Goal: Check status: Check status

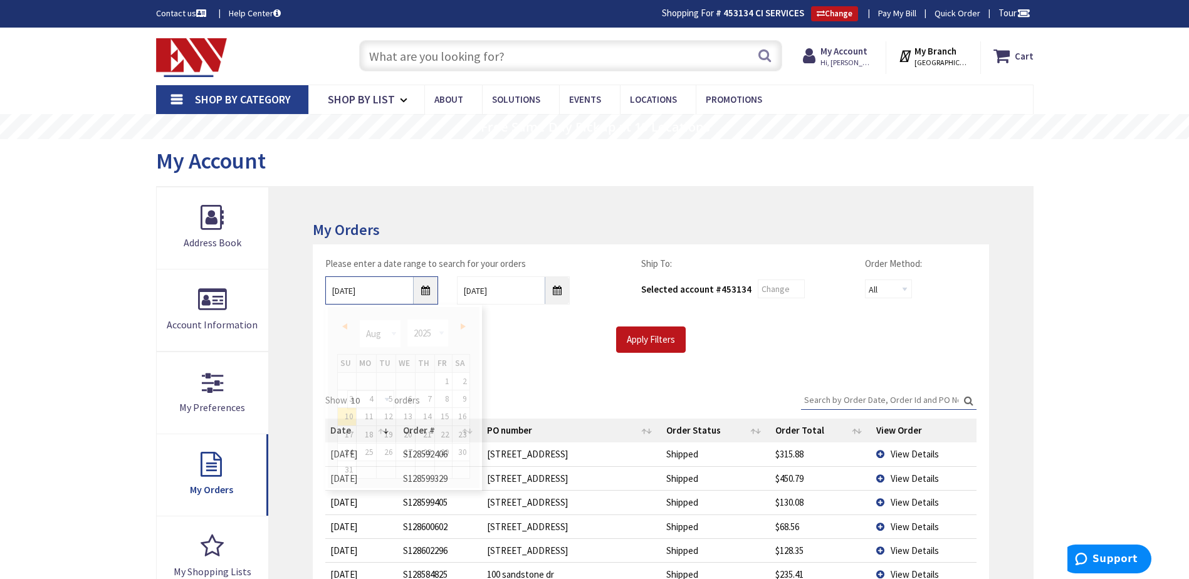
click at [423, 293] on input "08/10/2025" at bounding box center [381, 290] width 113 height 28
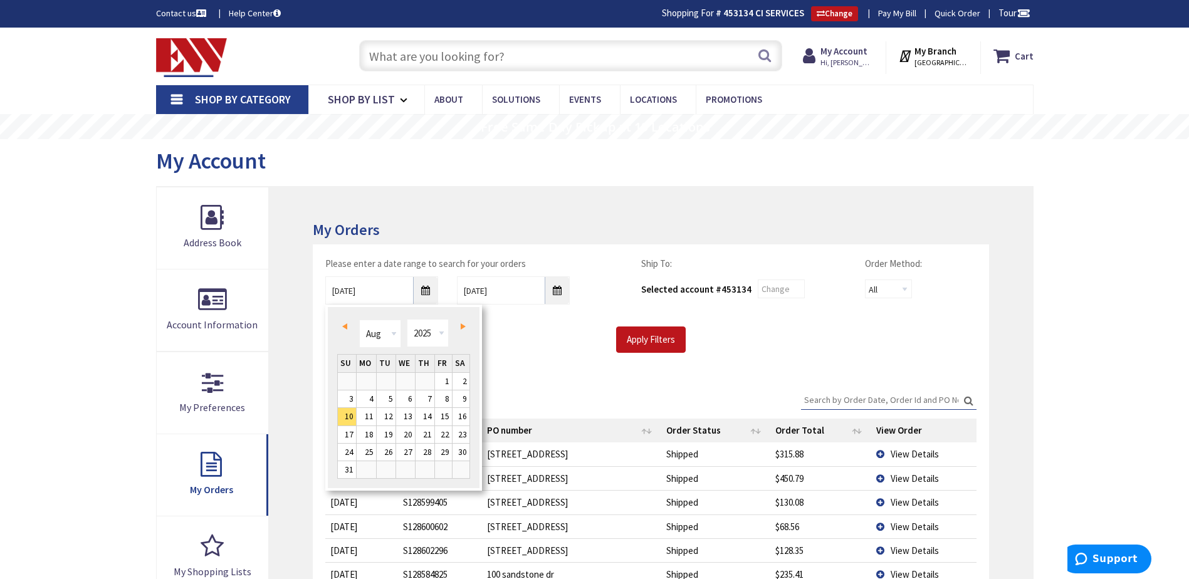
click at [343, 325] on span "Prev" at bounding box center [344, 326] width 5 height 6
type input "07/09/2025"
click at [585, 340] on input "Apply Filters" at bounding box center [651, 339] width 70 height 26
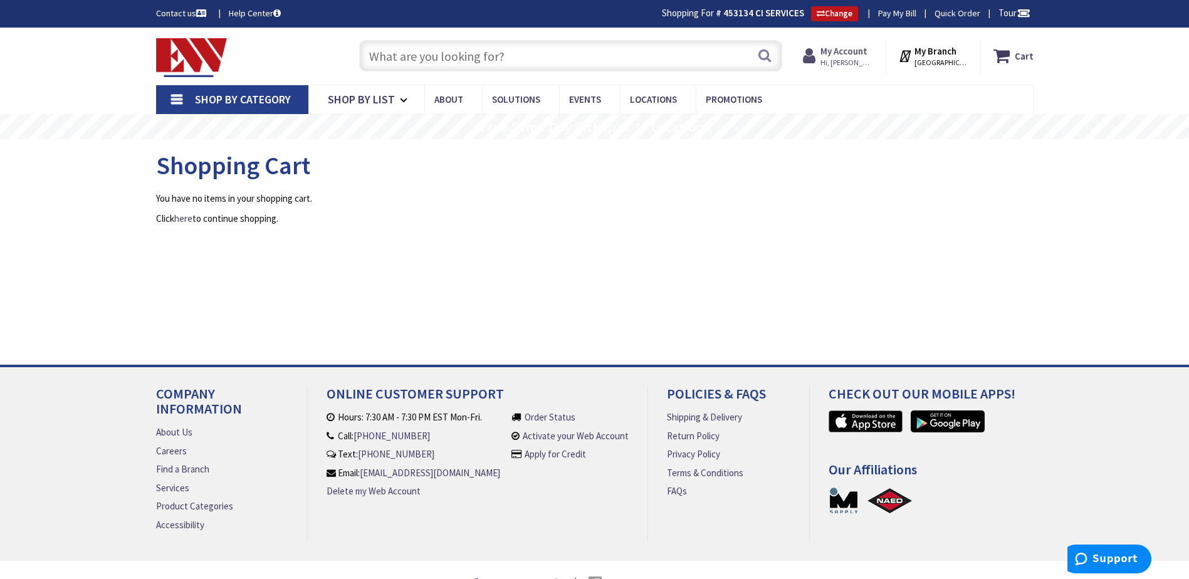
click at [850, 54] on strong "My Account" at bounding box center [843, 51] width 47 height 12
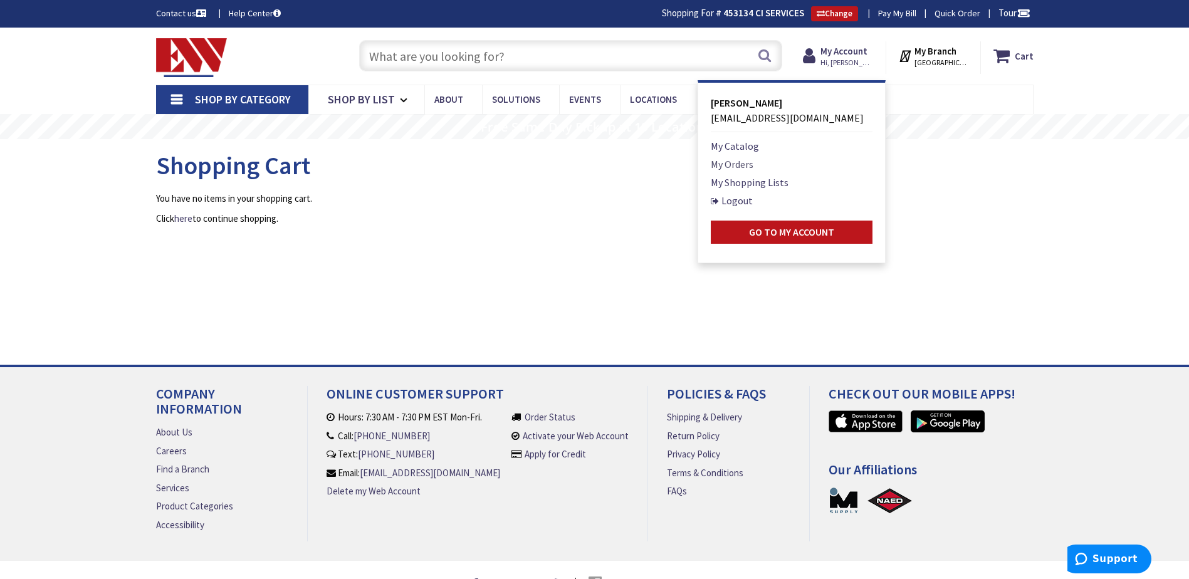
click at [742, 169] on link "My Orders" at bounding box center [731, 164] width 43 height 15
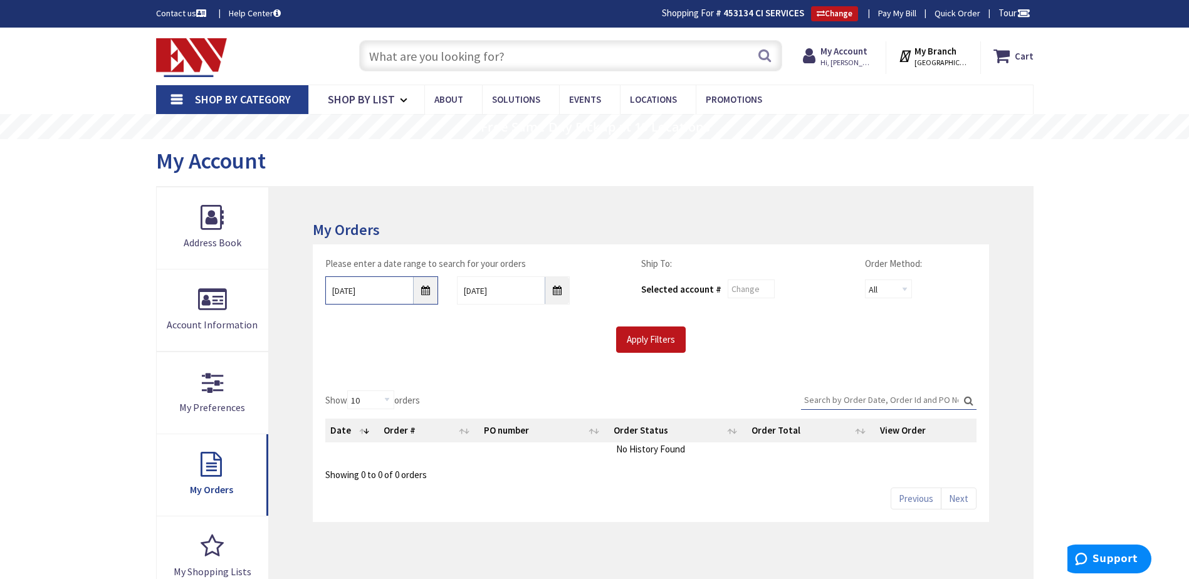
click at [421, 292] on input "[DATE]" at bounding box center [381, 290] width 113 height 28
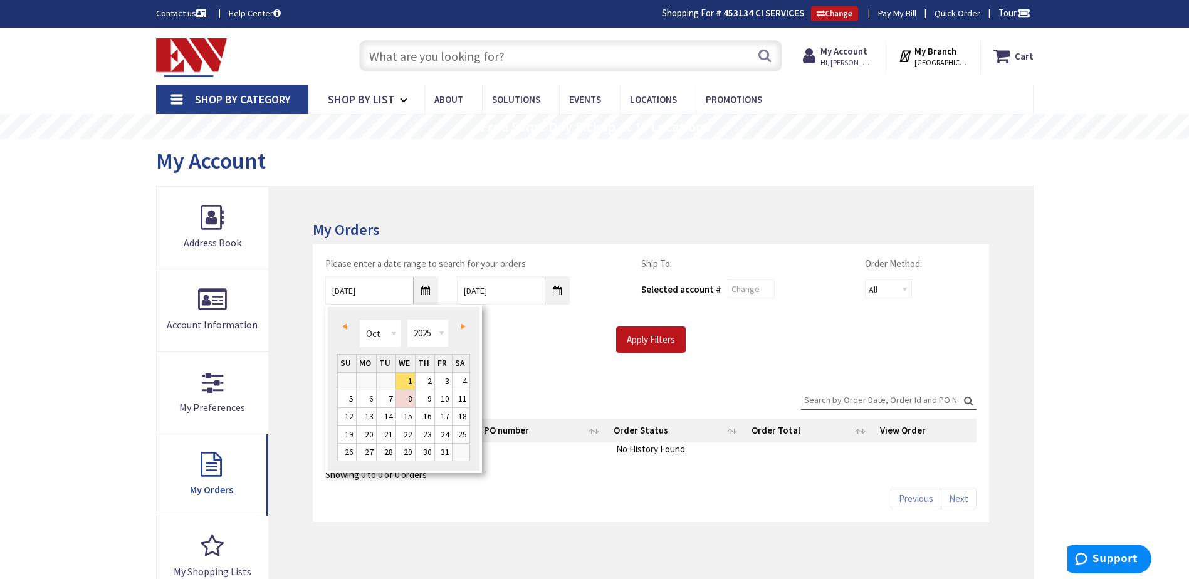
click at [345, 325] on span "Prev" at bounding box center [344, 326] width 5 height 6
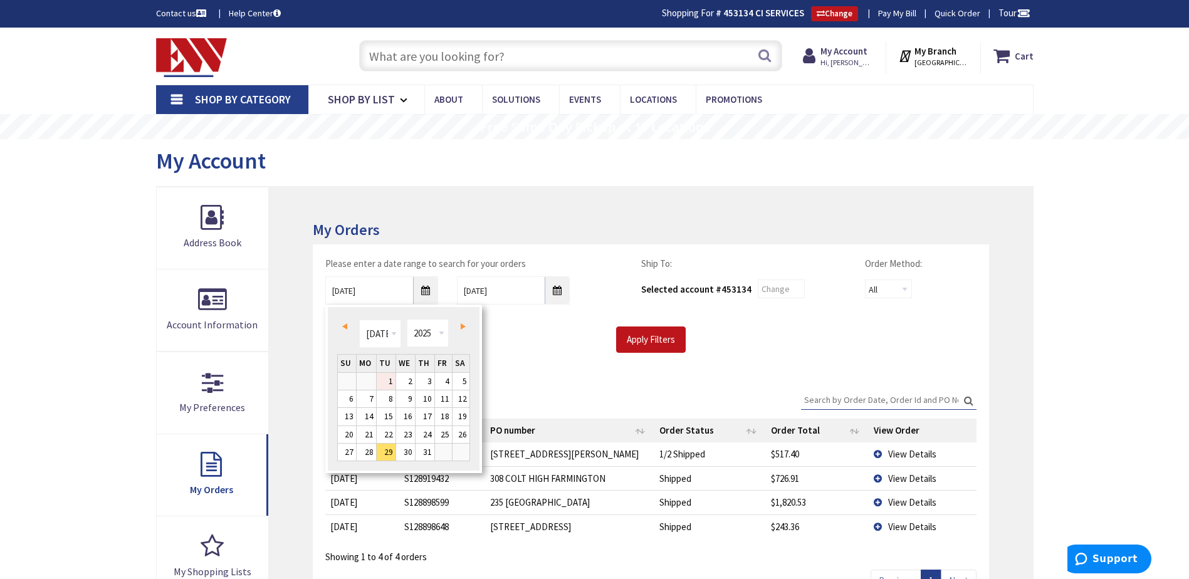
click at [388, 377] on link "1" at bounding box center [386, 381] width 19 height 17
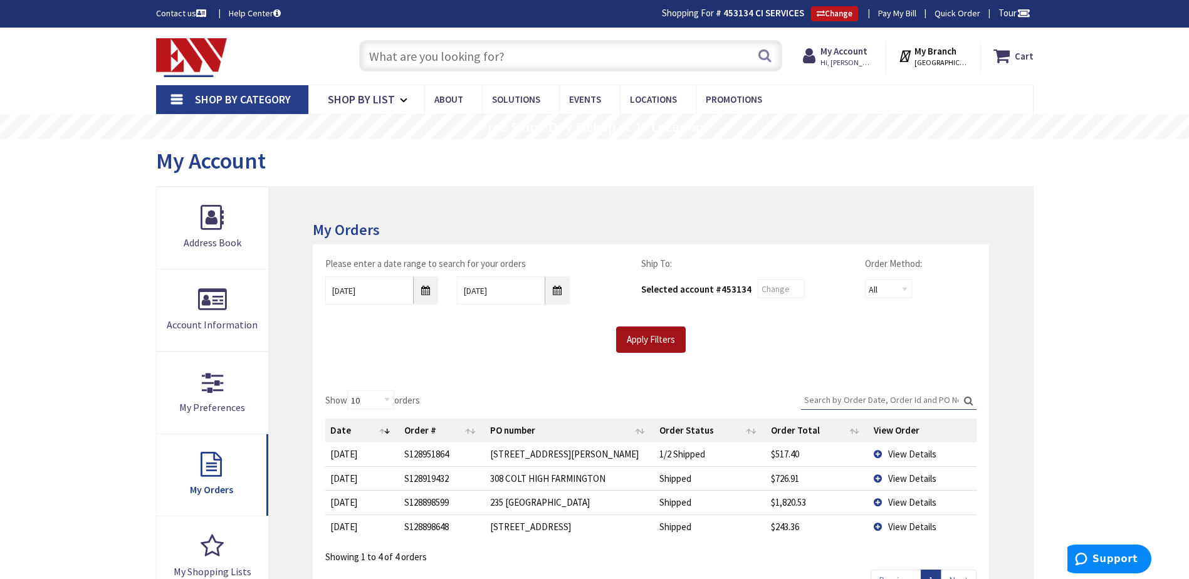
click at [645, 335] on input "Apply Filters" at bounding box center [651, 339] width 70 height 26
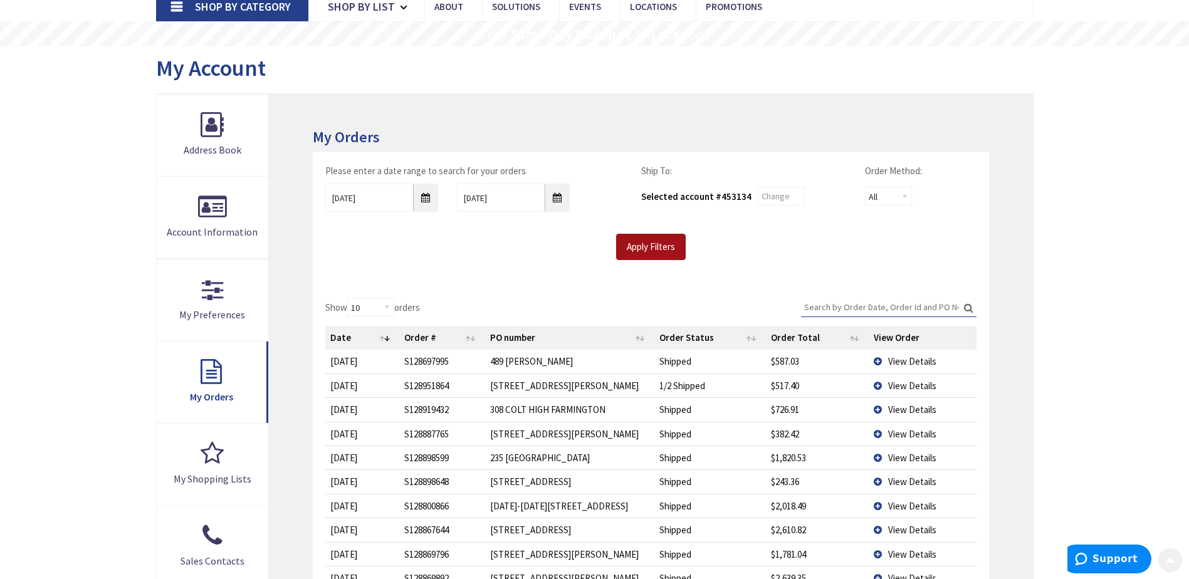
scroll to position [188, 0]
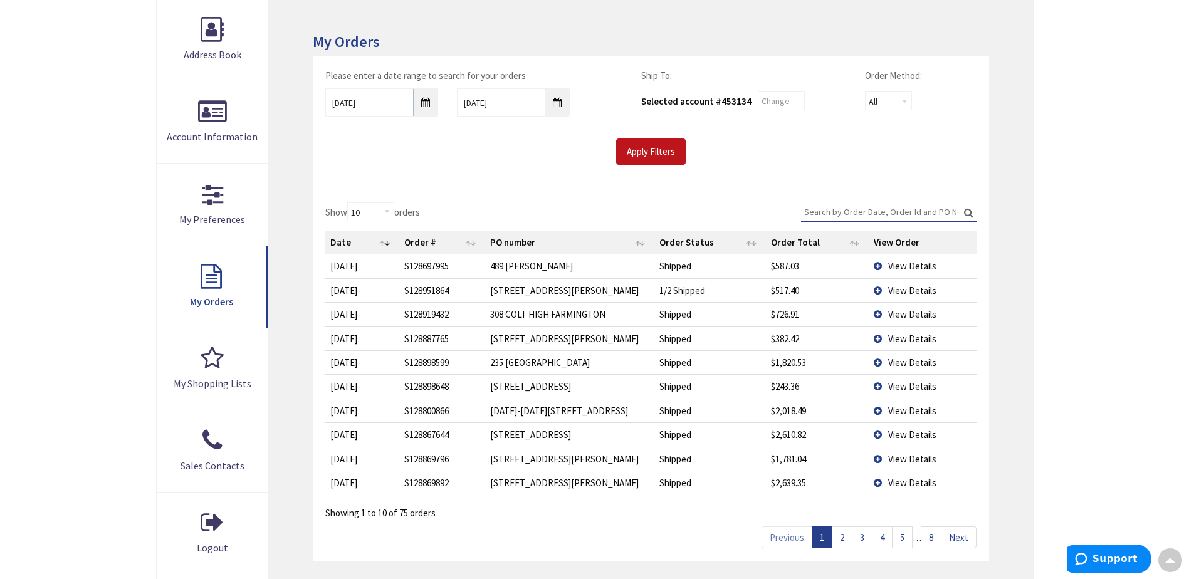
click at [903, 359] on span "View Details" at bounding box center [912, 363] width 48 height 12
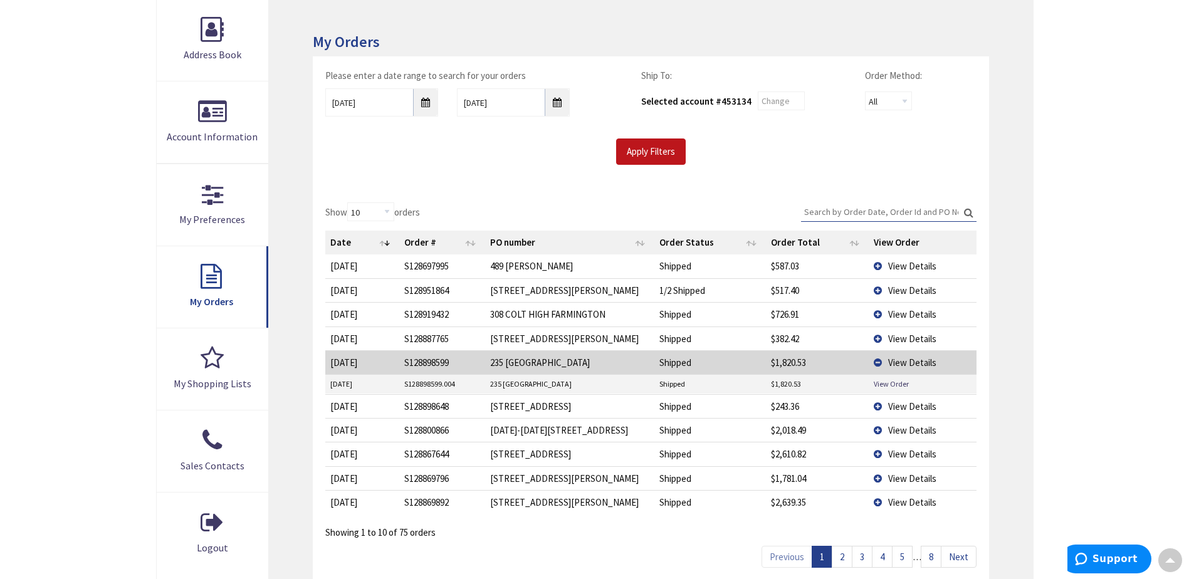
click at [905, 430] on span "View Details" at bounding box center [912, 430] width 48 height 12
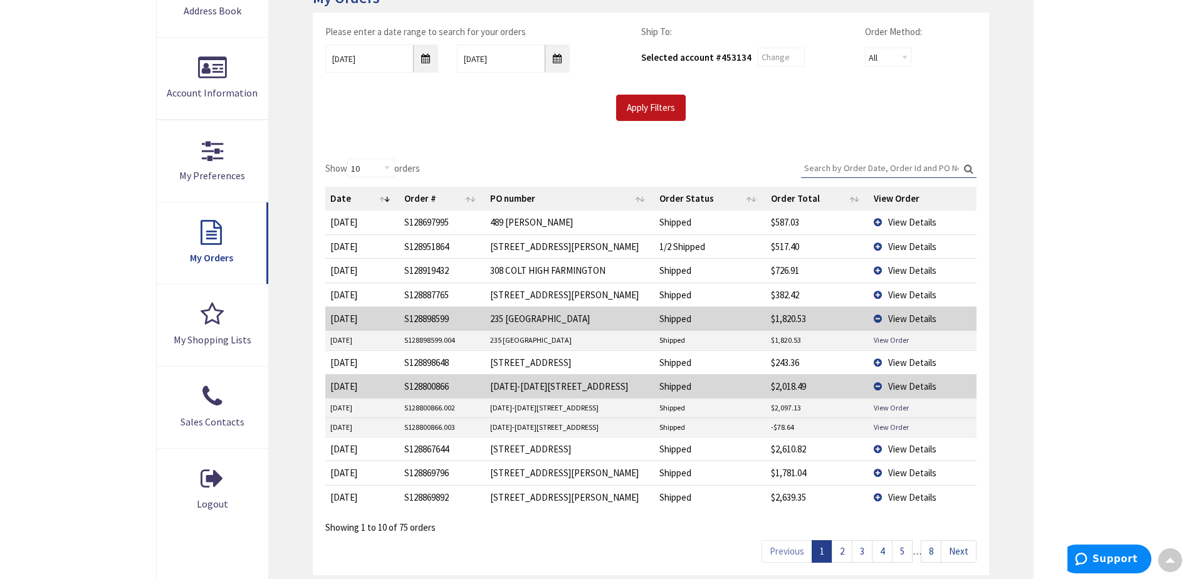
scroll to position [251, 0]
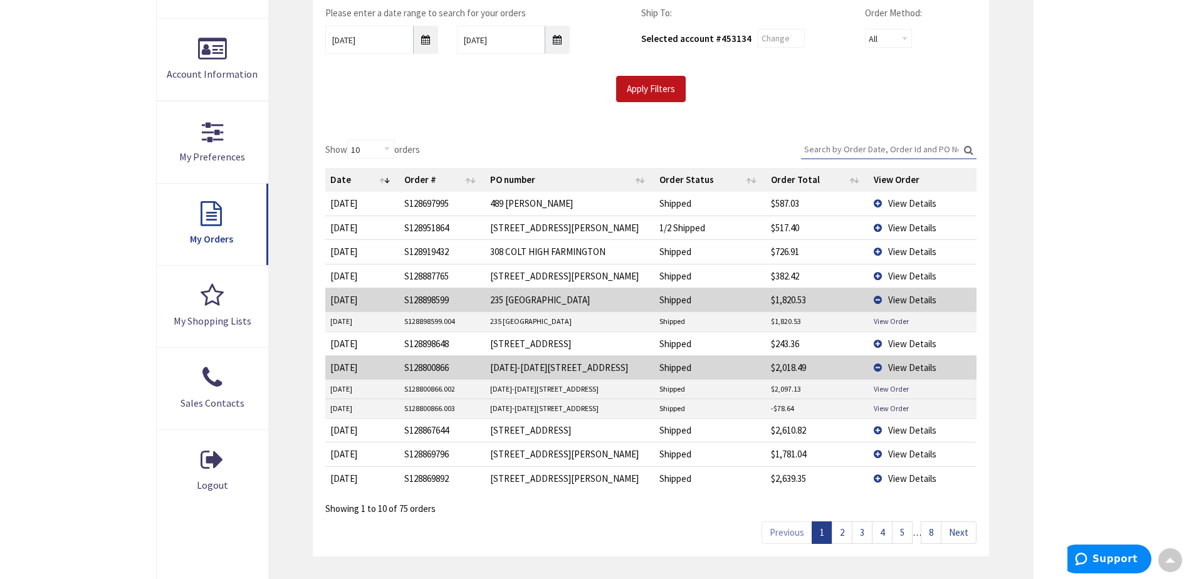
click at [896, 427] on span "View Details" at bounding box center [912, 430] width 48 height 12
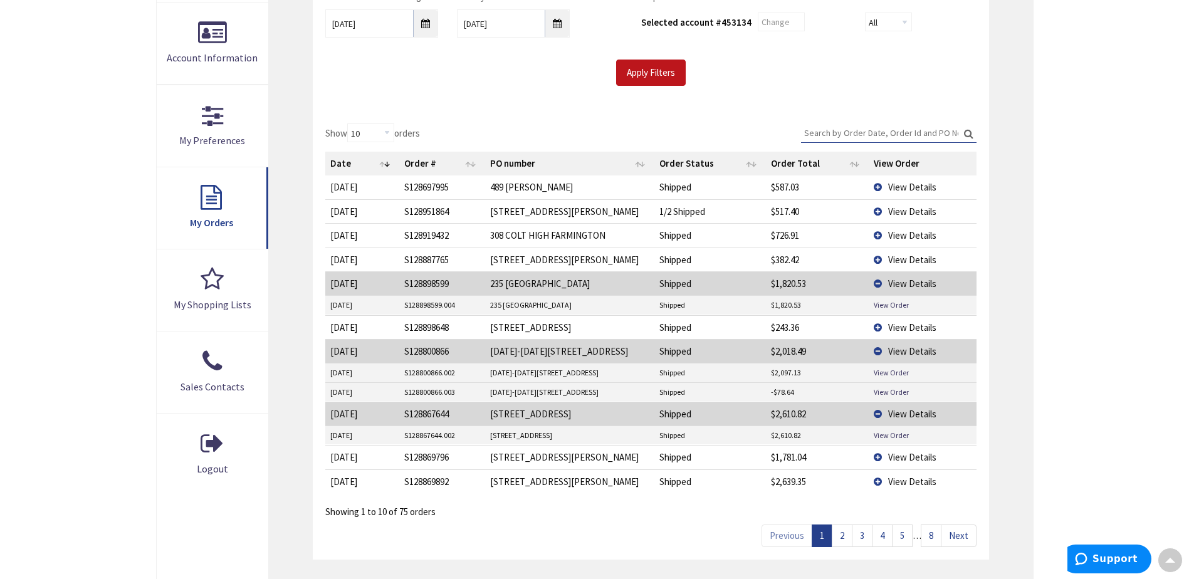
scroll to position [313, 0]
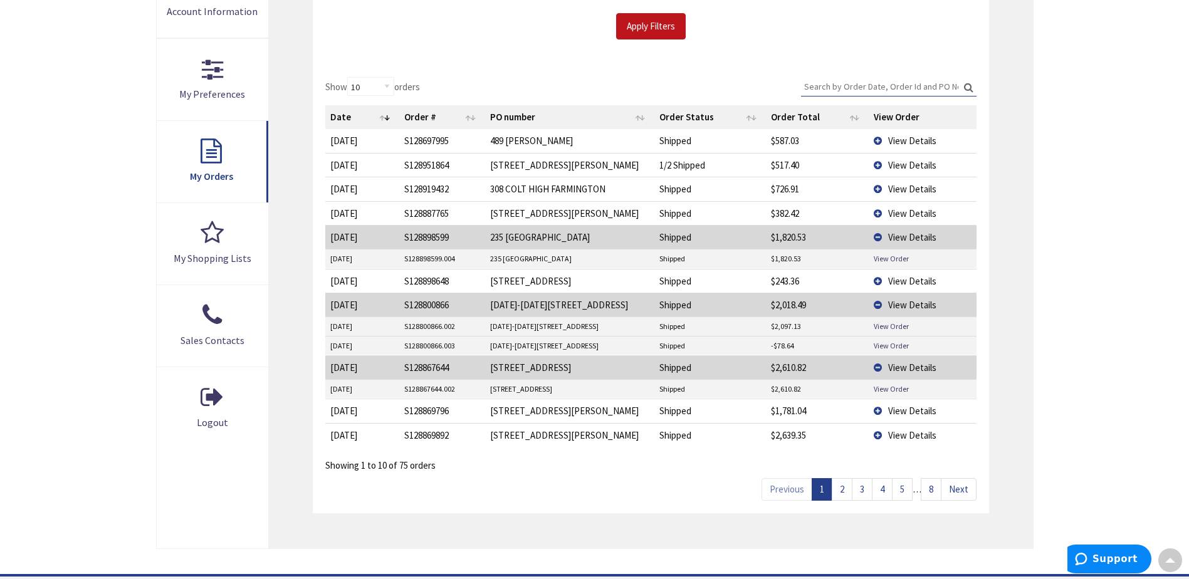
click at [903, 410] on span "View Details" at bounding box center [912, 411] width 48 height 12
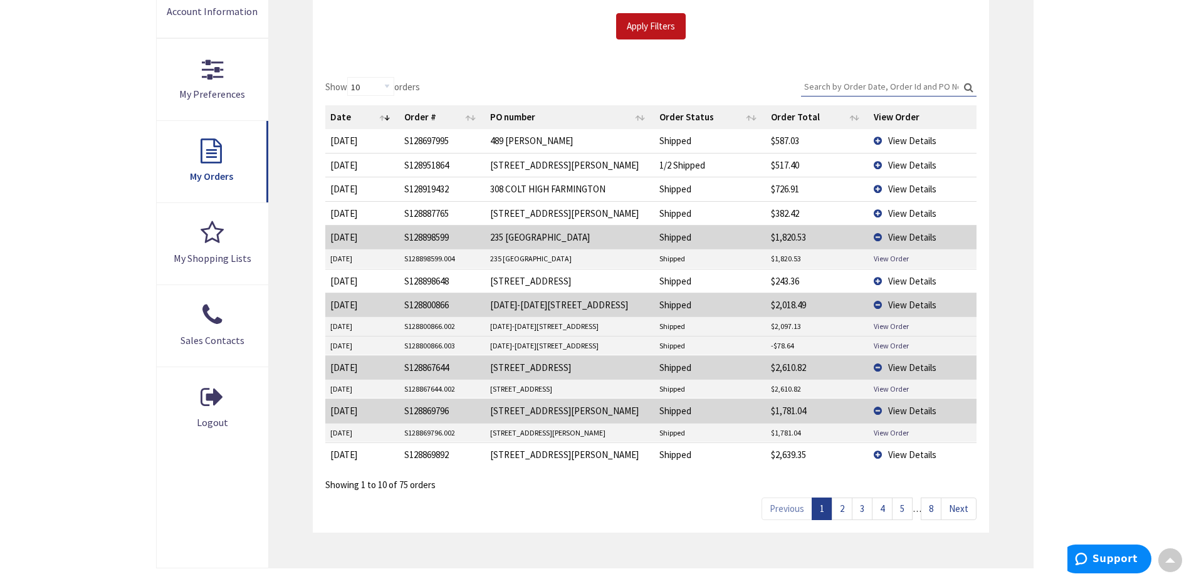
click at [912, 454] on span "View Details" at bounding box center [912, 455] width 48 height 12
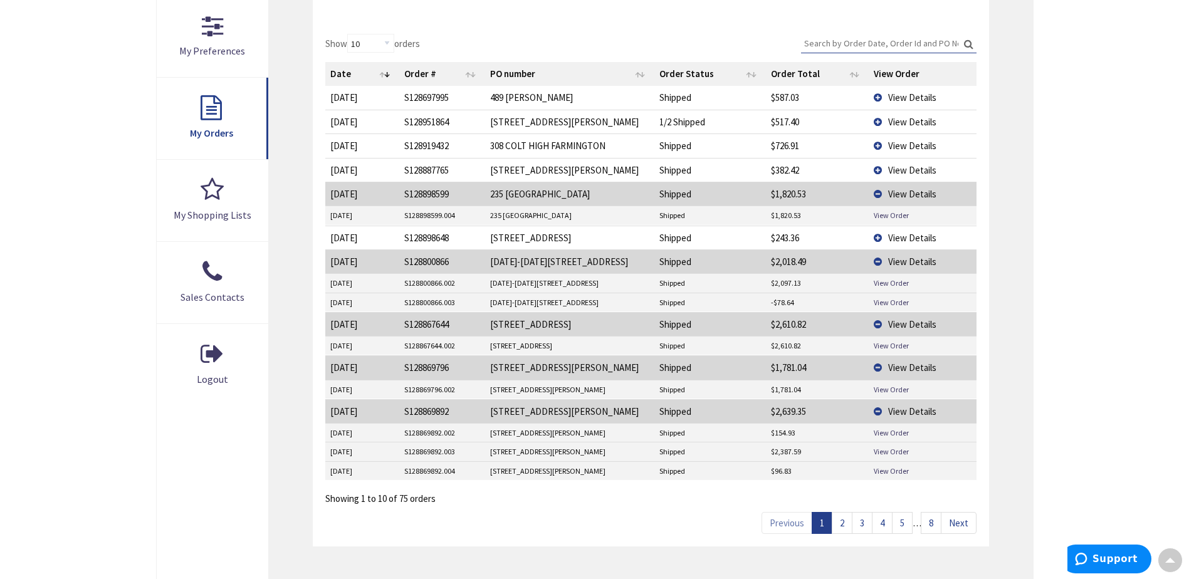
scroll to position [376, 0]
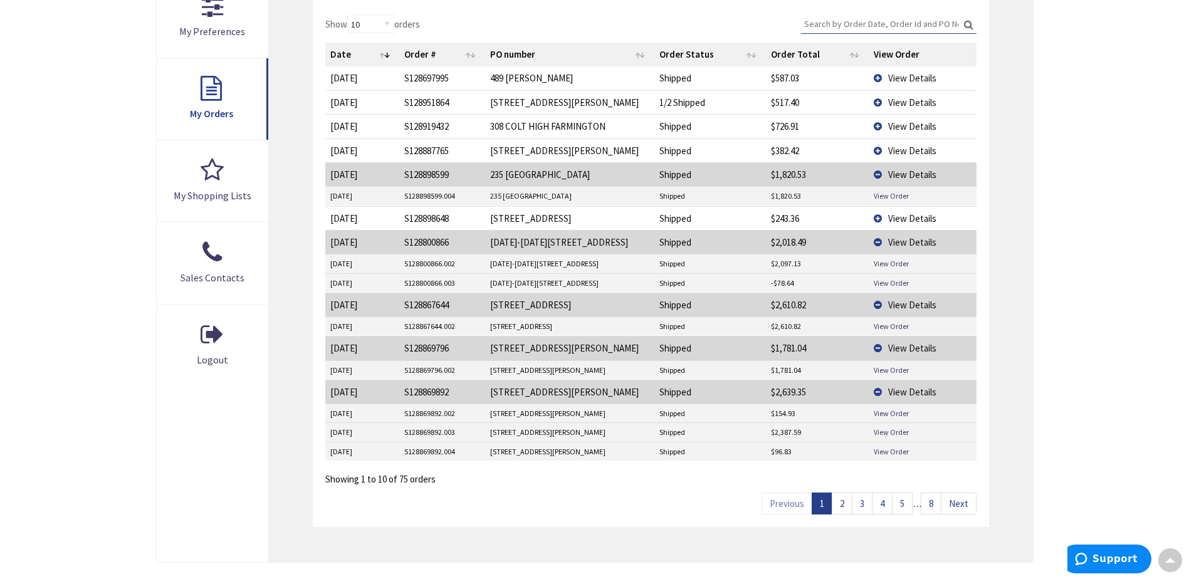
click at [839, 499] on link "2" at bounding box center [841, 503] width 21 height 22
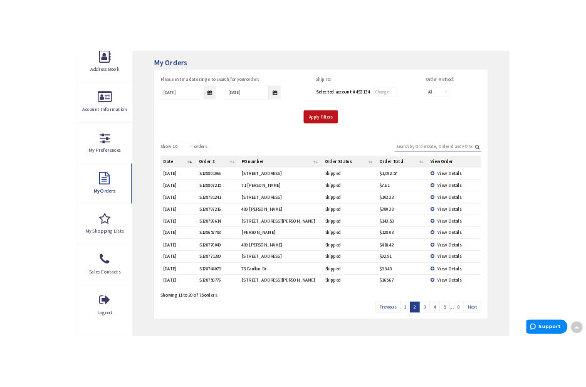
scroll to position [188, 0]
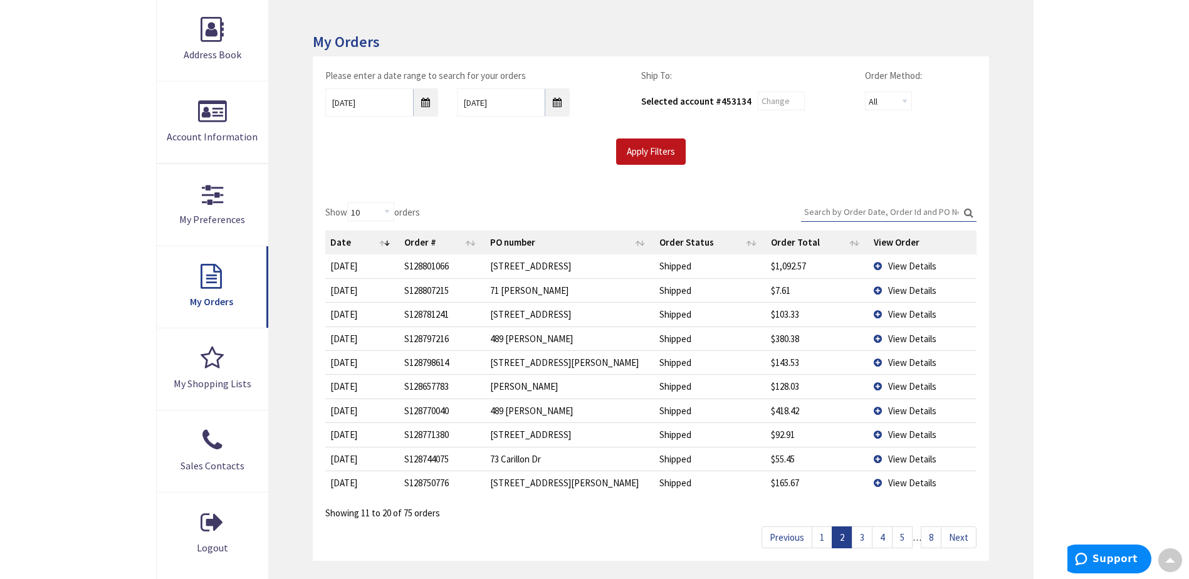
click at [860, 541] on link "3" at bounding box center [861, 537] width 21 height 22
click at [879, 538] on link "4" at bounding box center [882, 537] width 21 height 22
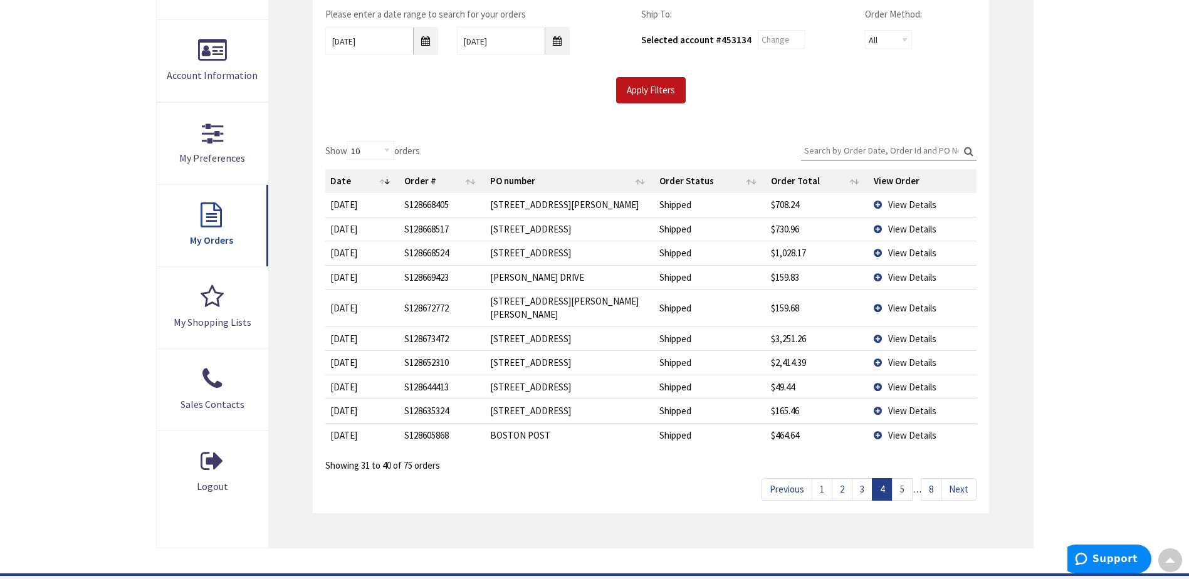
scroll to position [251, 0]
click at [914, 331] on span "View Details" at bounding box center [912, 337] width 48 height 12
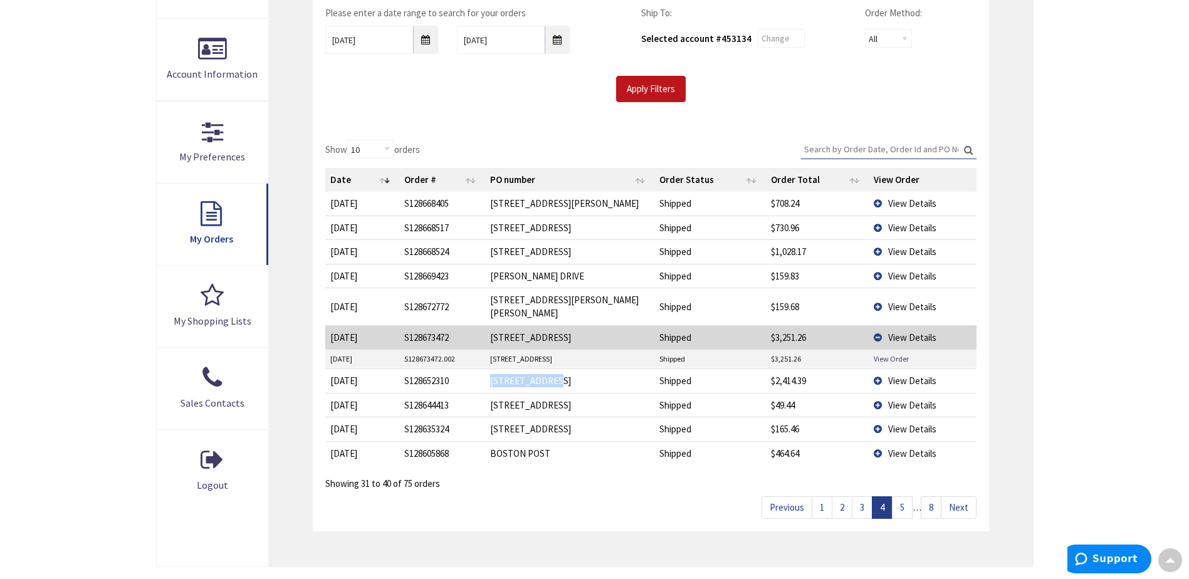
drag, startPoint x: 543, startPoint y: 369, endPoint x: 488, endPoint y: 370, distance: 54.5
click at [488, 370] on td "[STREET_ADDRESS]" at bounding box center [569, 380] width 169 height 24
drag, startPoint x: 488, startPoint y: 370, endPoint x: 496, endPoint y: 366, distance: 8.4
copy td "[STREET_ADDRESS]"
click at [906, 375] on span "View Details" at bounding box center [912, 381] width 48 height 12
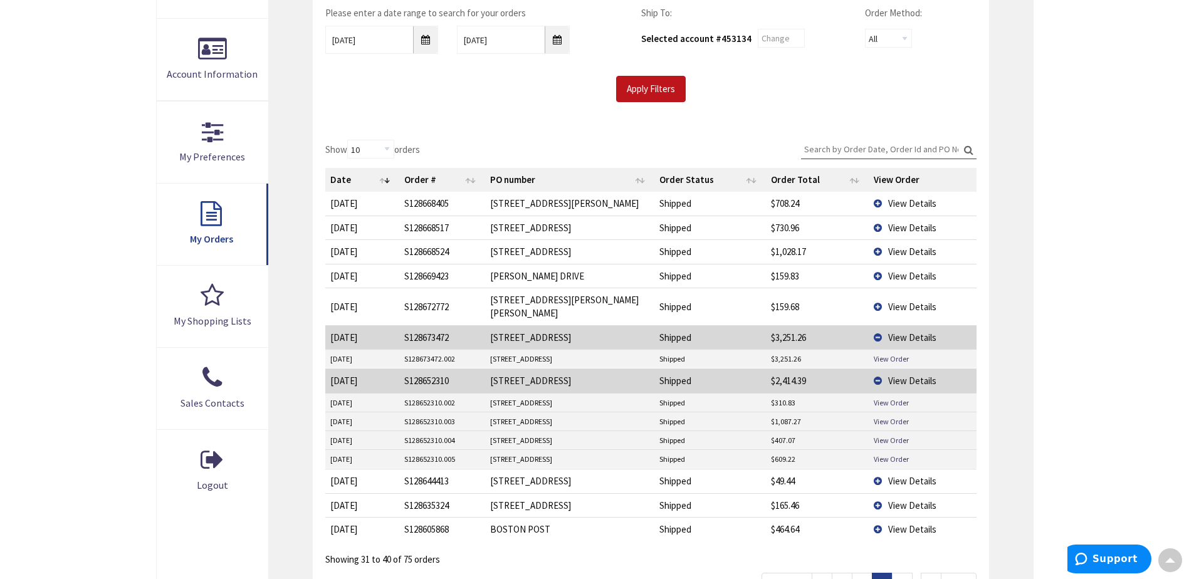
click at [897, 573] on link "5" at bounding box center [902, 584] width 21 height 22
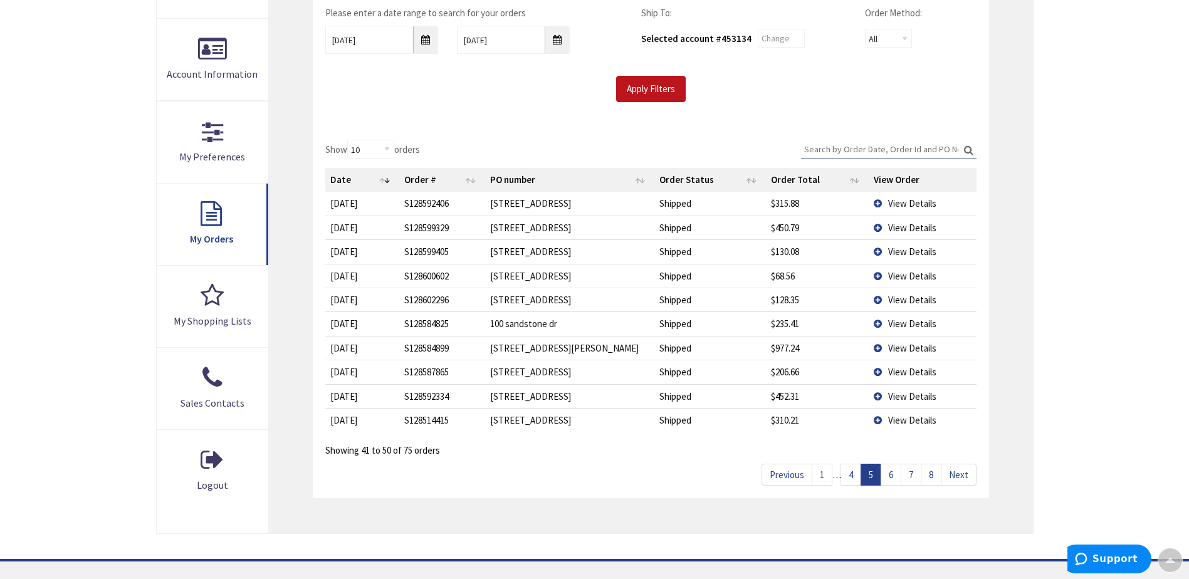
click at [895, 475] on link "6" at bounding box center [890, 475] width 21 height 22
click at [901, 397] on span "View Details" at bounding box center [912, 396] width 48 height 12
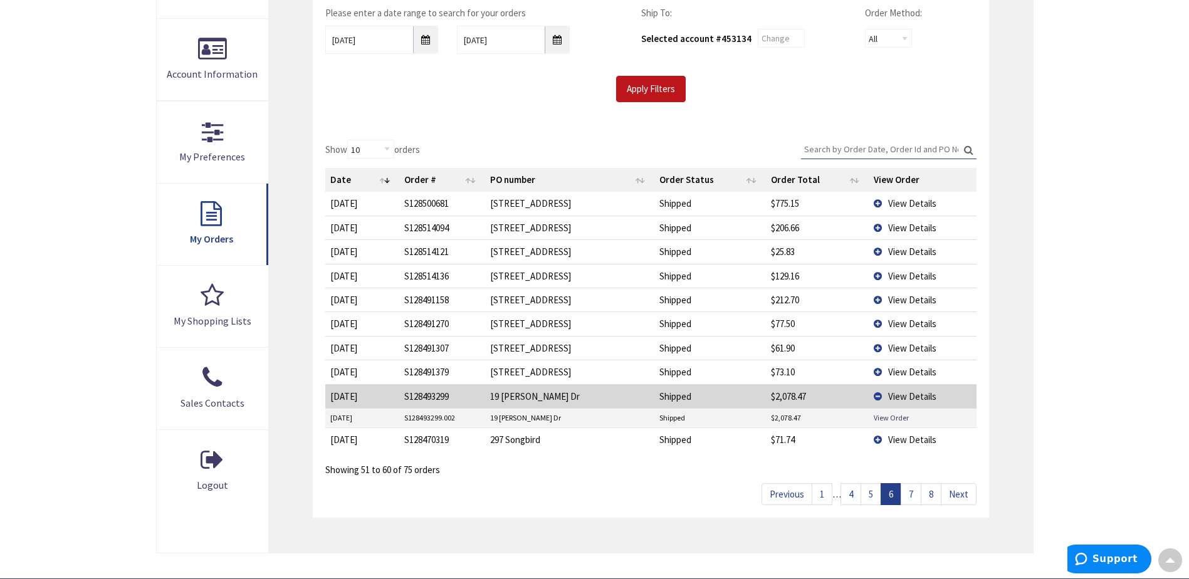
click at [911, 495] on link "7" at bounding box center [910, 494] width 21 height 22
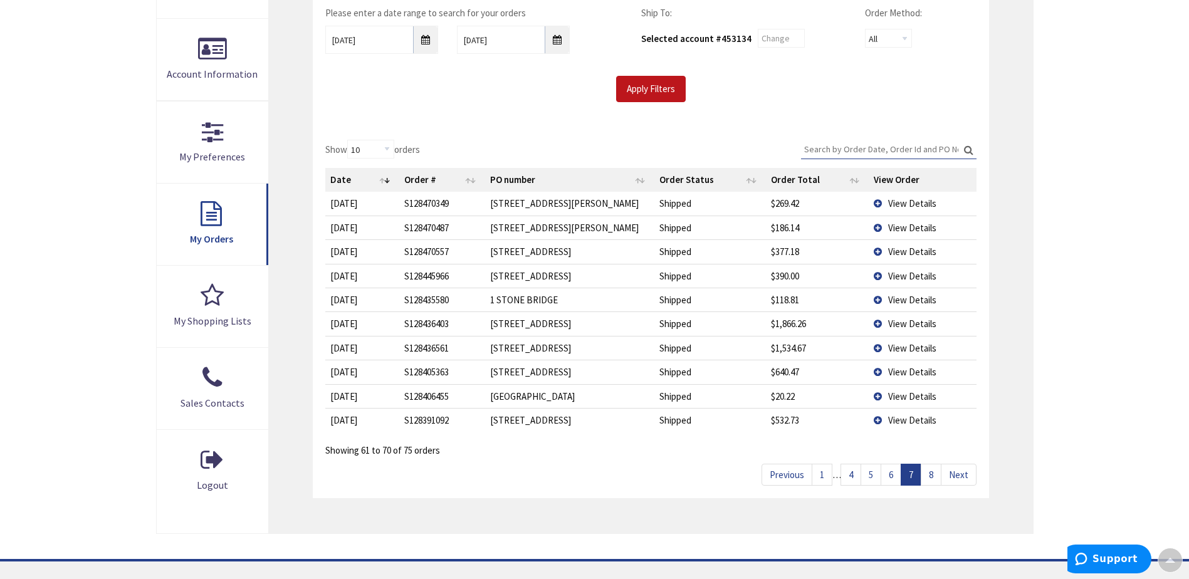
click at [903, 348] on span "View Details" at bounding box center [912, 348] width 48 height 12
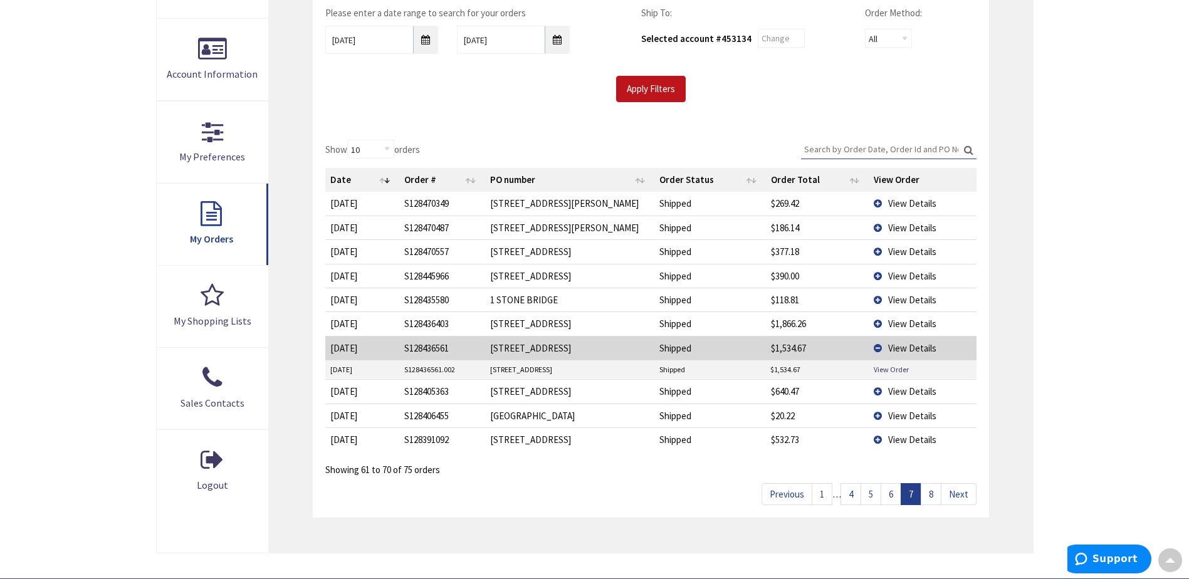
click at [908, 320] on span "View Details" at bounding box center [912, 324] width 48 height 12
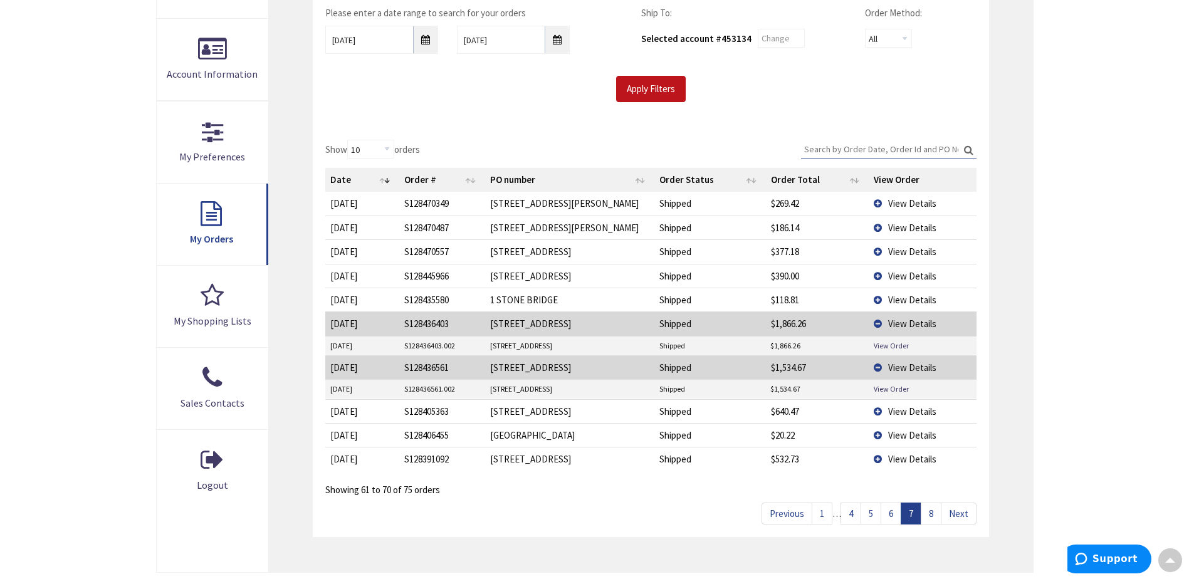
click at [925, 514] on link "8" at bounding box center [930, 513] width 21 height 22
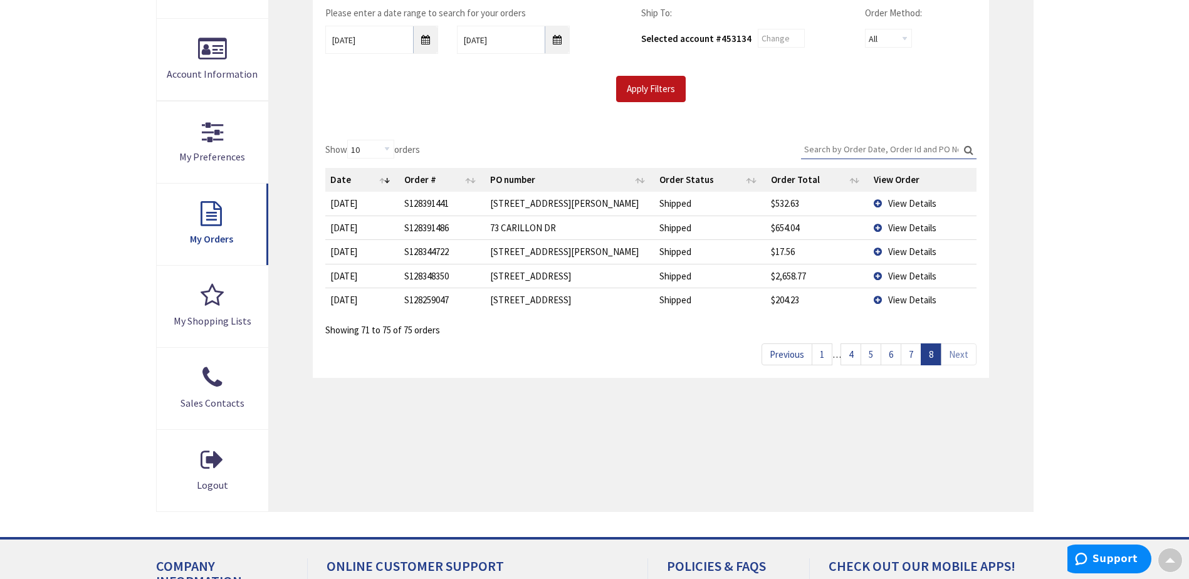
click at [902, 276] on span "View Details" at bounding box center [912, 276] width 48 height 12
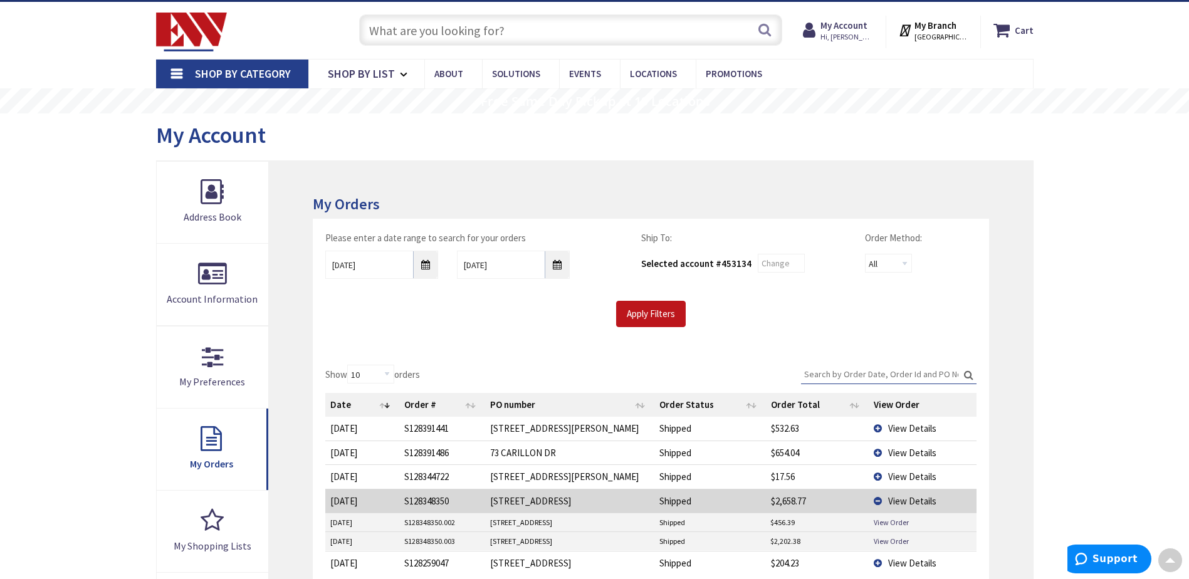
scroll to position [0, 0]
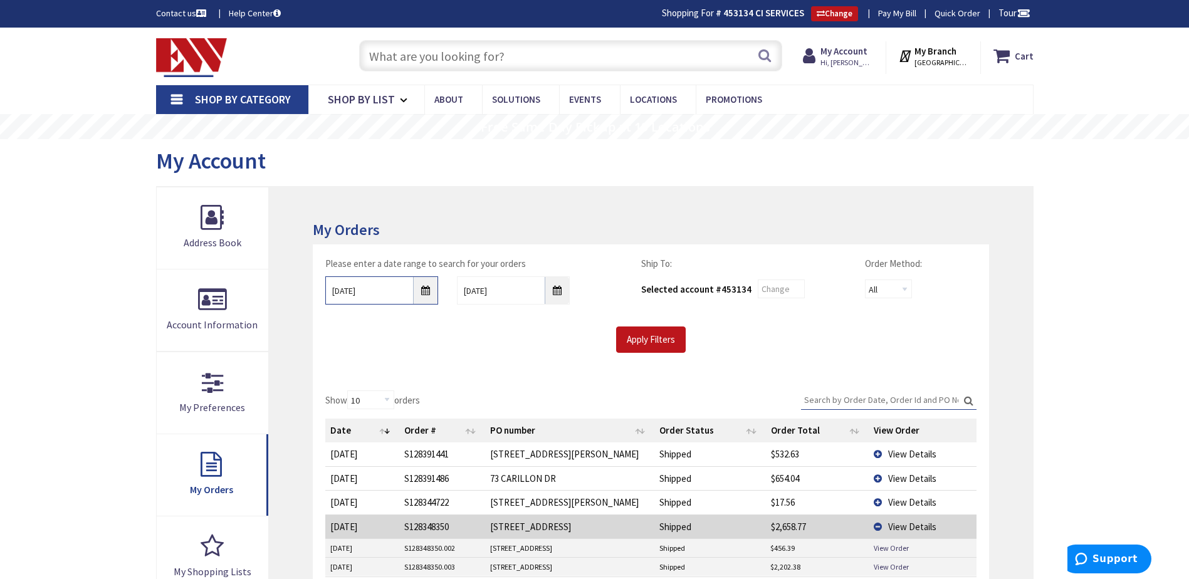
click at [425, 293] on input "[DATE]" at bounding box center [381, 290] width 113 height 28
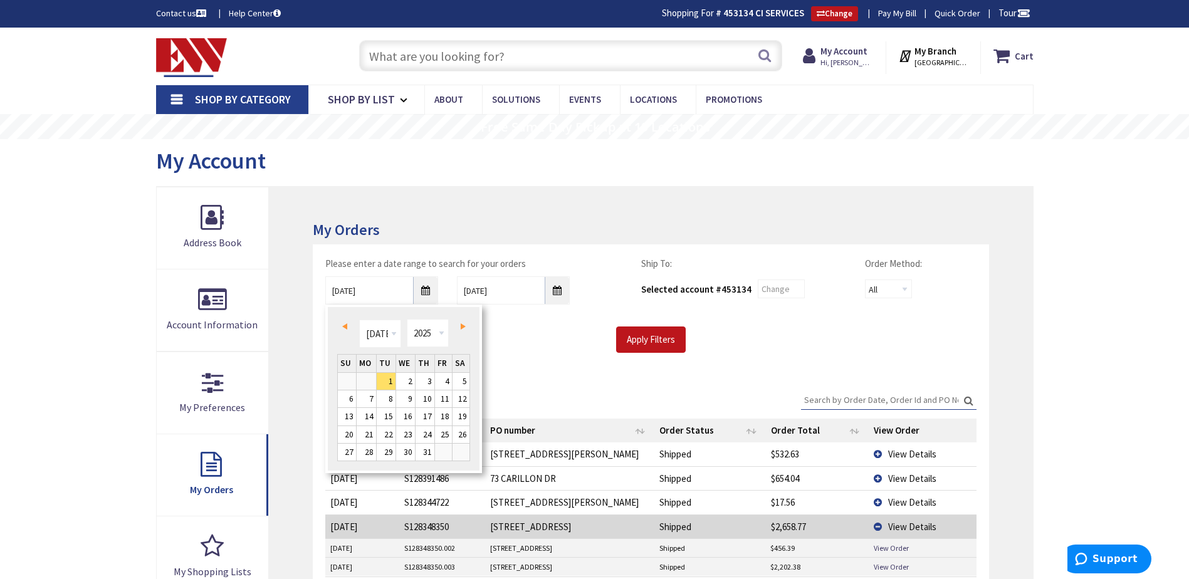
click at [343, 323] on span "Prev" at bounding box center [344, 326] width 5 height 6
click at [422, 382] on link "1" at bounding box center [424, 381] width 19 height 17
type input "[DATE]"
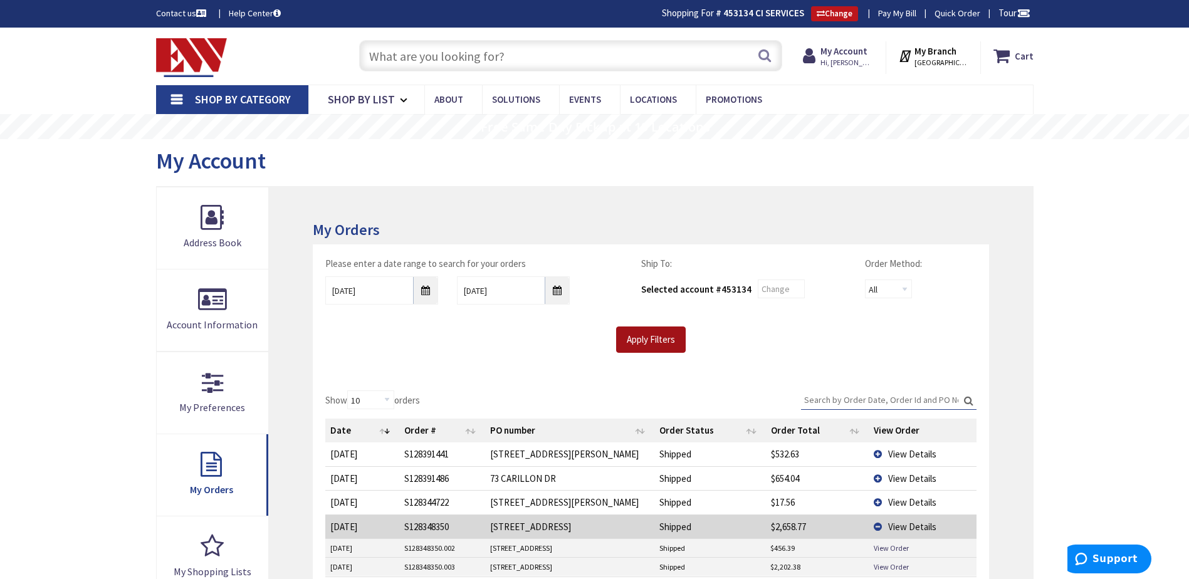
click at [645, 336] on input "Apply Filters" at bounding box center [651, 339] width 70 height 26
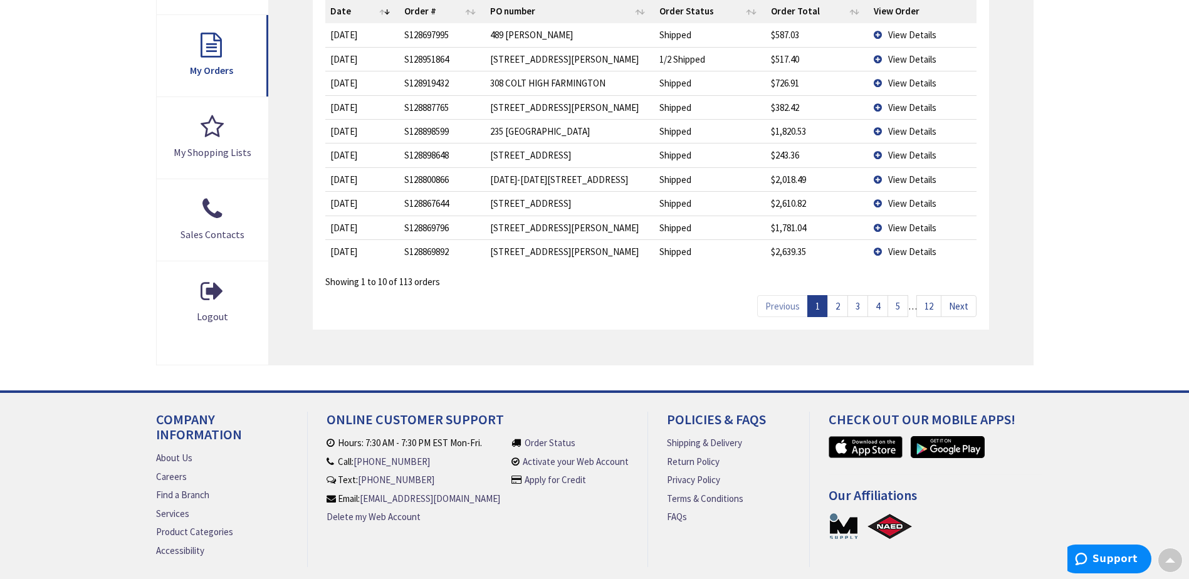
scroll to position [439, 0]
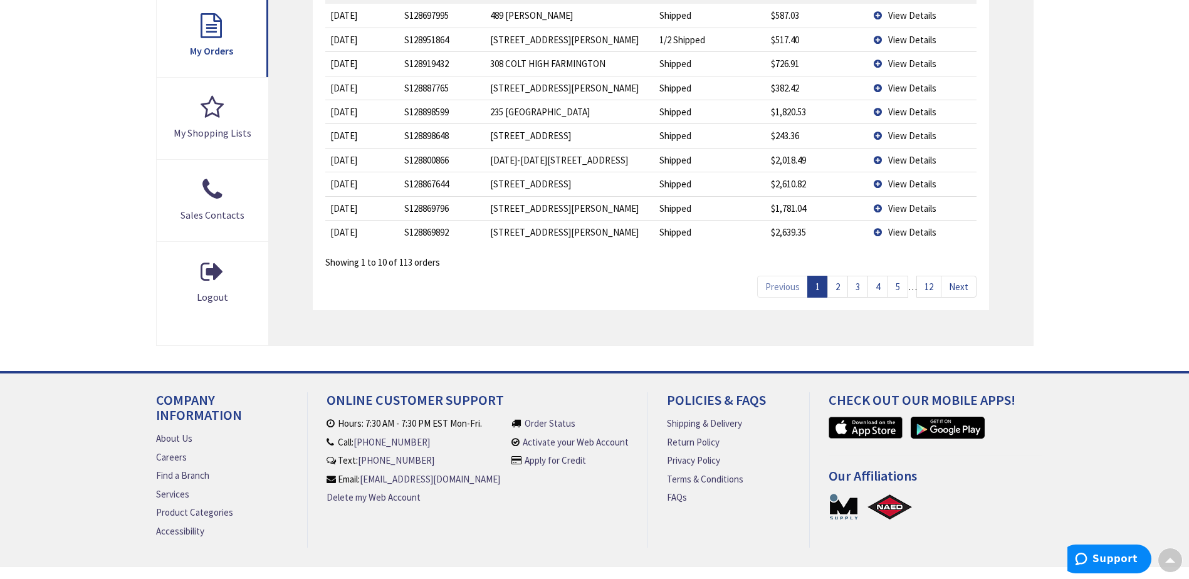
click at [929, 287] on link "12" at bounding box center [928, 287] width 25 height 22
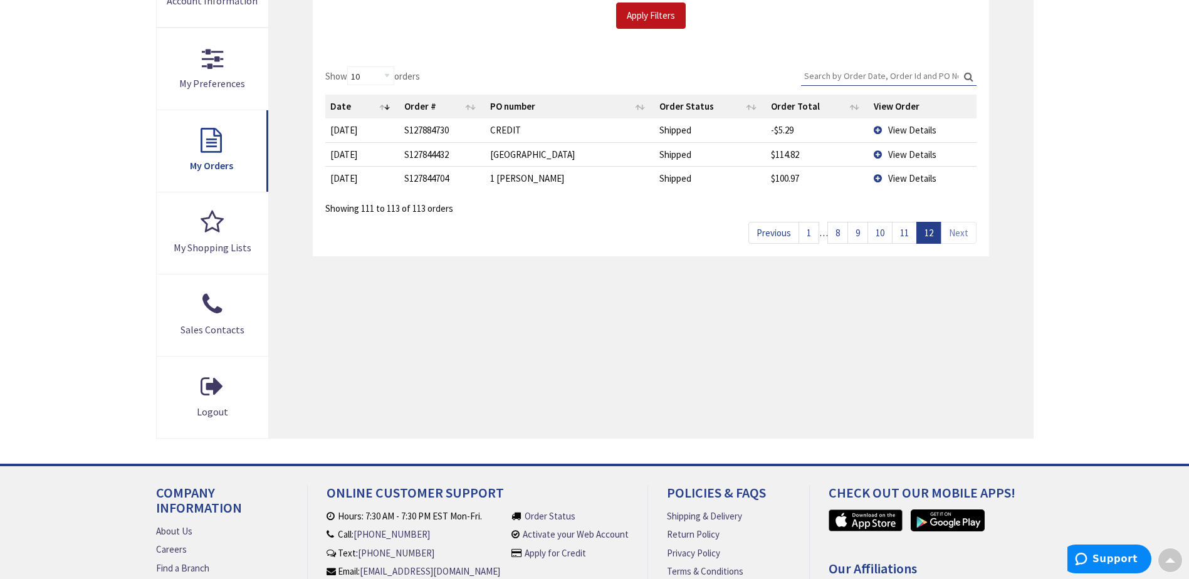
scroll to position [313, 0]
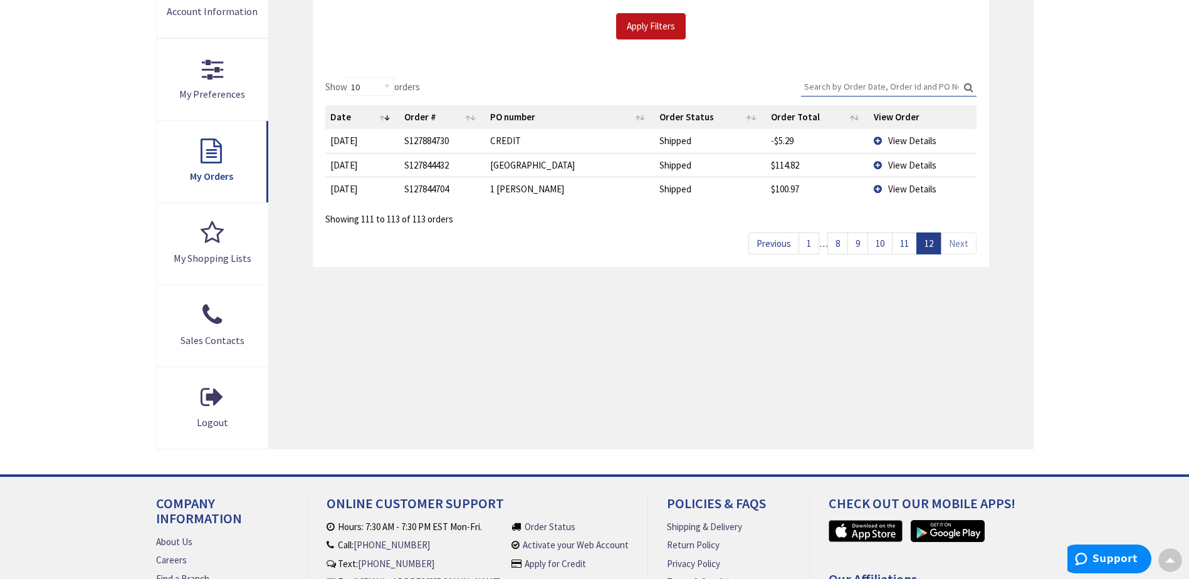
click at [907, 244] on link "11" at bounding box center [904, 243] width 25 height 22
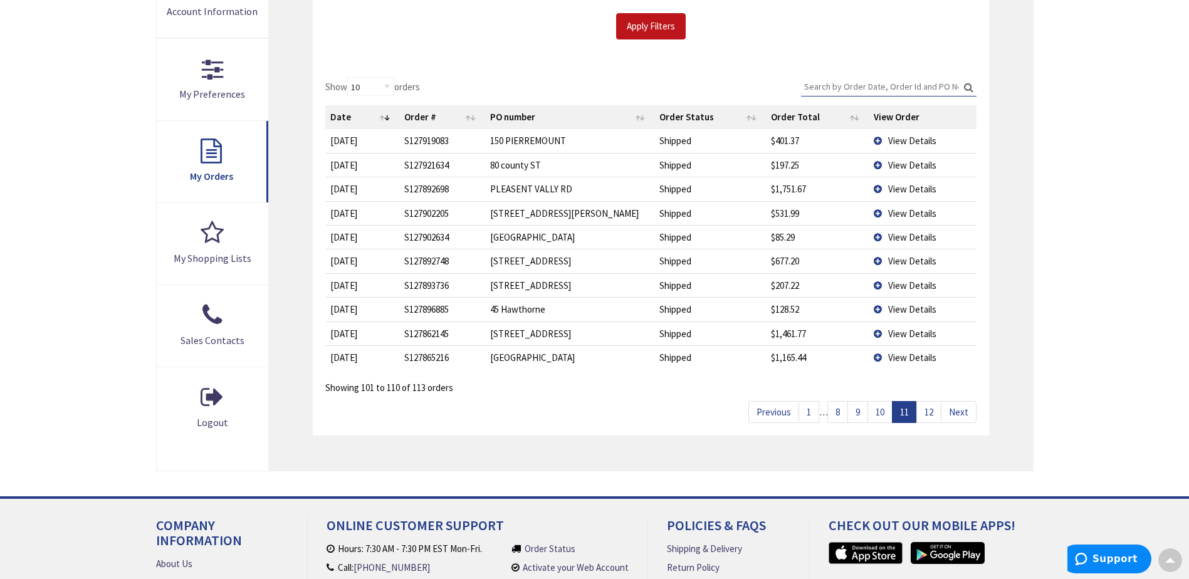
click at [906, 353] on span "View Details" at bounding box center [912, 357] width 48 height 12
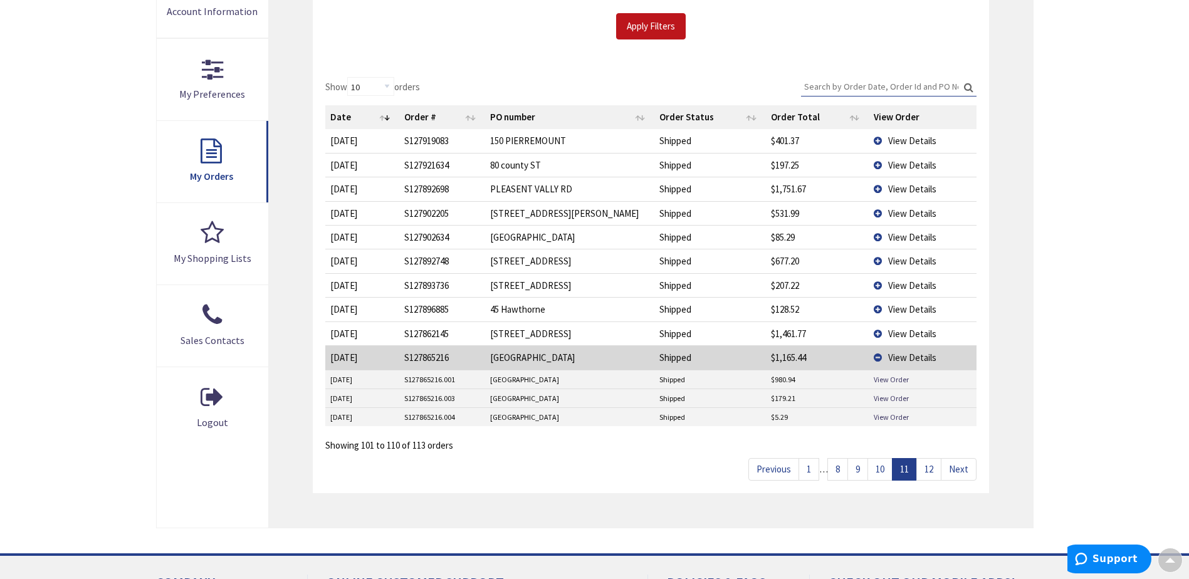
click at [902, 329] on span "View Details" at bounding box center [912, 334] width 48 height 12
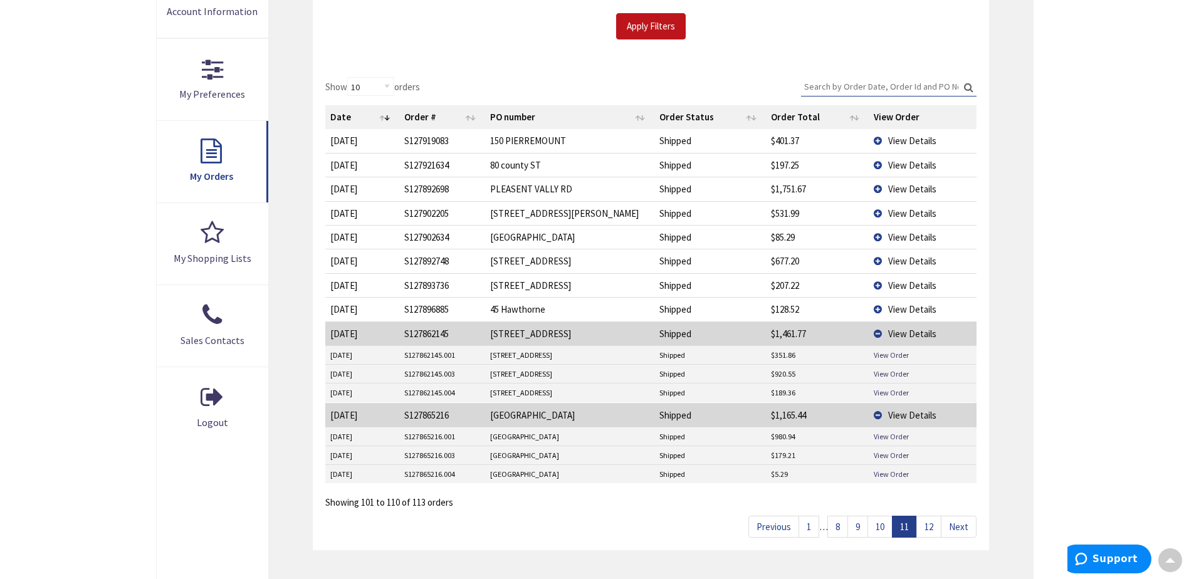
click at [915, 185] on span "View Details" at bounding box center [912, 189] width 48 height 12
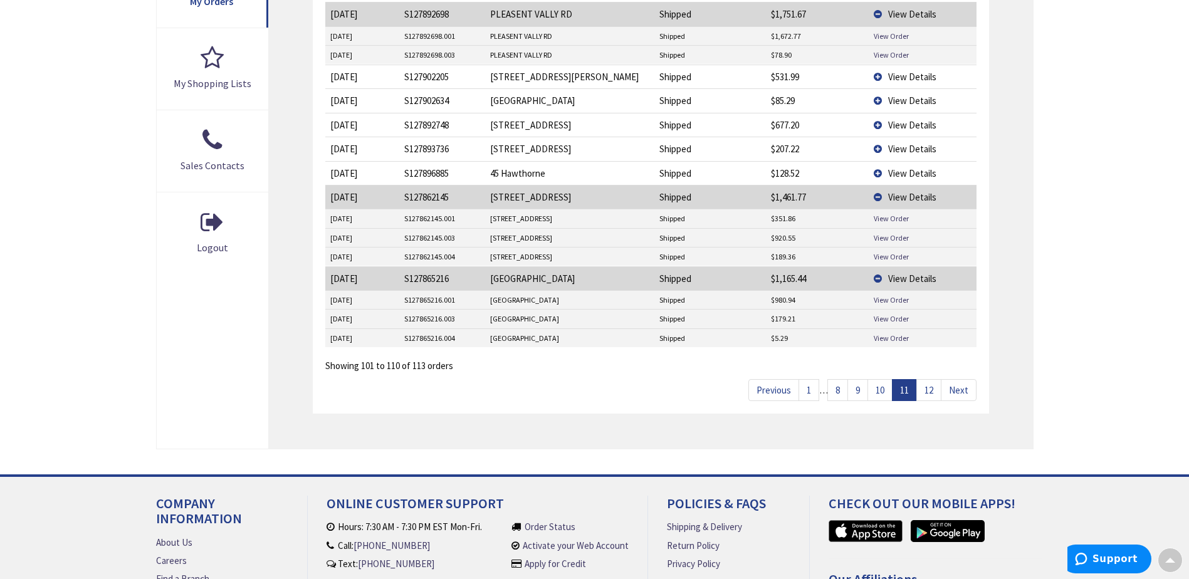
scroll to position [501, 0]
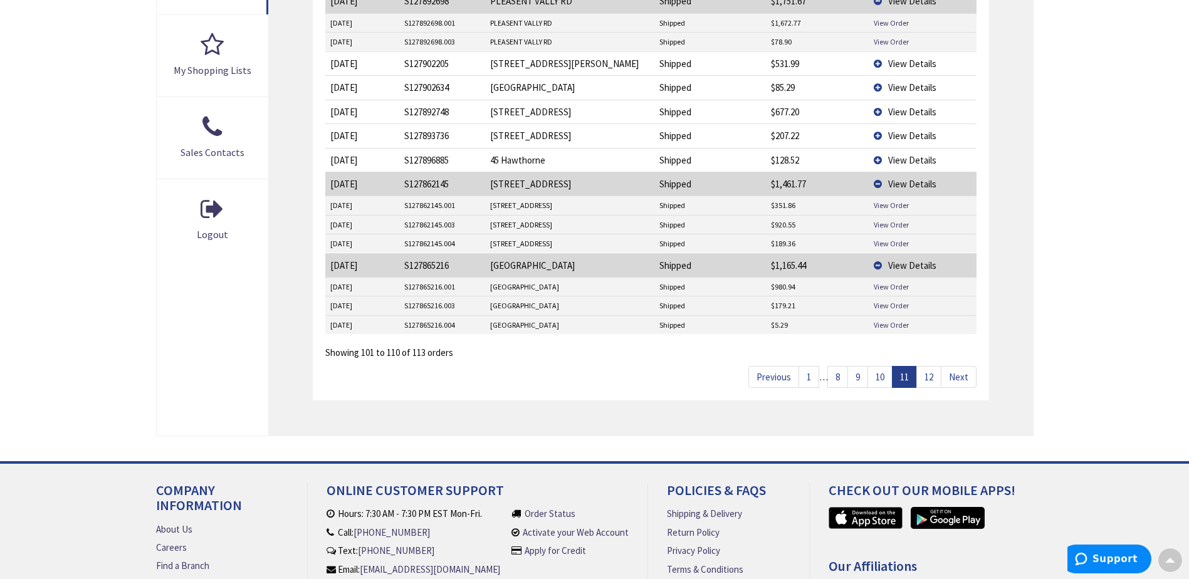
click at [877, 378] on link "10" at bounding box center [879, 377] width 25 height 22
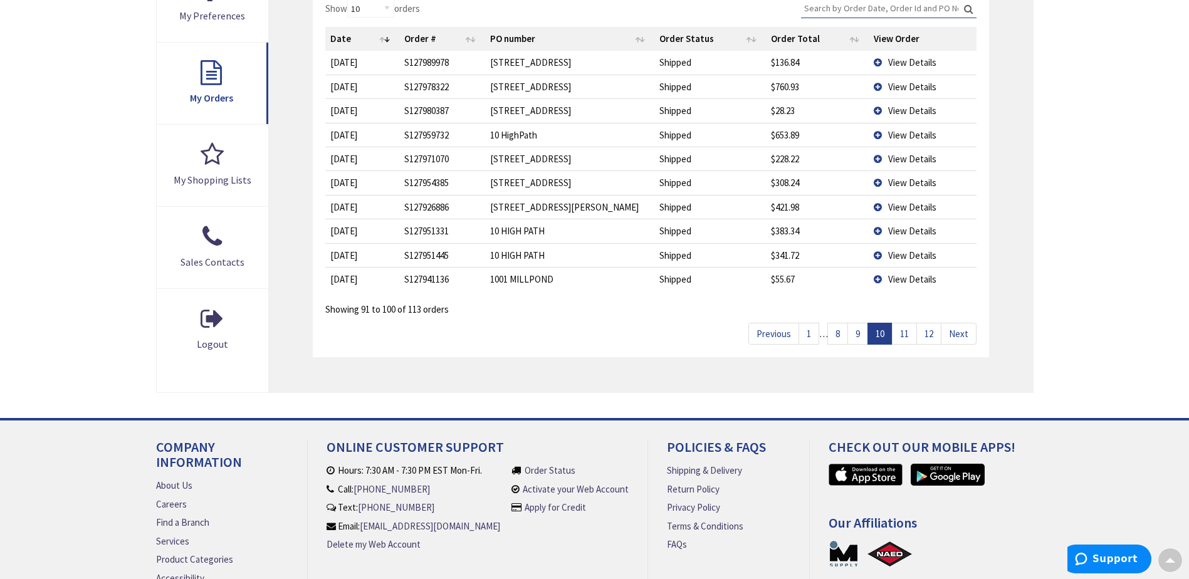
scroll to position [351, 0]
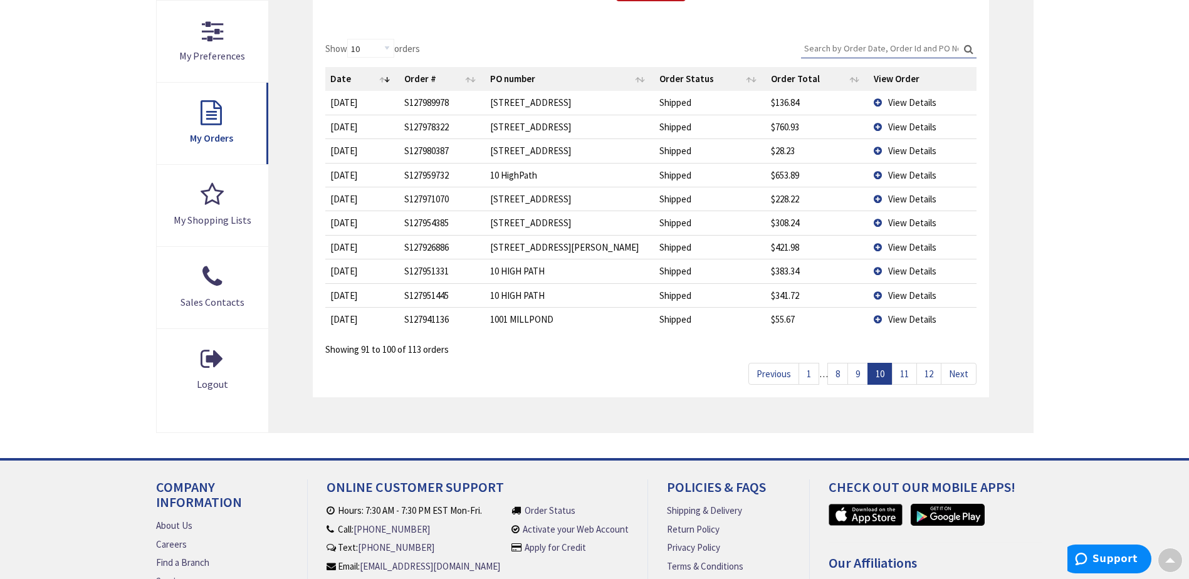
click at [855, 374] on link "9" at bounding box center [857, 374] width 21 height 22
click at [907, 218] on span "View Details" at bounding box center [912, 223] width 48 height 12
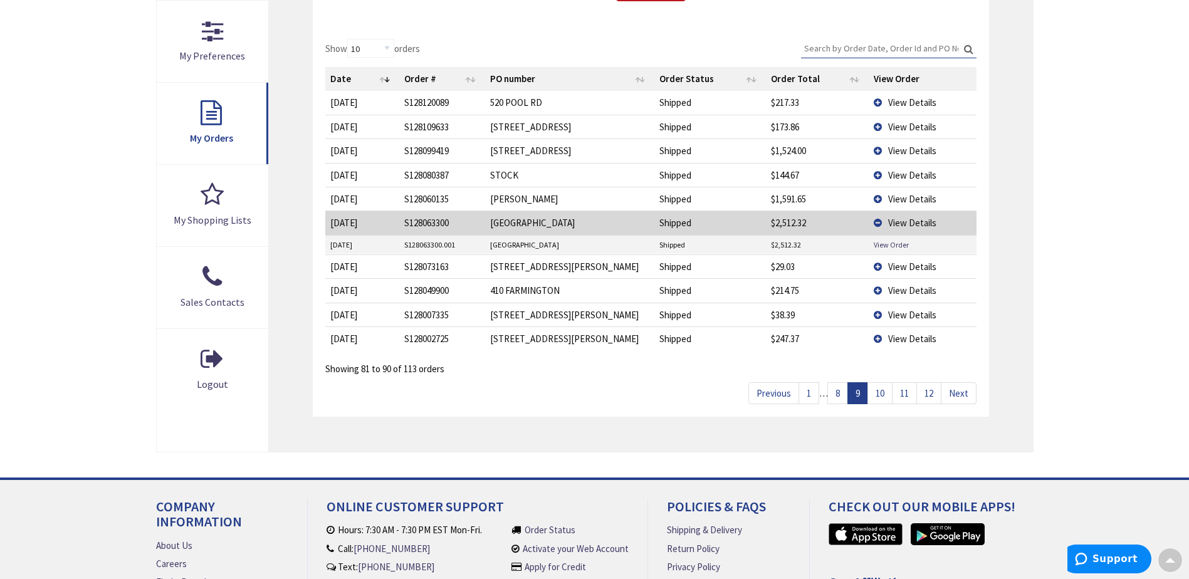
click at [908, 200] on span "View Details" at bounding box center [912, 199] width 48 height 12
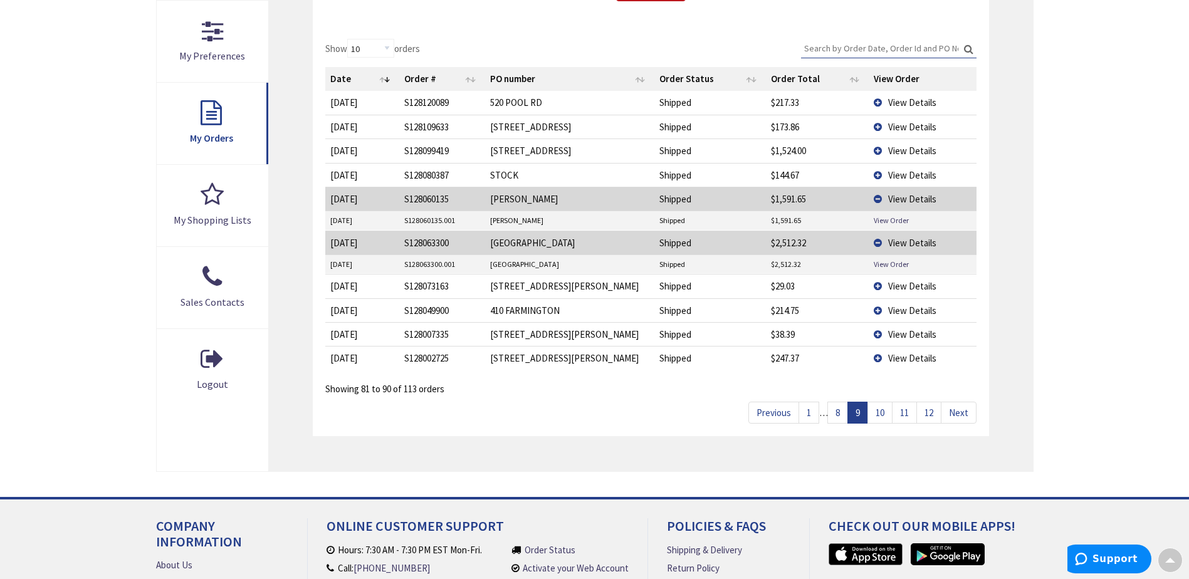
click at [834, 410] on link "8" at bounding box center [837, 413] width 21 height 22
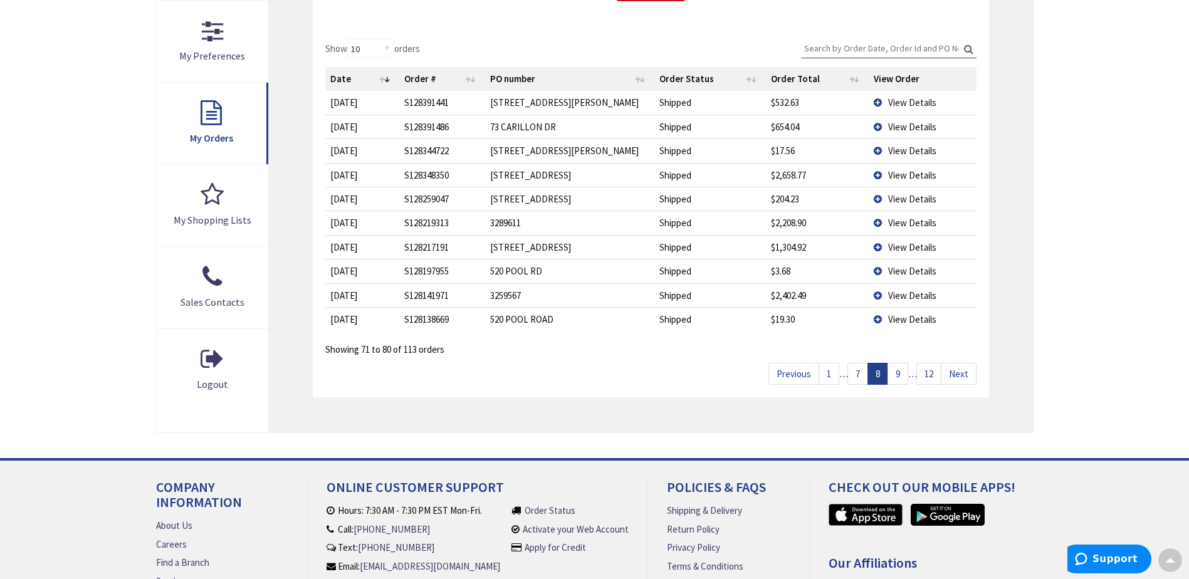
click at [910, 291] on span "View Details" at bounding box center [912, 295] width 48 height 12
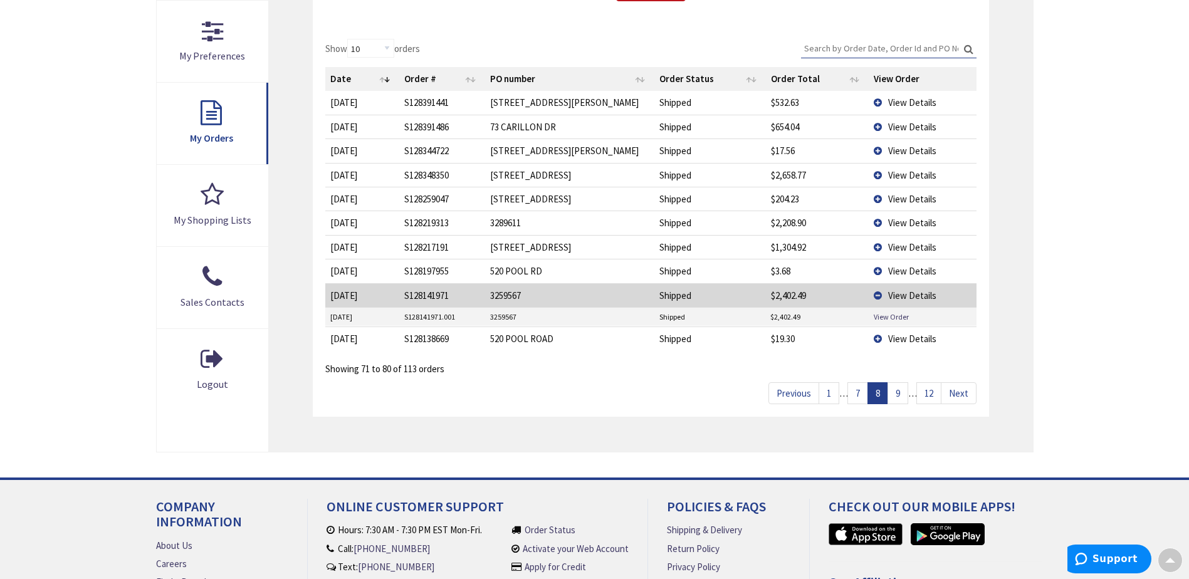
click at [911, 243] on span "View Details" at bounding box center [912, 247] width 48 height 12
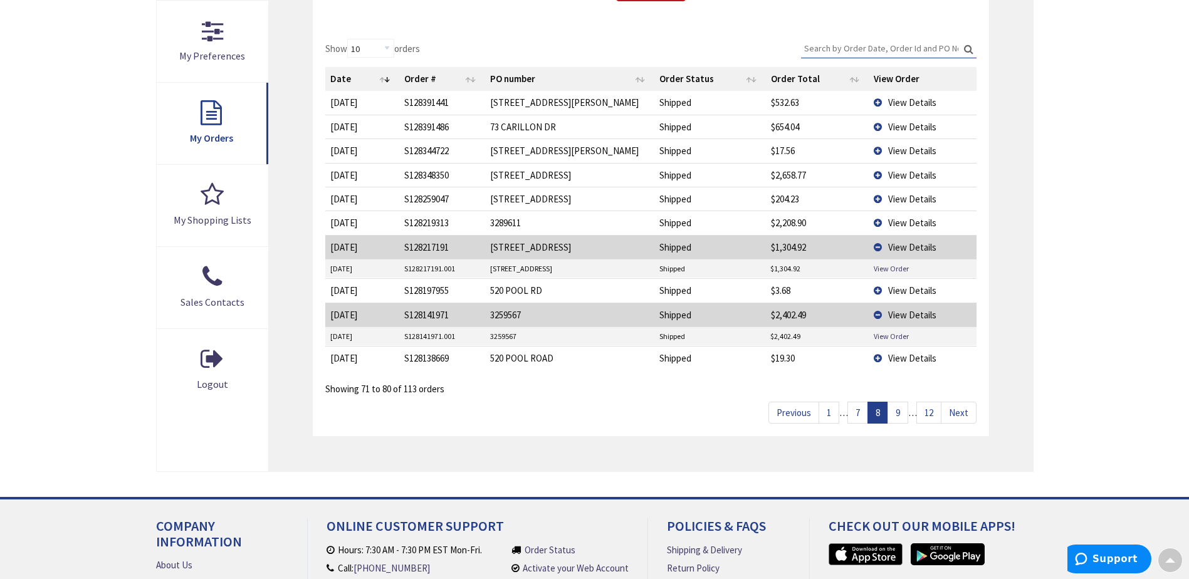
click at [902, 219] on span "View Details" at bounding box center [912, 223] width 48 height 12
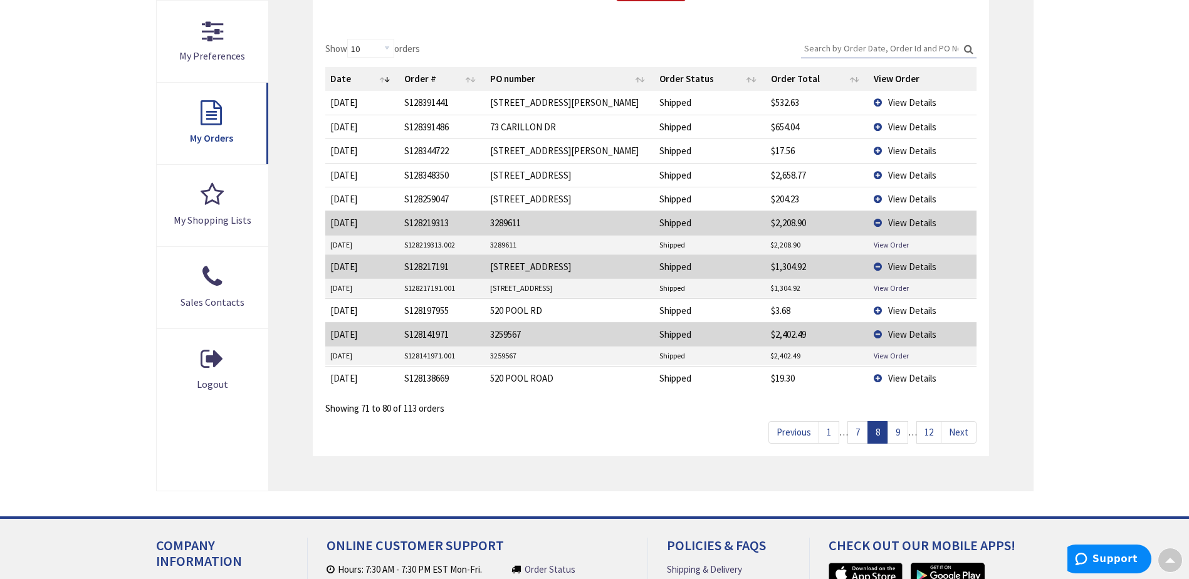
click at [908, 174] on span "View Details" at bounding box center [912, 175] width 48 height 12
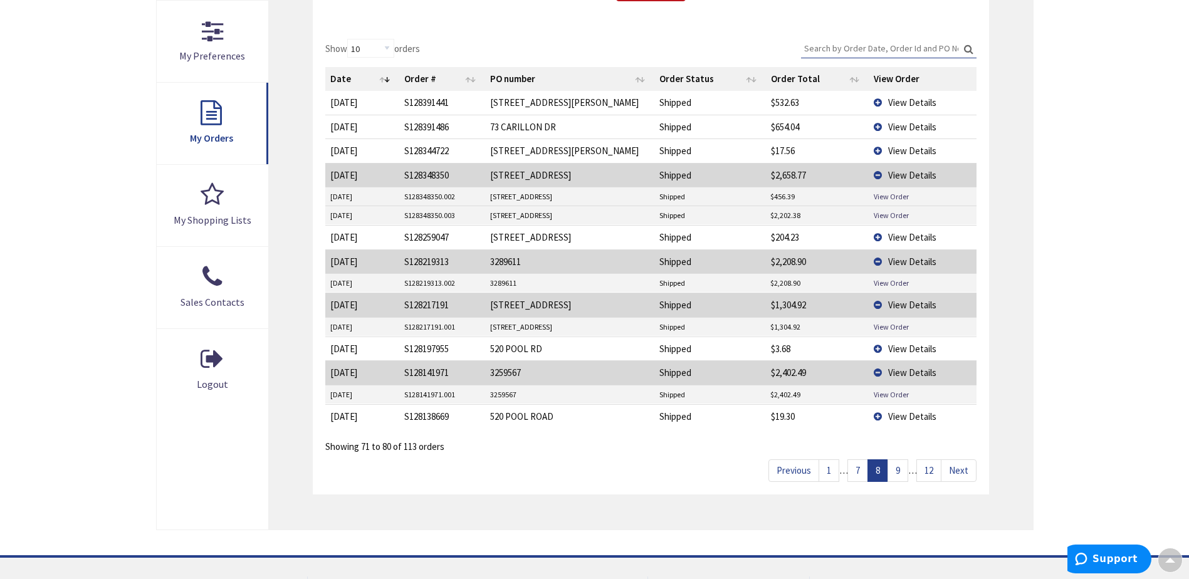
click at [859, 469] on link "7" at bounding box center [857, 470] width 21 height 22
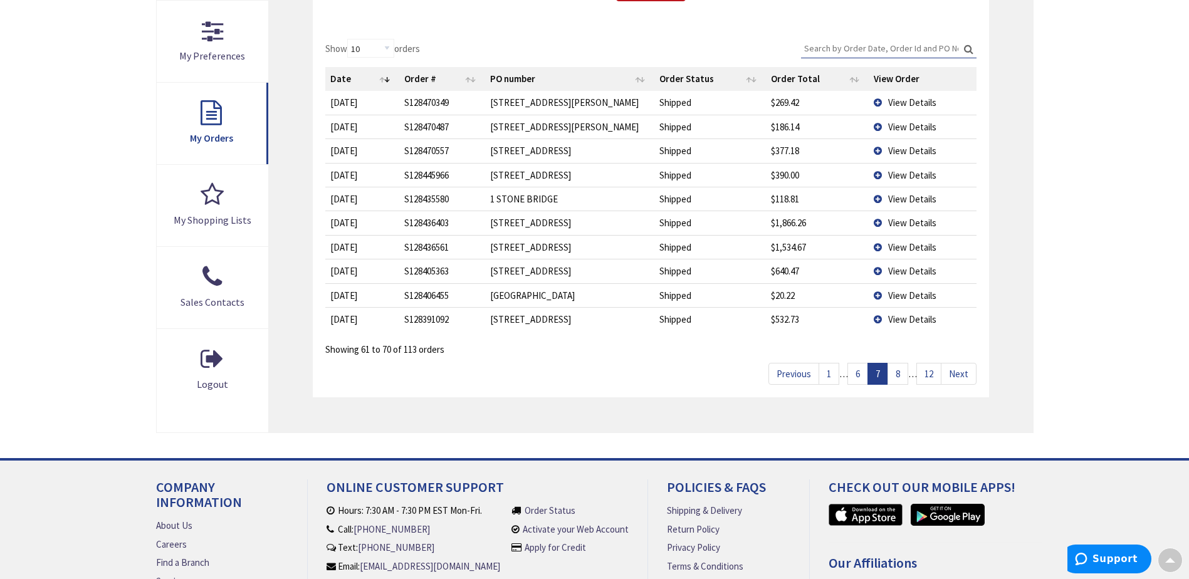
click at [900, 246] on span "View Details" at bounding box center [912, 247] width 48 height 12
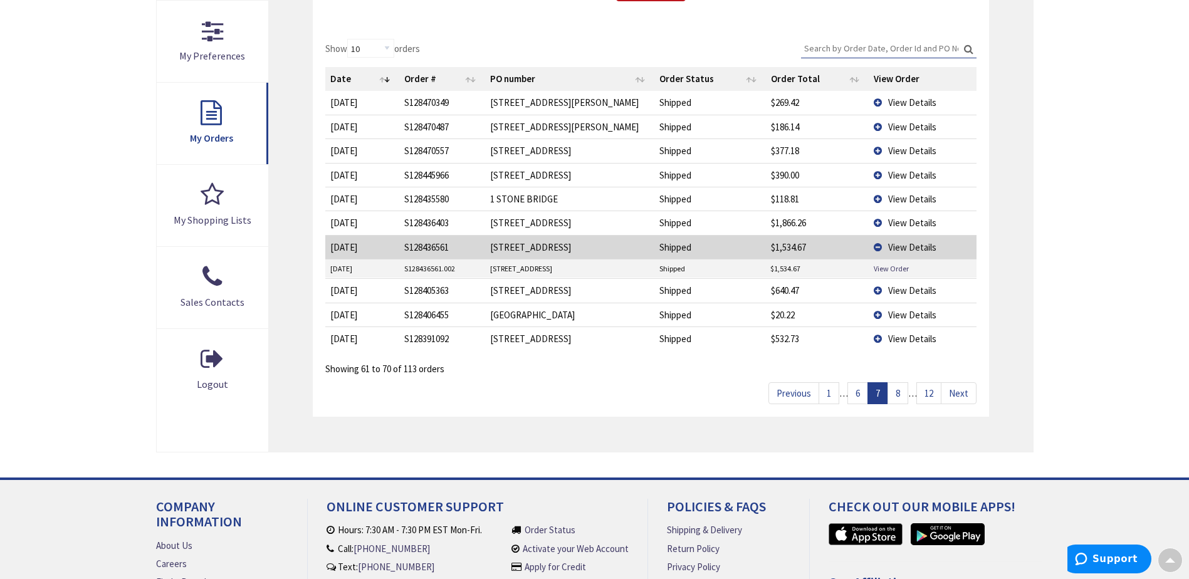
click at [907, 221] on span "View Details" at bounding box center [912, 223] width 48 height 12
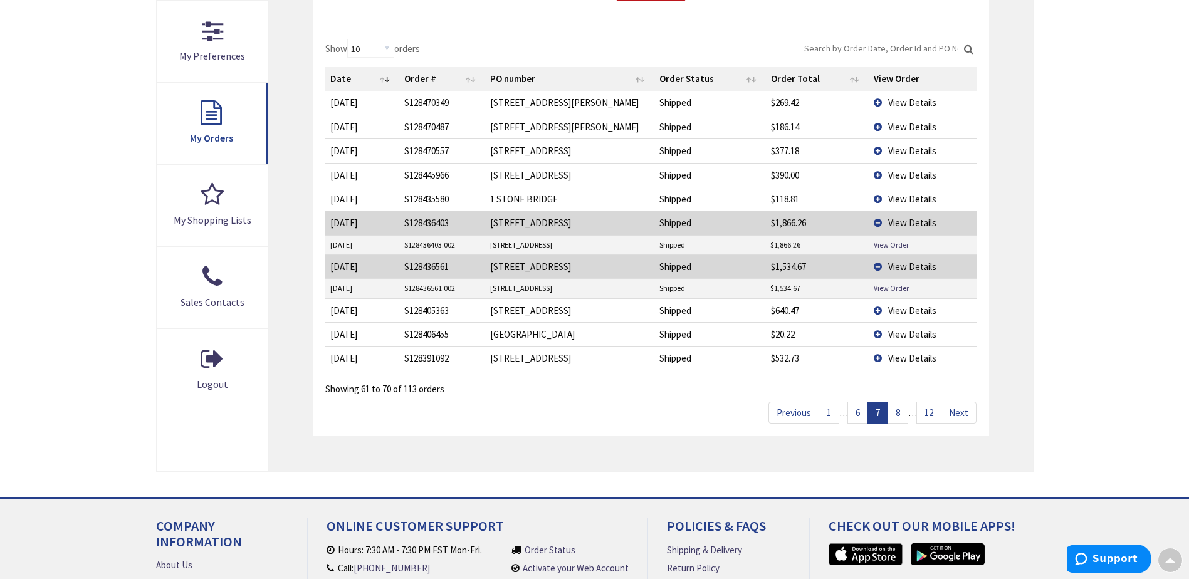
click at [858, 415] on link "6" at bounding box center [857, 413] width 21 height 22
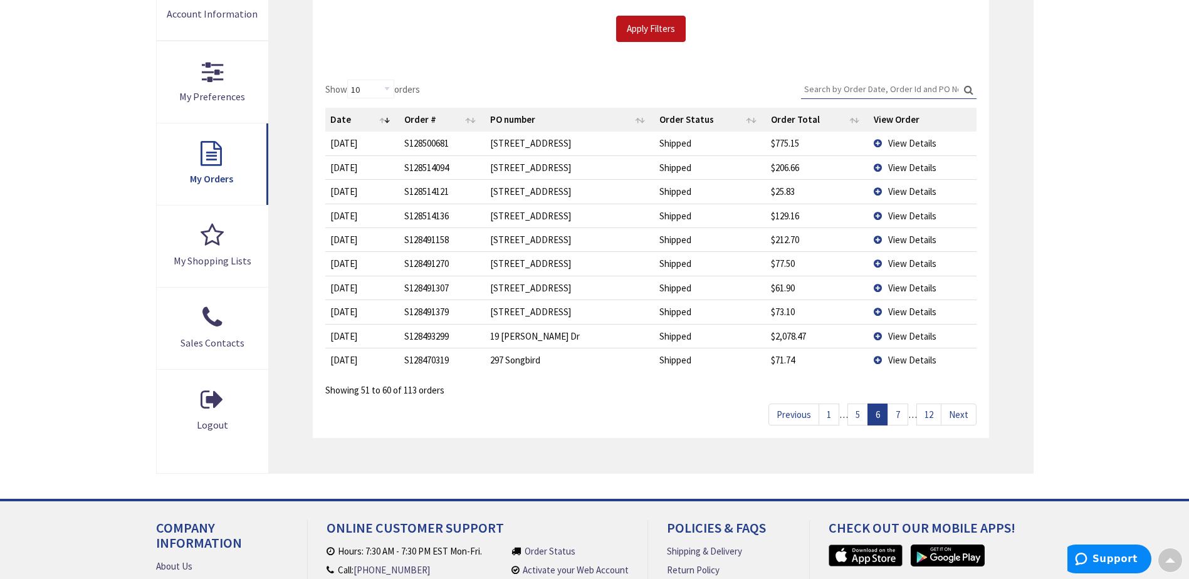
scroll to position [289, 0]
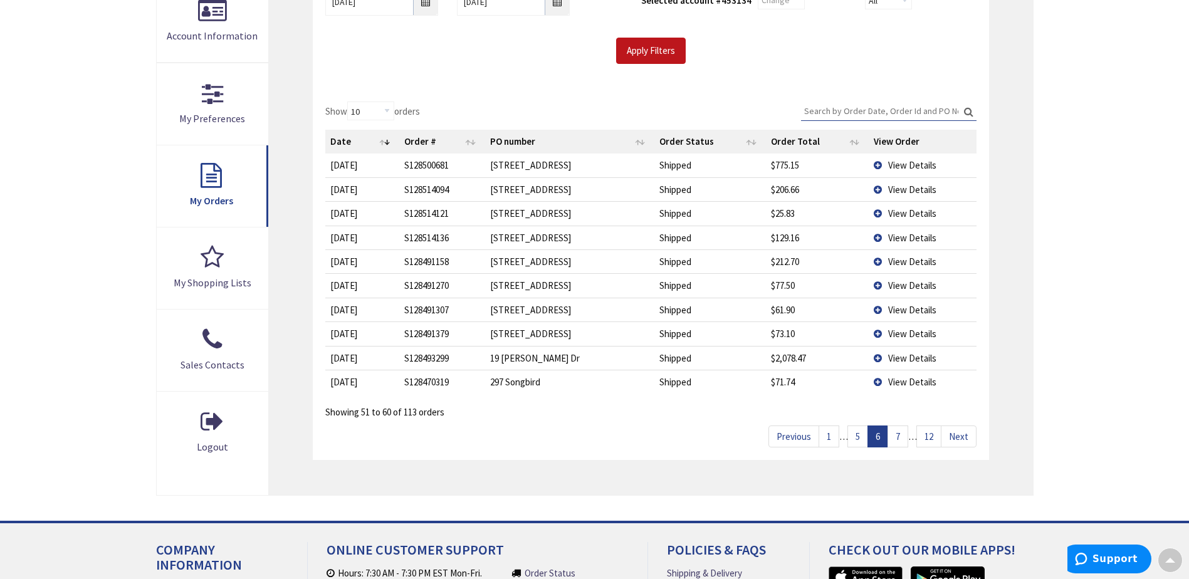
click at [858, 437] on link "5" at bounding box center [857, 436] width 21 height 22
click at [897, 208] on span "View Details" at bounding box center [912, 213] width 48 height 12
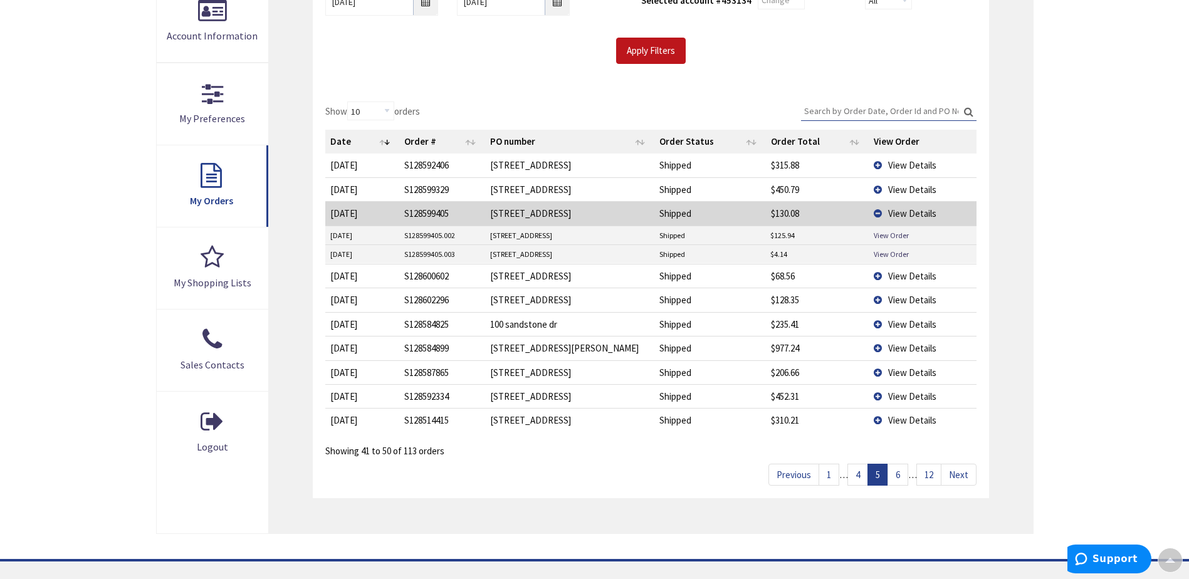
click at [908, 276] on span "View Details" at bounding box center [912, 276] width 48 height 12
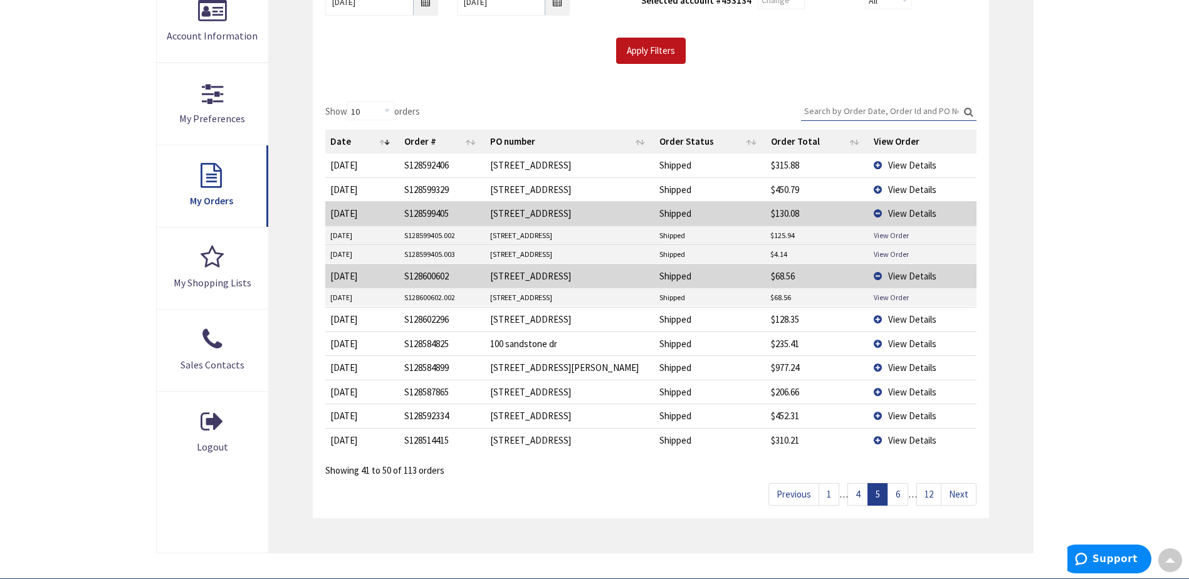
click at [900, 316] on span "View Details" at bounding box center [912, 319] width 48 height 12
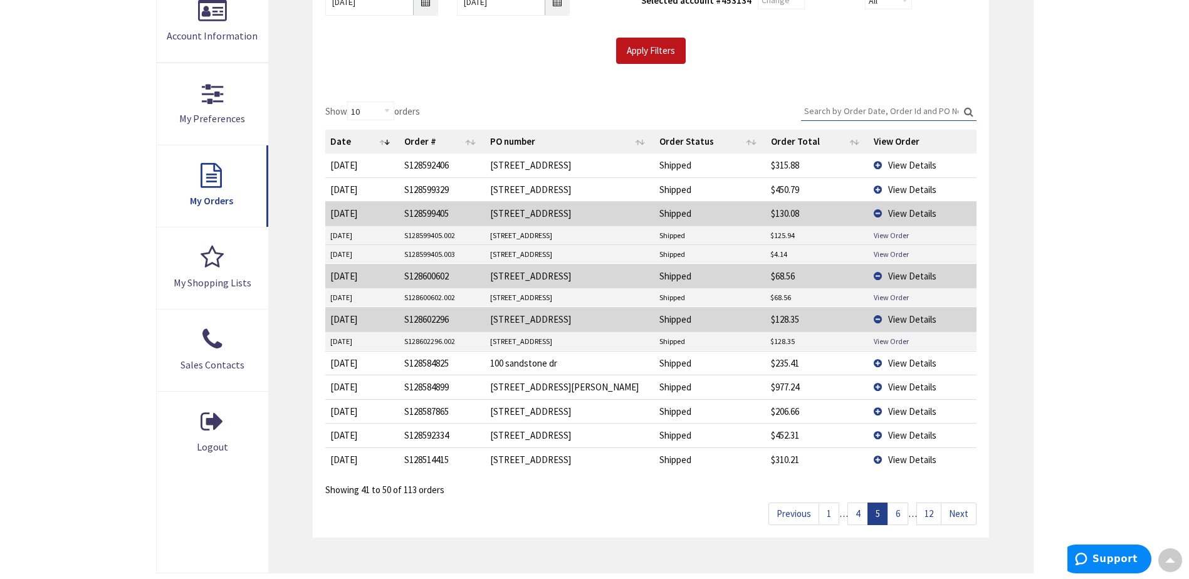
click at [857, 510] on link "4" at bounding box center [857, 513] width 21 height 22
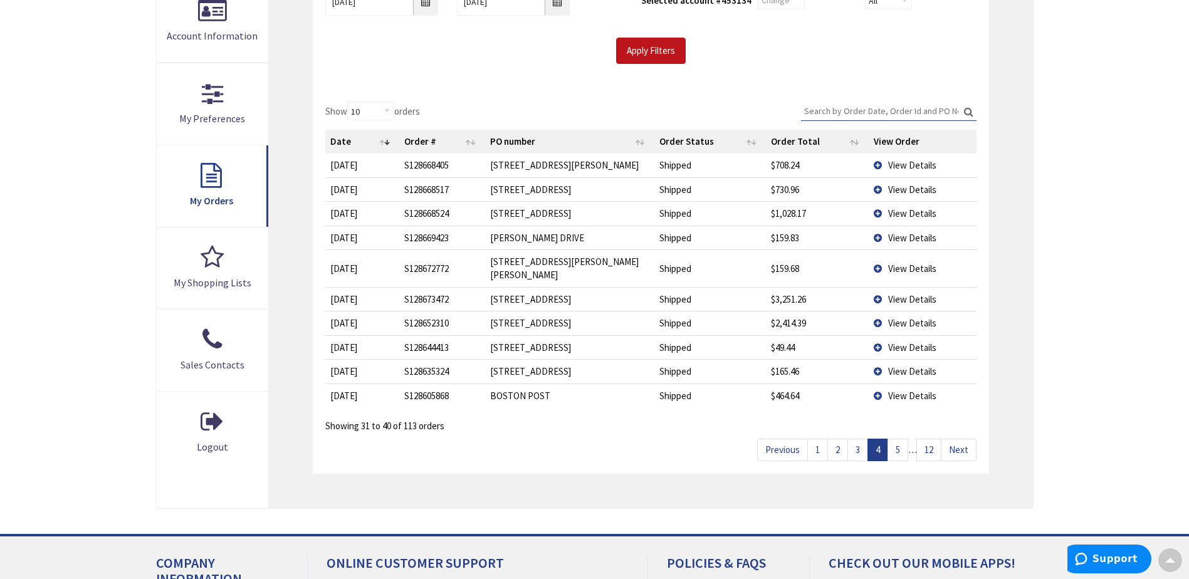
click at [910, 317] on span "View Details" at bounding box center [912, 323] width 48 height 12
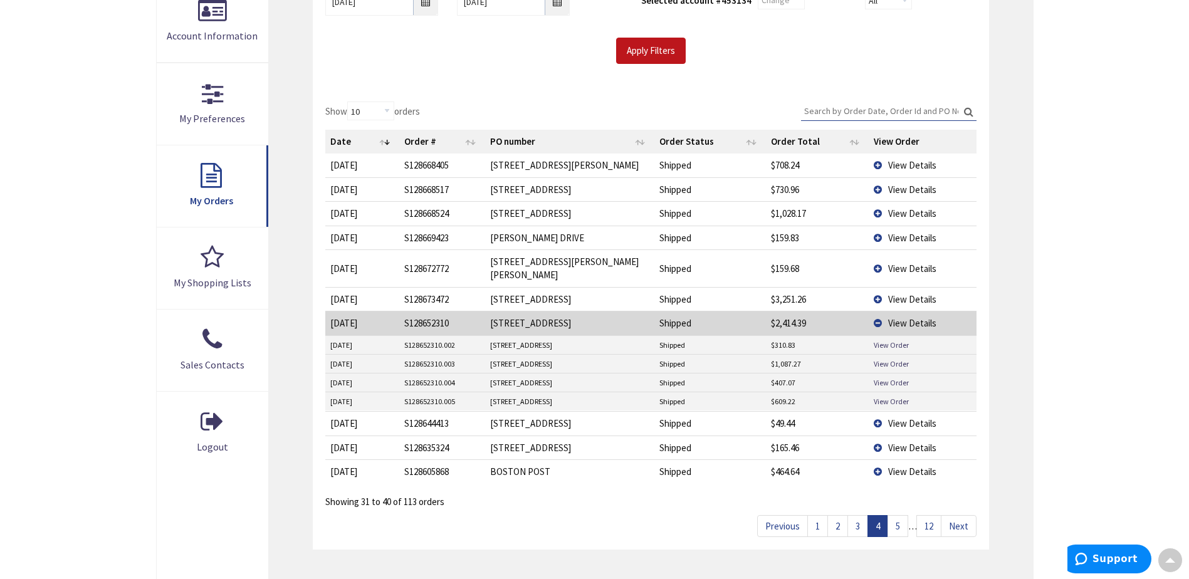
click at [855, 515] on link "3" at bounding box center [857, 526] width 21 height 22
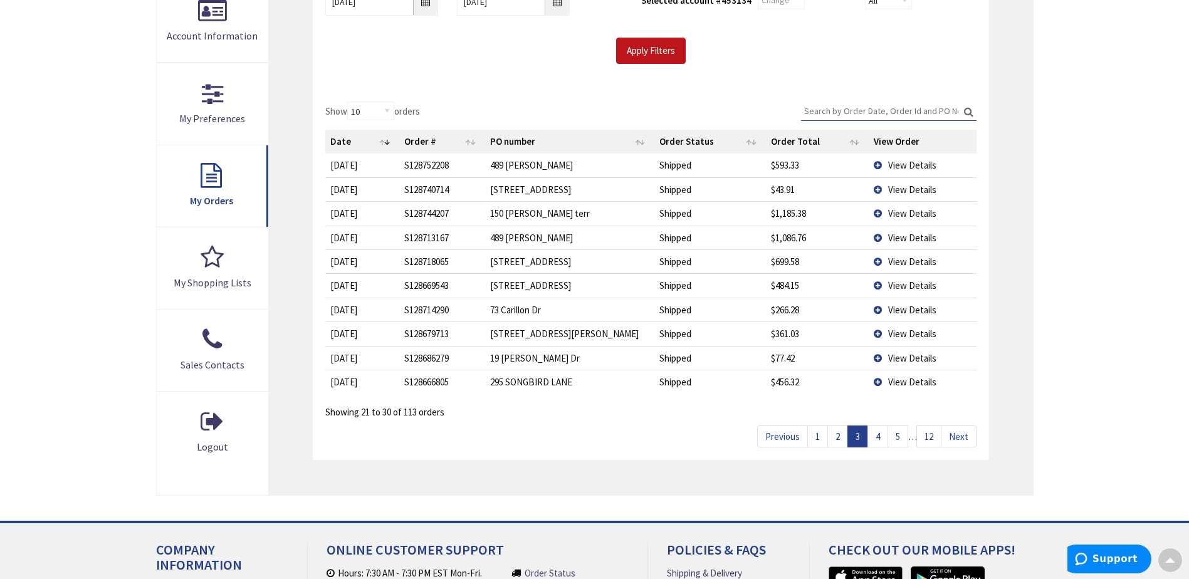
click at [838, 429] on link "2" at bounding box center [837, 436] width 21 height 22
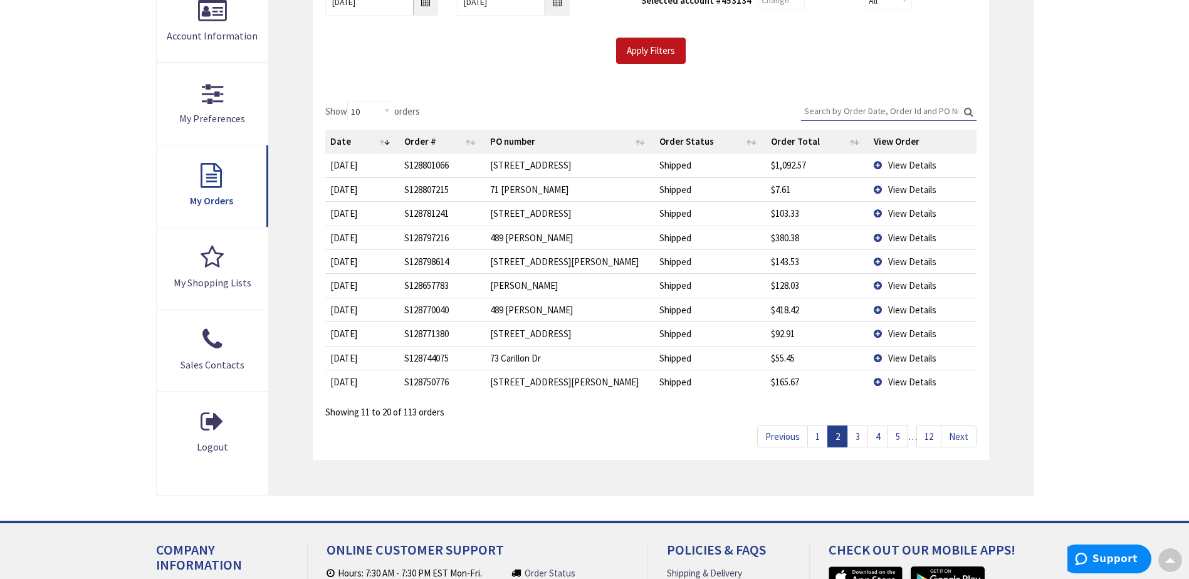
click at [813, 438] on link "1" at bounding box center [817, 436] width 21 height 22
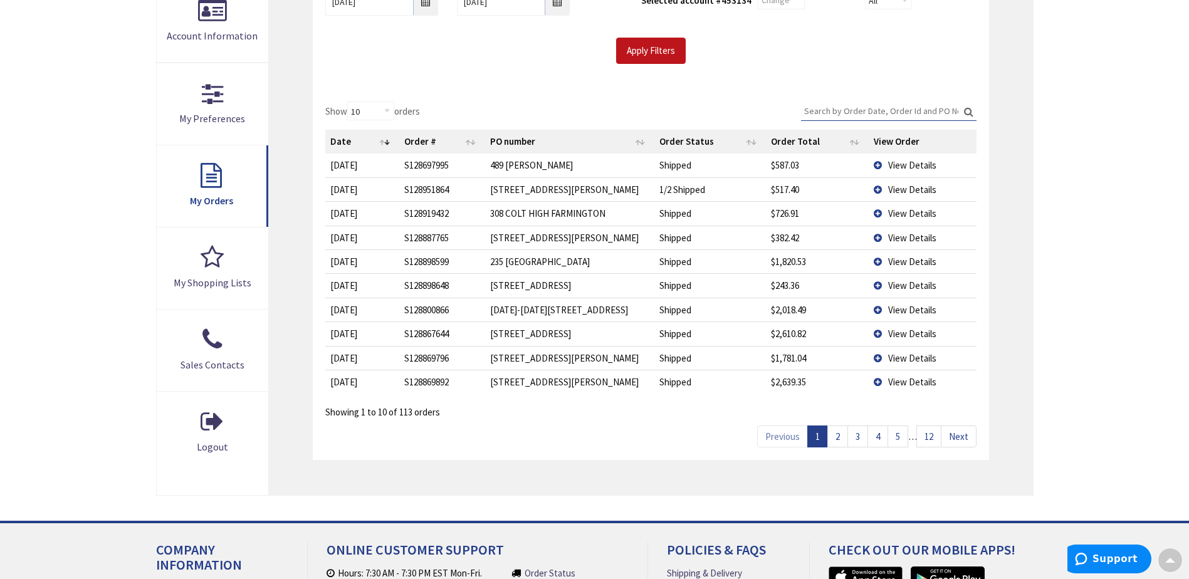
click at [905, 379] on span "View Details" at bounding box center [912, 382] width 48 height 12
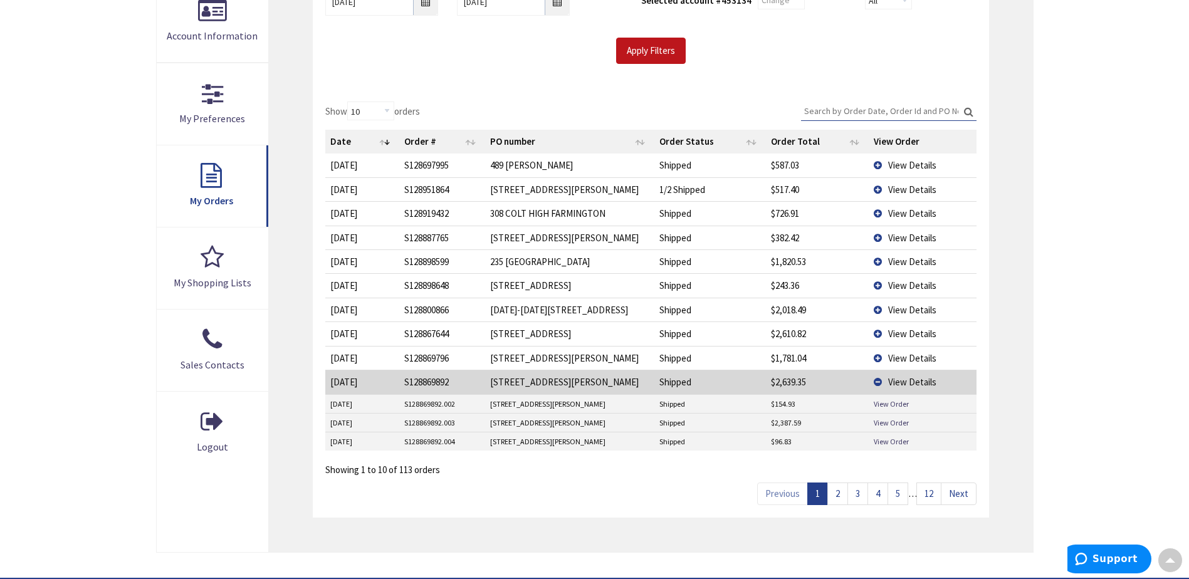
click at [899, 333] on span "View Details" at bounding box center [912, 334] width 48 height 12
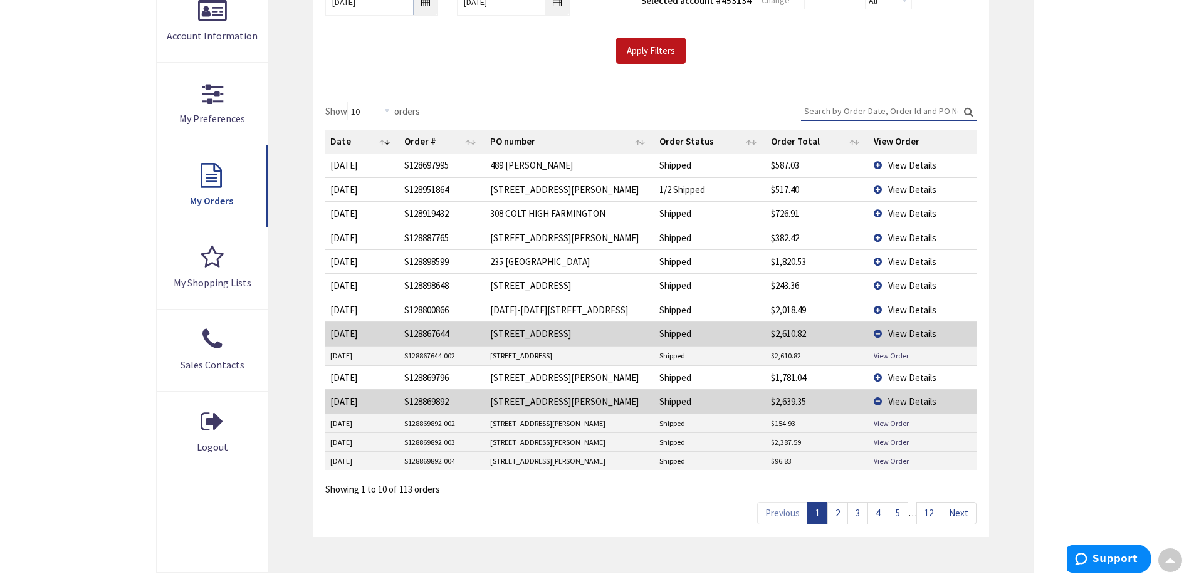
click at [911, 311] on span "View Details" at bounding box center [912, 310] width 48 height 12
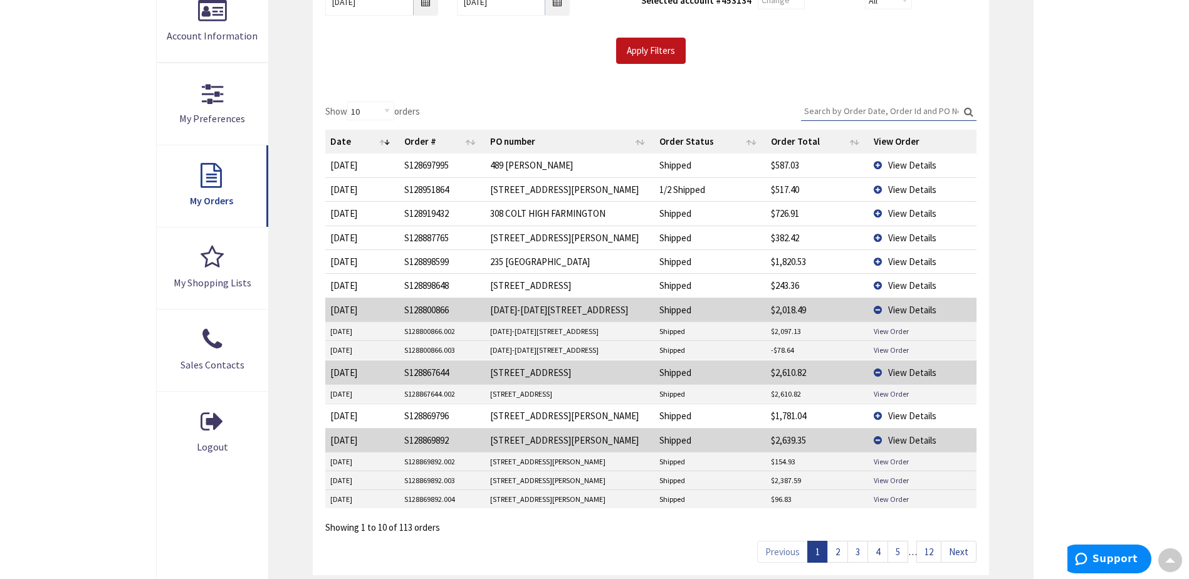
click at [909, 263] on span "View Details" at bounding box center [912, 262] width 48 height 12
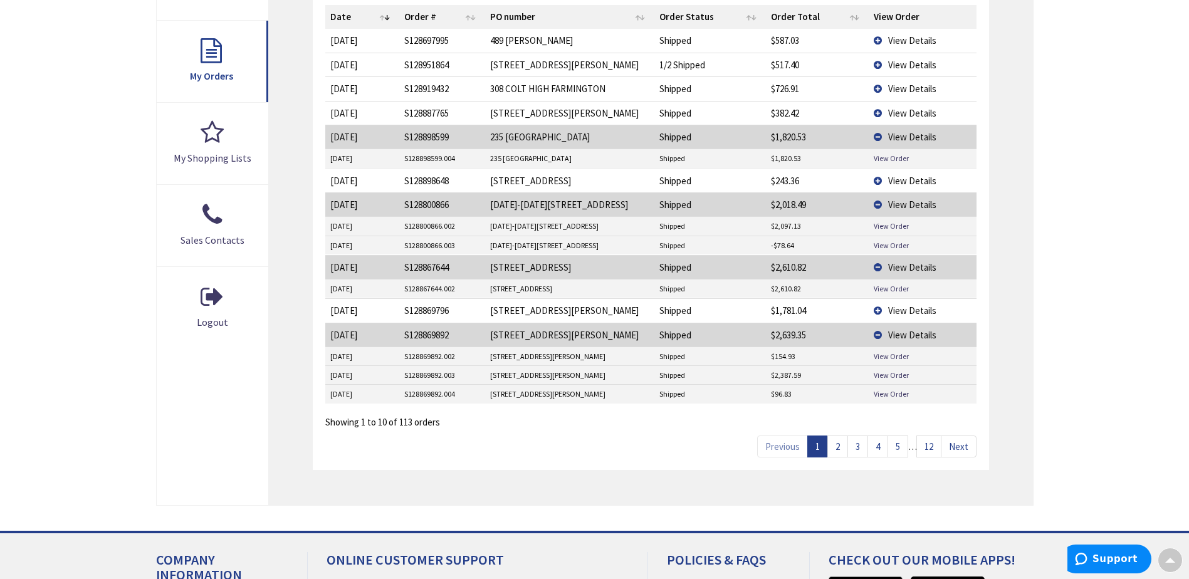
scroll to position [414, 0]
click at [840, 453] on link "2" at bounding box center [837, 446] width 21 height 22
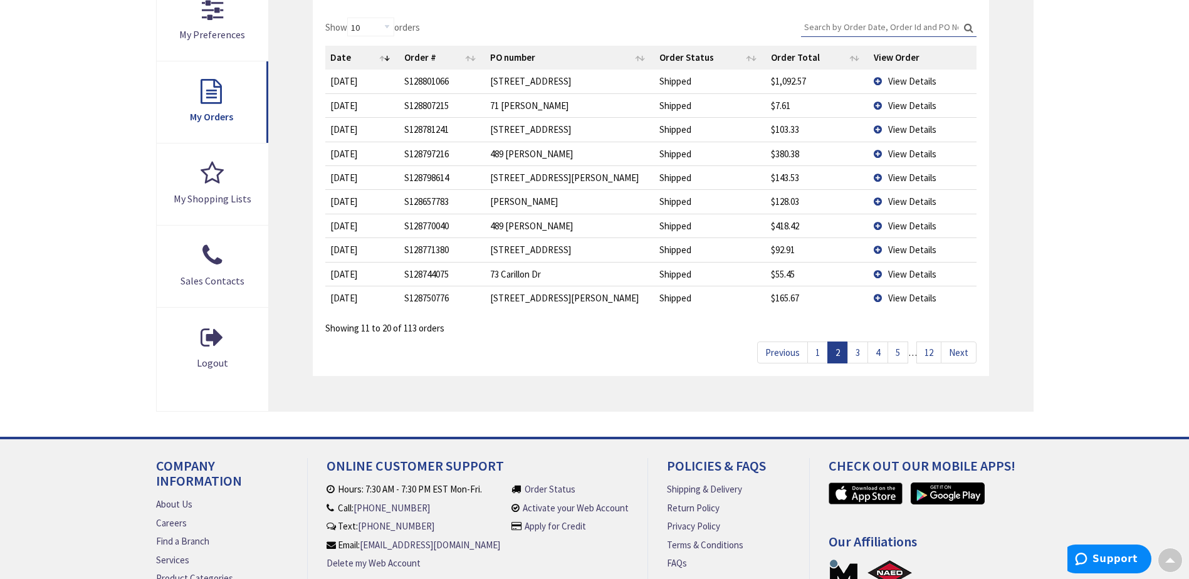
scroll to position [351, 0]
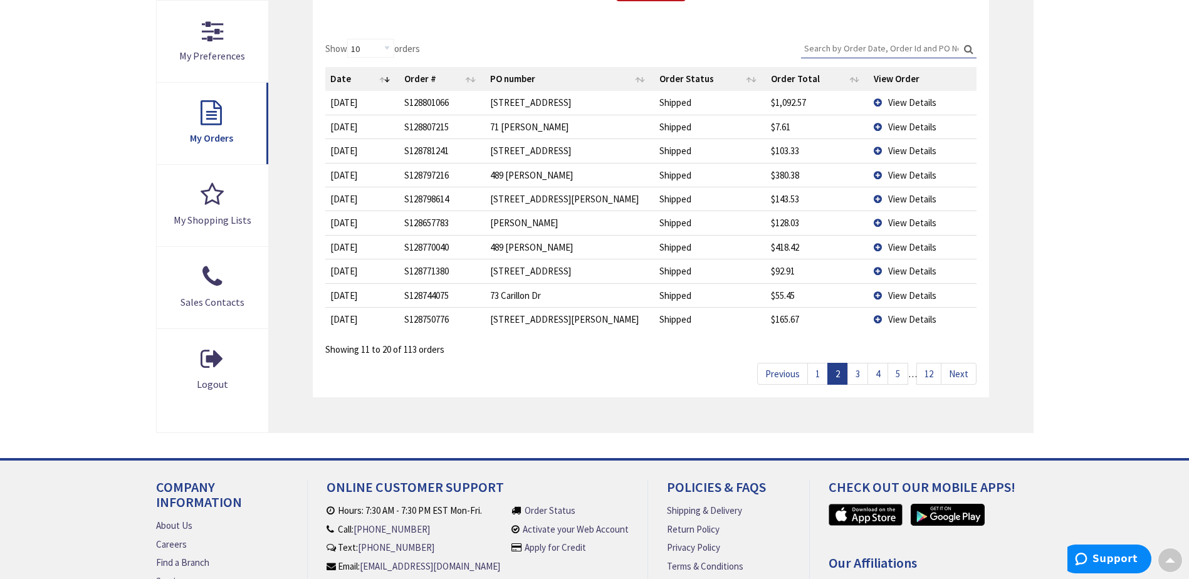
click at [856, 377] on link "3" at bounding box center [857, 374] width 21 height 22
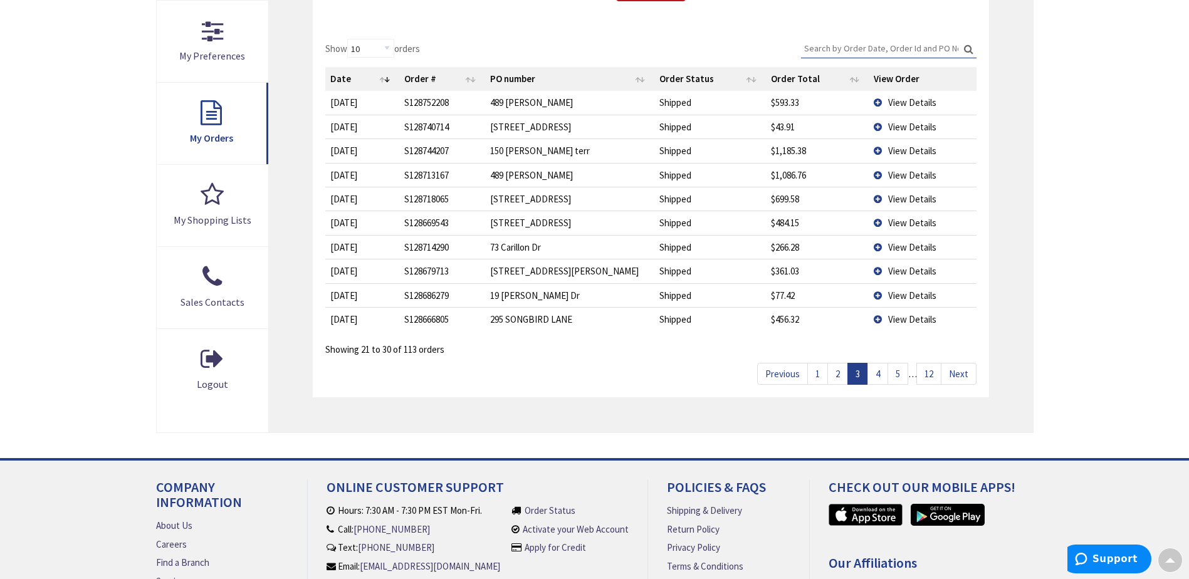
click at [880, 377] on link "4" at bounding box center [877, 374] width 21 height 22
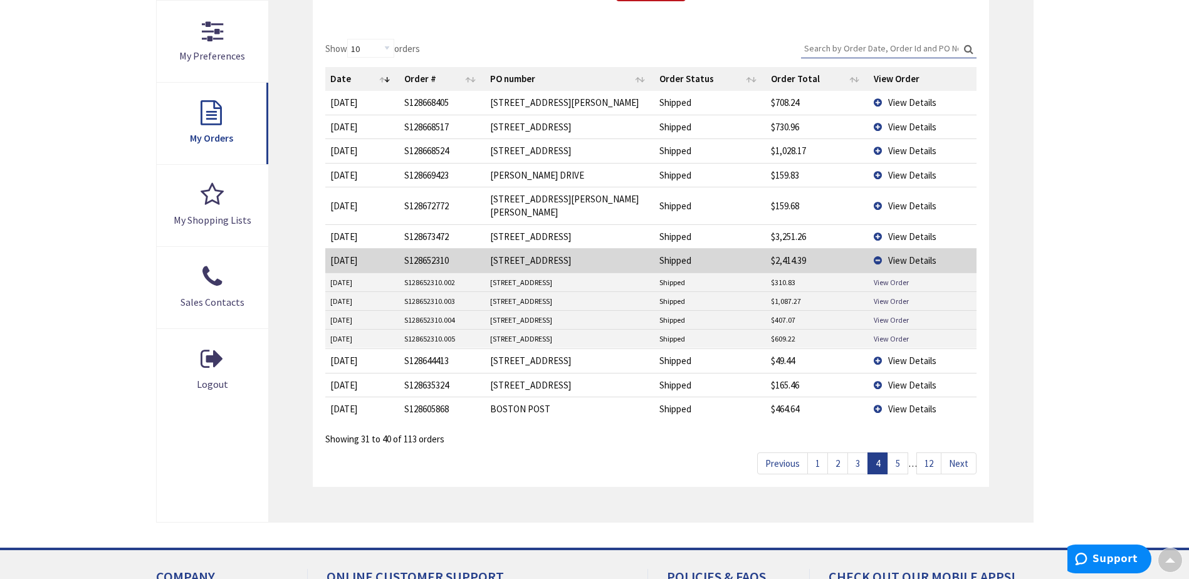
click at [900, 452] on link "5" at bounding box center [897, 463] width 21 height 22
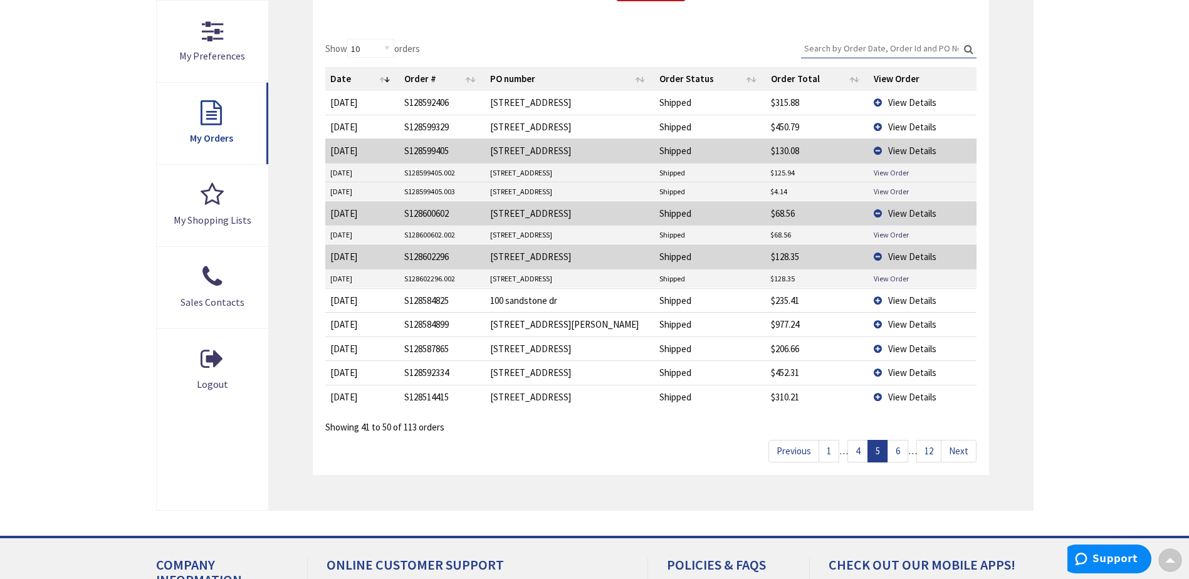
click at [860, 452] on link "4" at bounding box center [857, 451] width 21 height 22
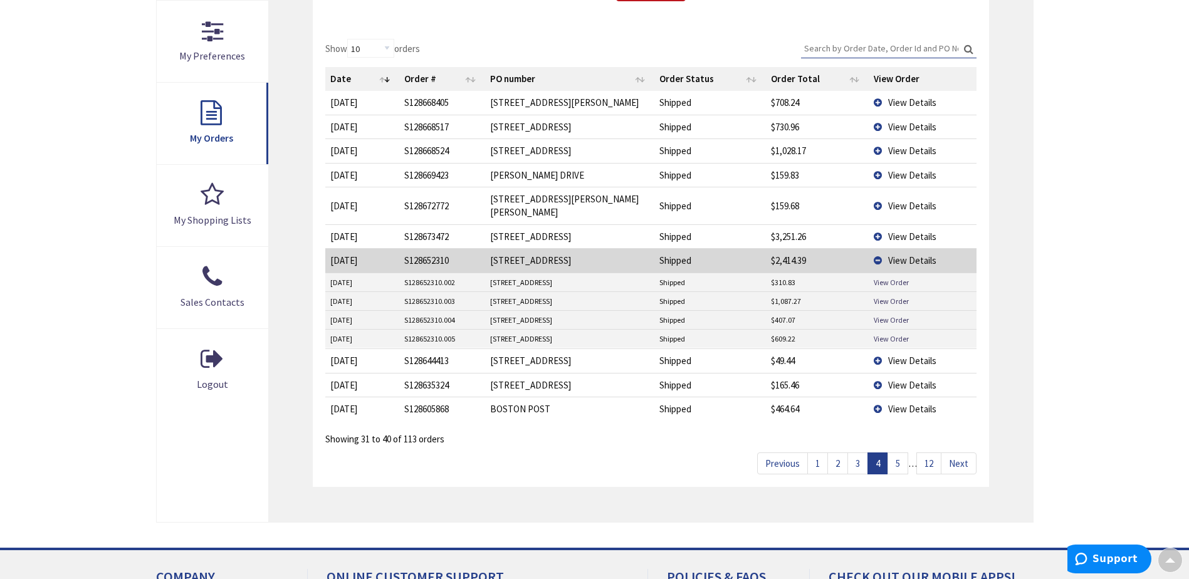
click at [892, 125] on span "View Details" at bounding box center [912, 127] width 48 height 12
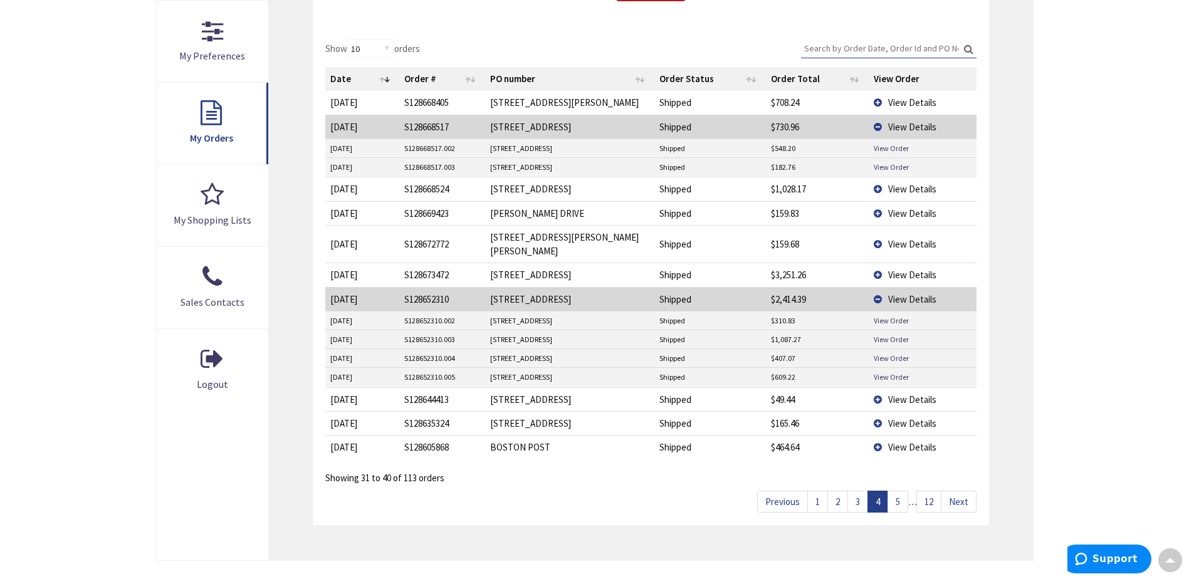
click at [912, 101] on span "View Details" at bounding box center [912, 102] width 48 height 12
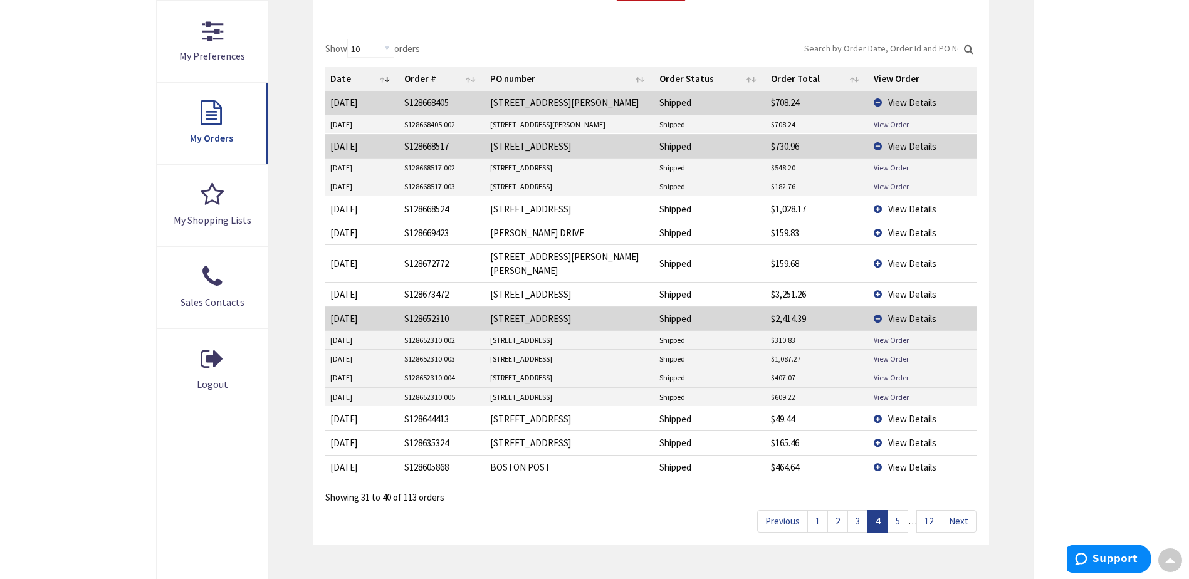
click at [912, 207] on span "View Details" at bounding box center [912, 209] width 48 height 12
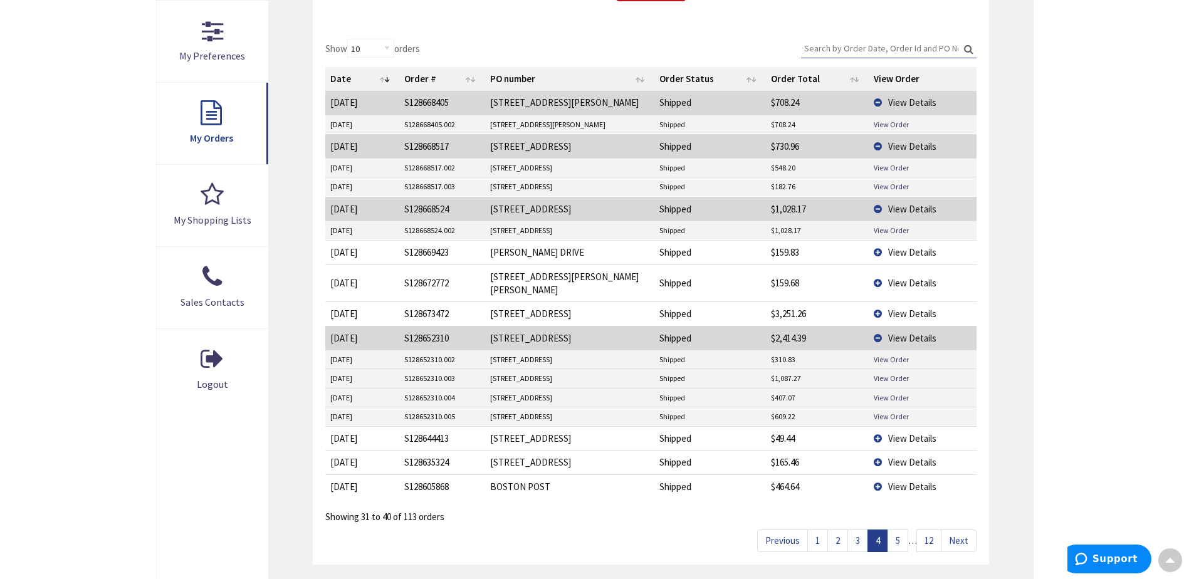
click at [911, 253] on span "View Details" at bounding box center [912, 252] width 48 height 12
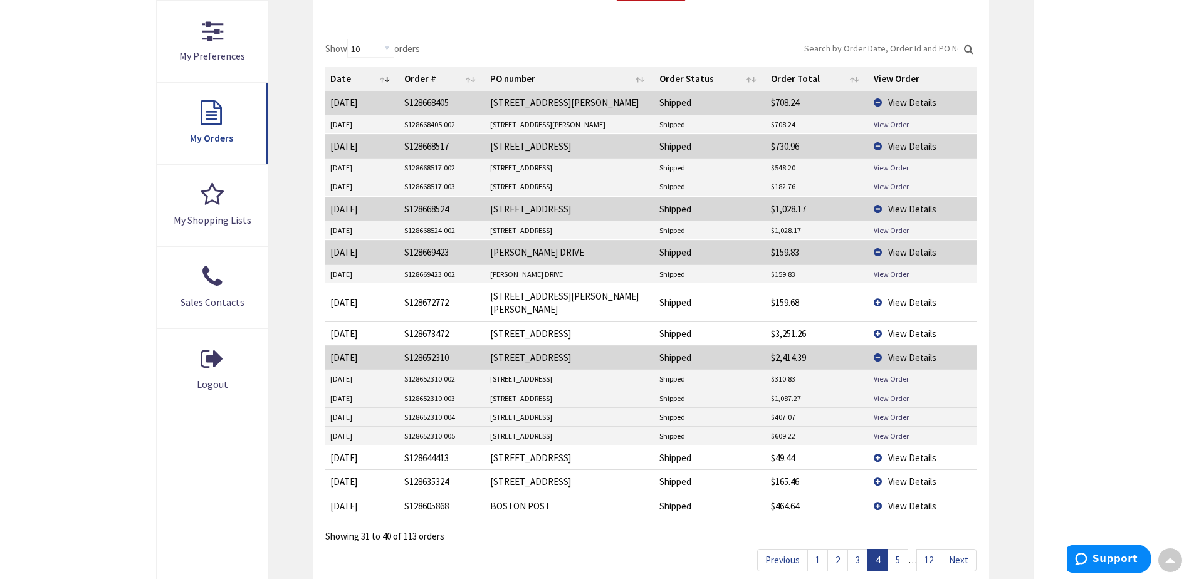
click at [913, 296] on span "View Details" at bounding box center [912, 302] width 48 height 12
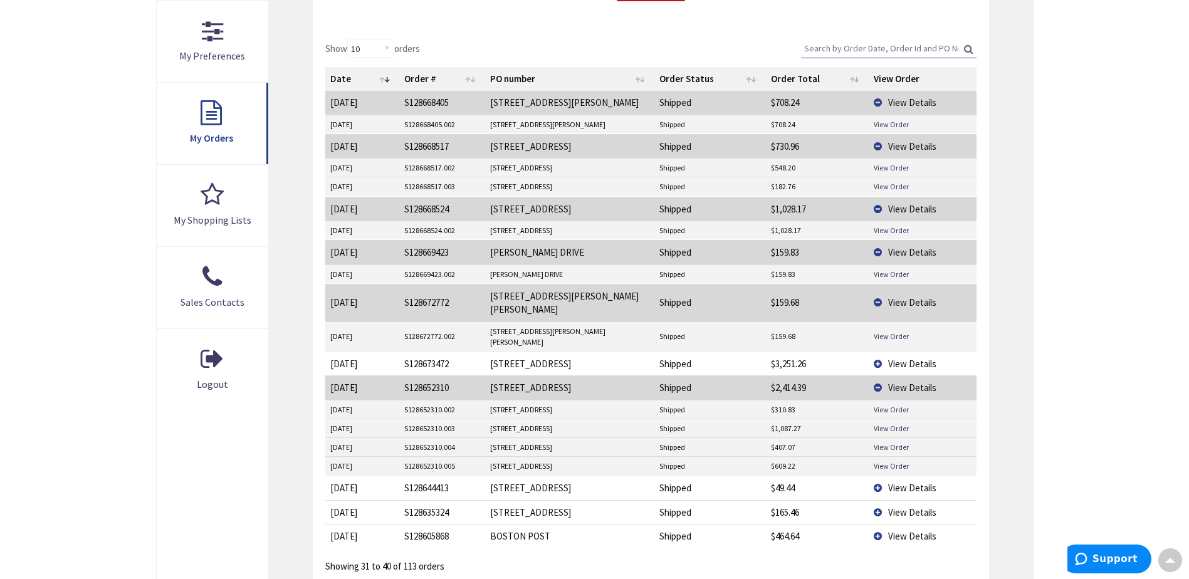
click at [919, 358] on span "View Details" at bounding box center [912, 364] width 48 height 12
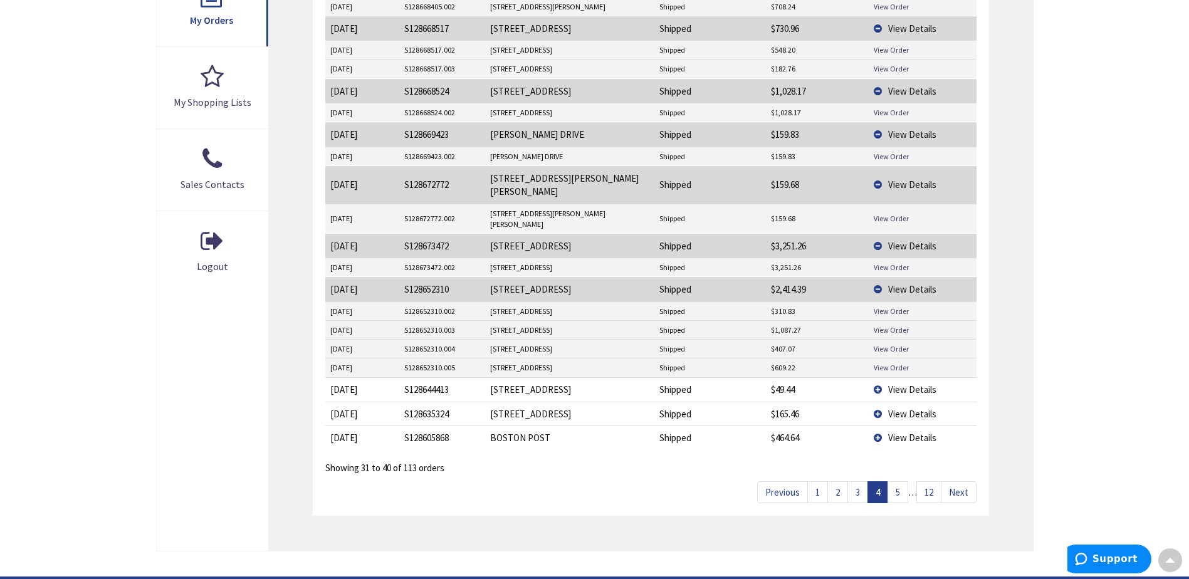
scroll to position [477, 0]
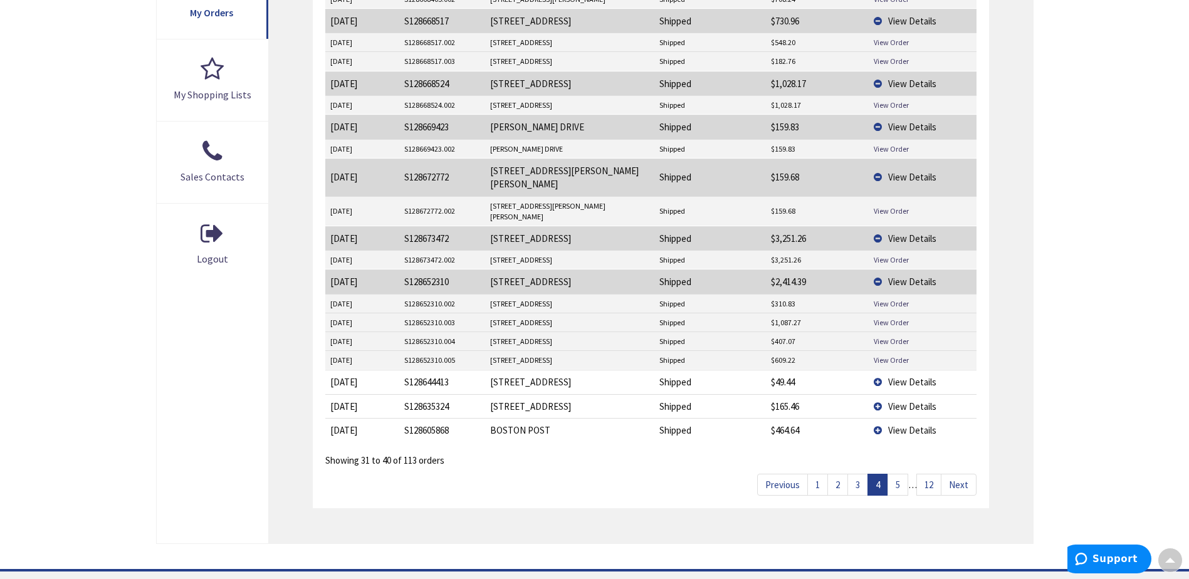
click at [900, 474] on link "5" at bounding box center [897, 485] width 21 height 22
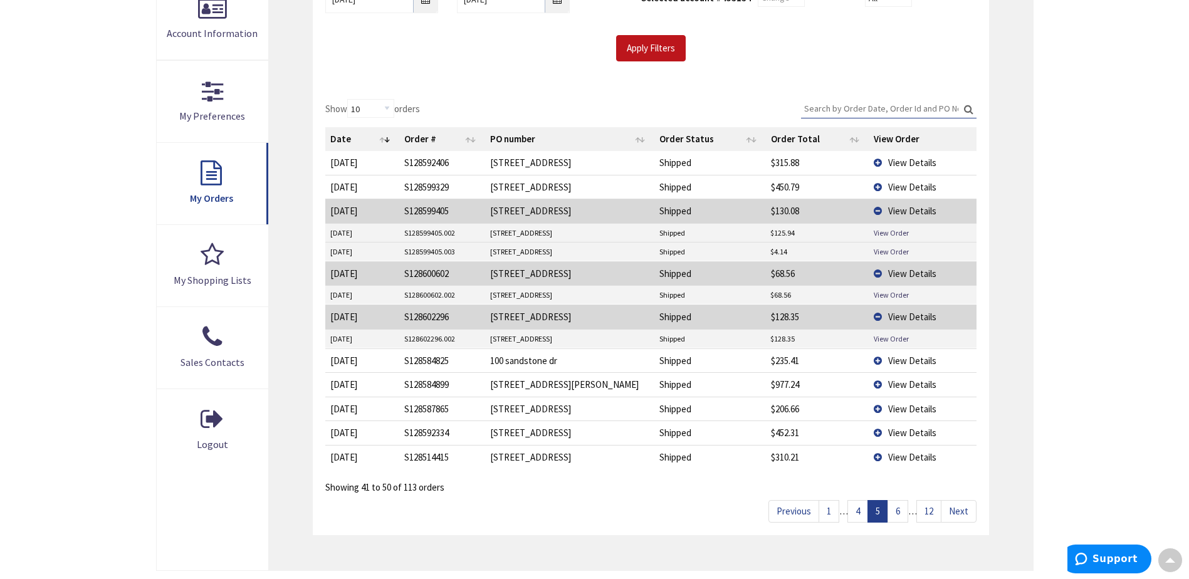
scroll to position [289, 0]
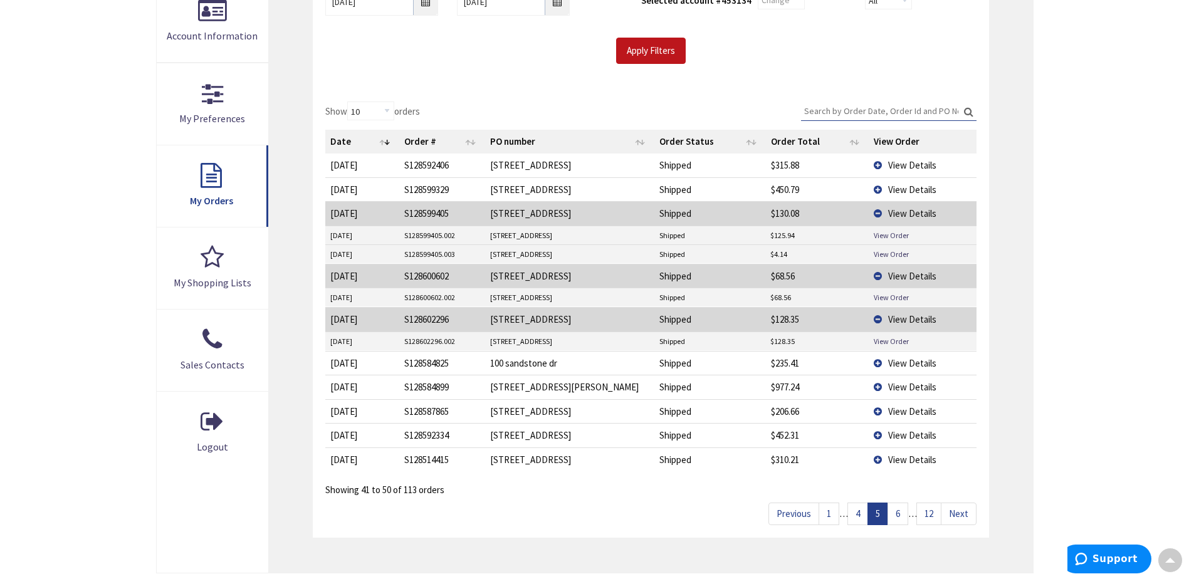
click at [897, 361] on span "View Details" at bounding box center [912, 363] width 48 height 12
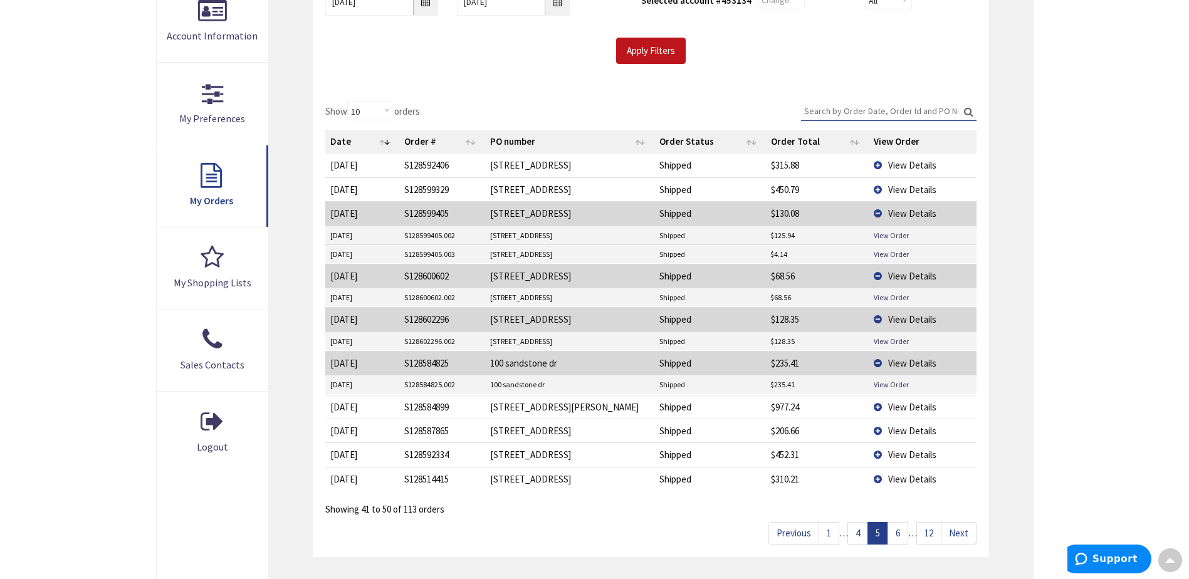
click at [907, 407] on span "View Details" at bounding box center [912, 407] width 48 height 12
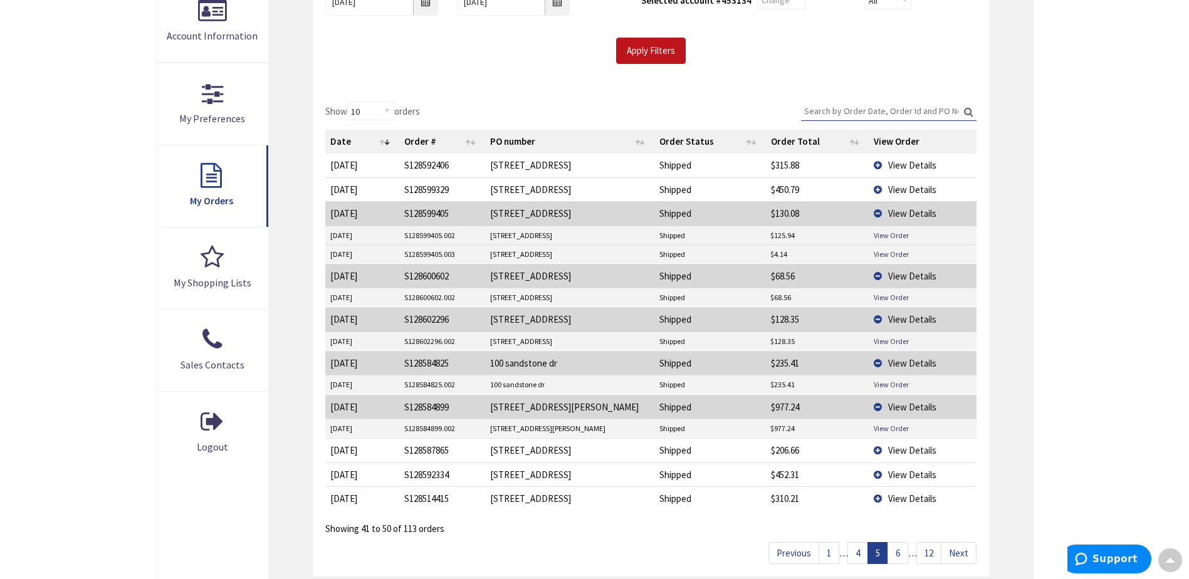
click at [908, 449] on span "View Details" at bounding box center [912, 450] width 48 height 12
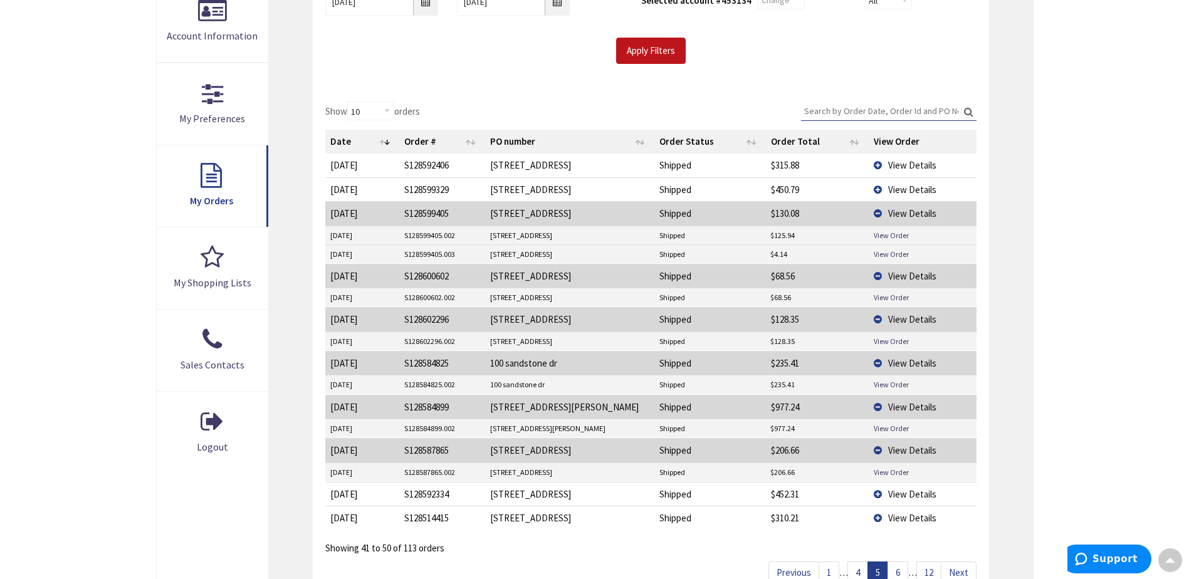
click at [903, 493] on span "View Details" at bounding box center [912, 494] width 48 height 12
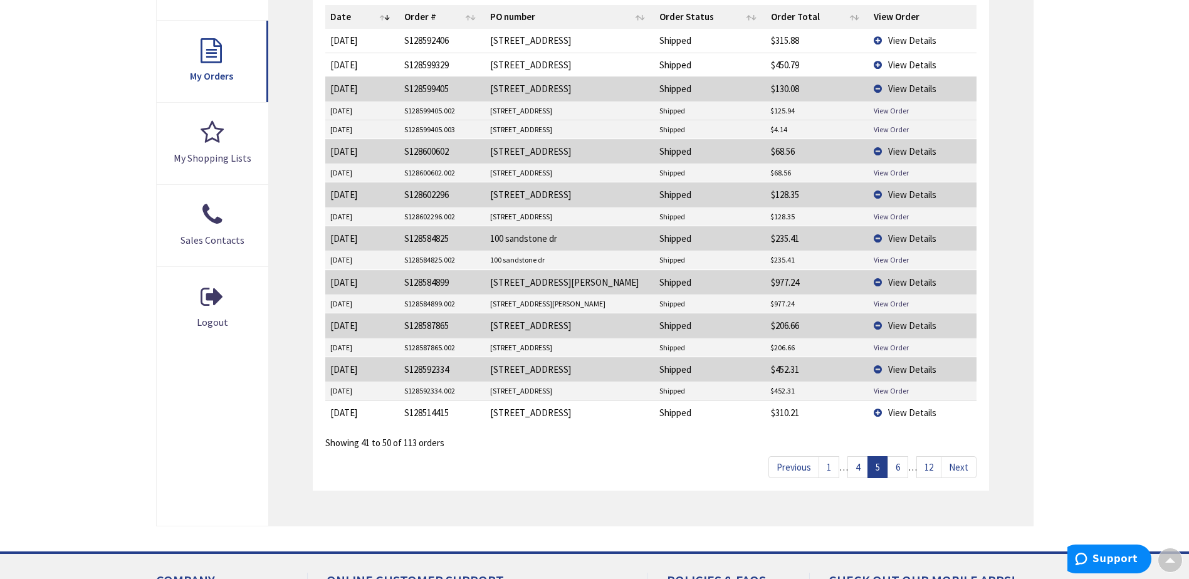
scroll to position [414, 0]
click at [914, 416] on span "View Details" at bounding box center [912, 412] width 48 height 12
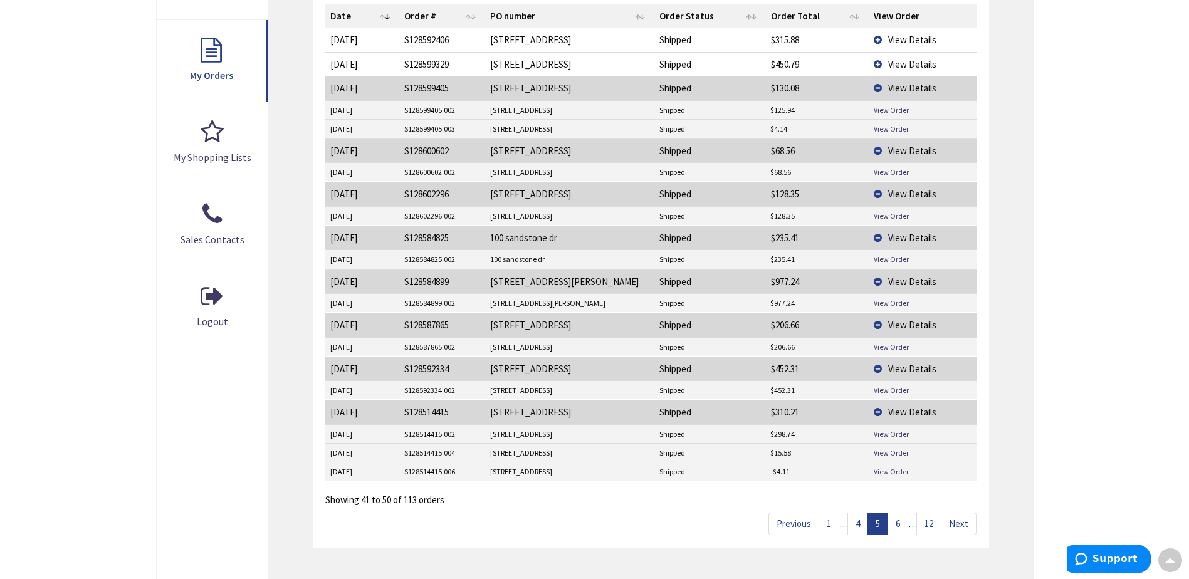
click at [864, 529] on link "4" at bounding box center [857, 524] width 21 height 22
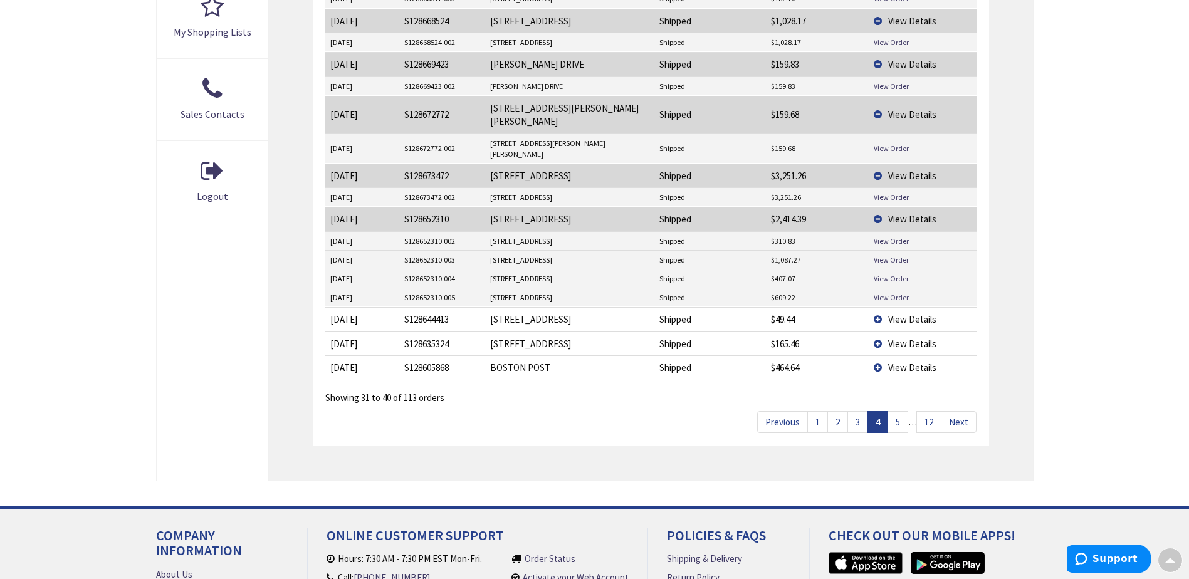
click at [855, 411] on link "3" at bounding box center [857, 422] width 21 height 22
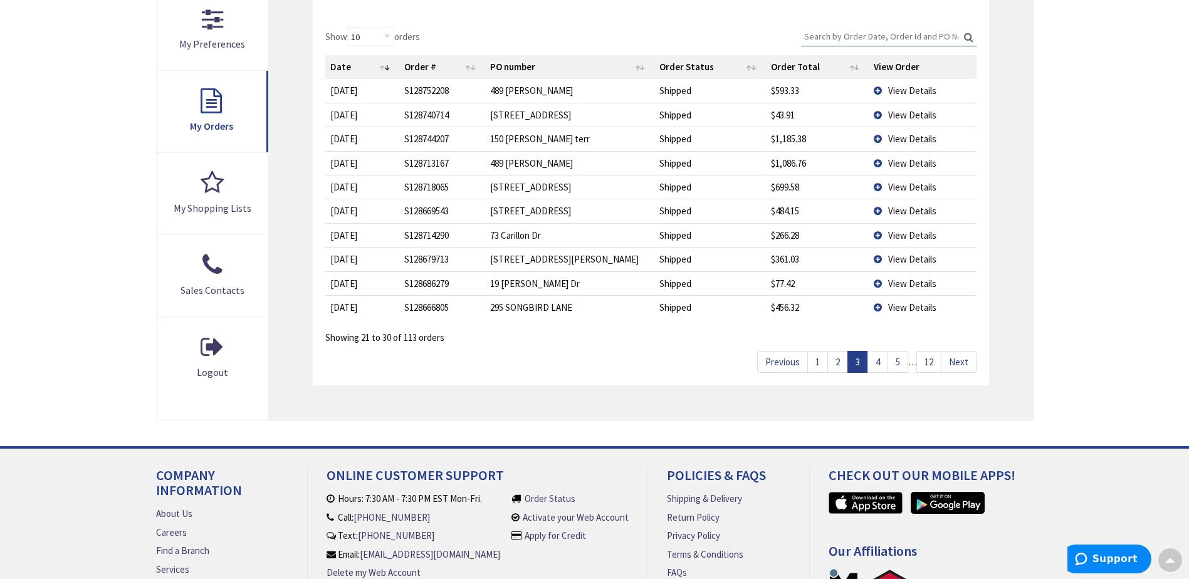
scroll to position [351, 0]
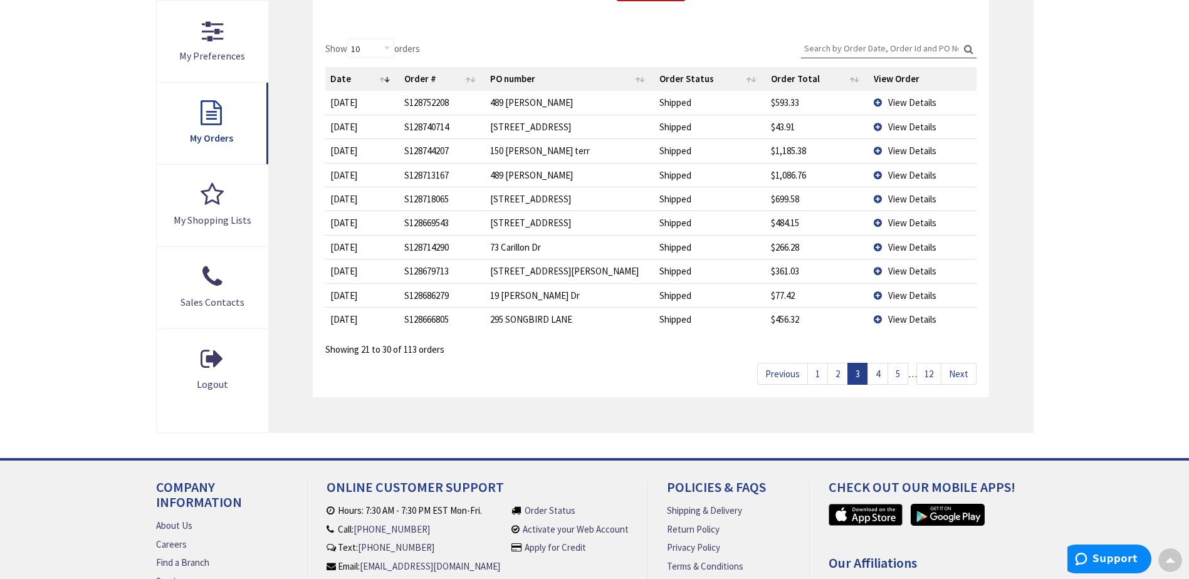
click at [915, 145] on span "View Details" at bounding box center [912, 151] width 48 height 12
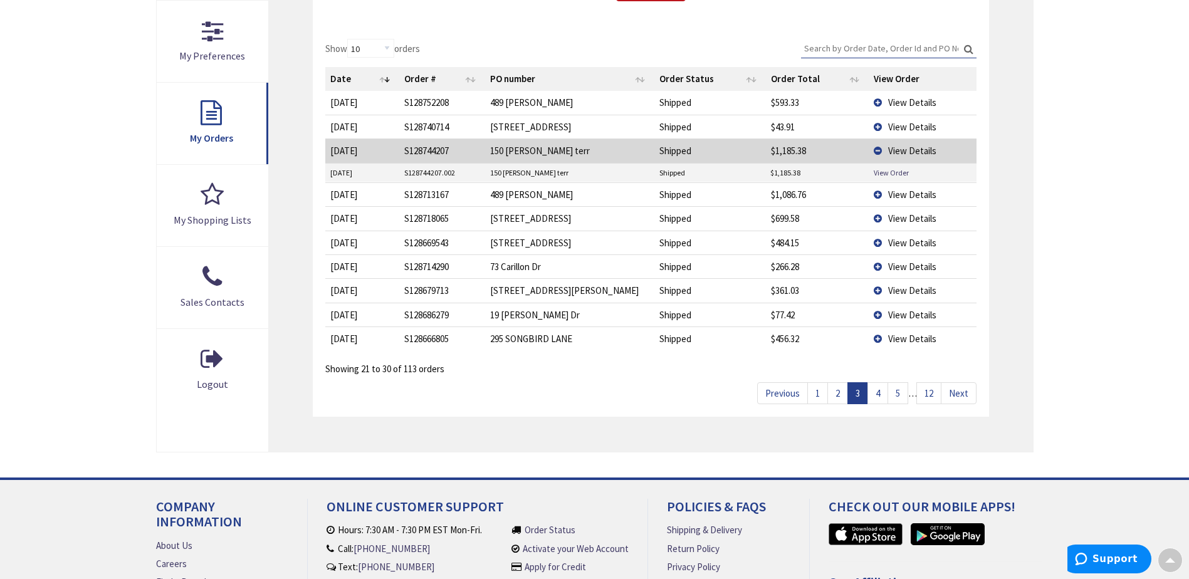
click at [910, 192] on span "View Details" at bounding box center [912, 195] width 48 height 12
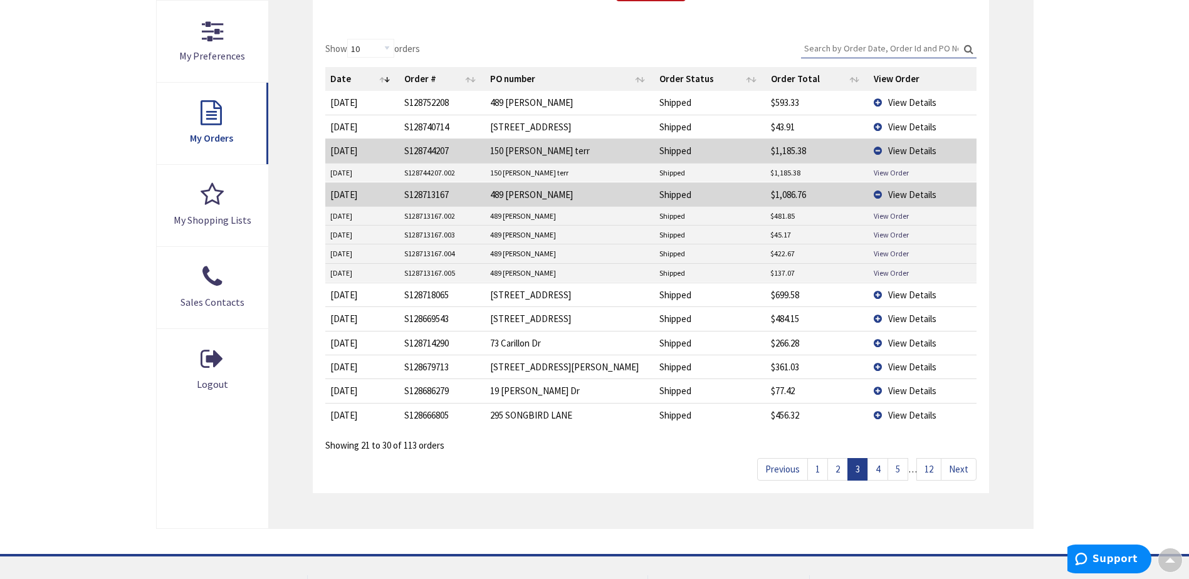
click at [901, 294] on span "View Details" at bounding box center [912, 295] width 48 height 12
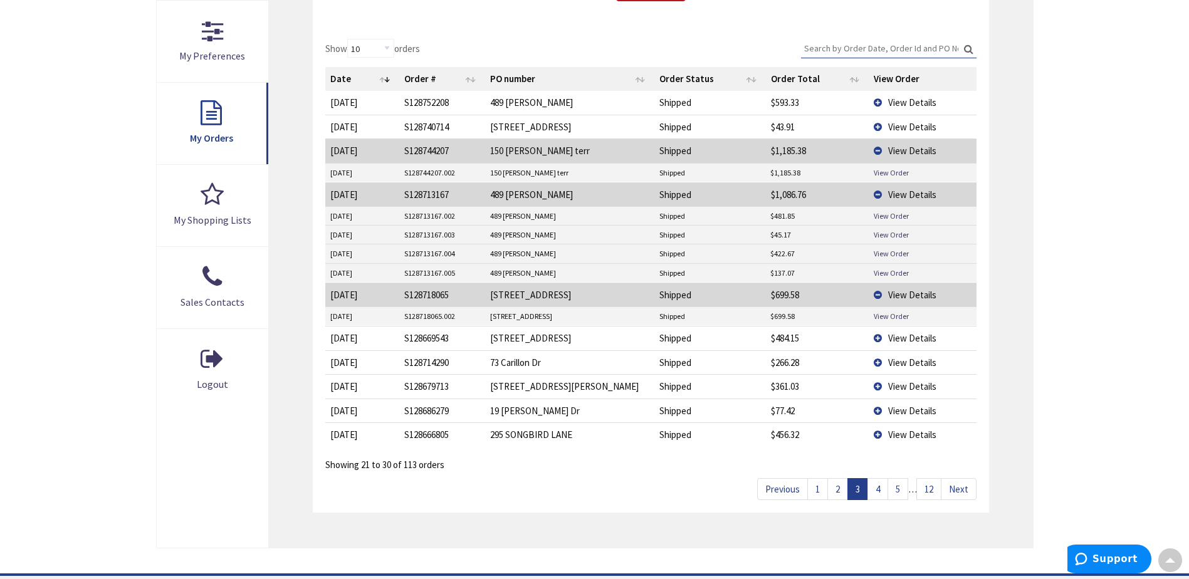
click at [916, 336] on span "View Details" at bounding box center [912, 338] width 48 height 12
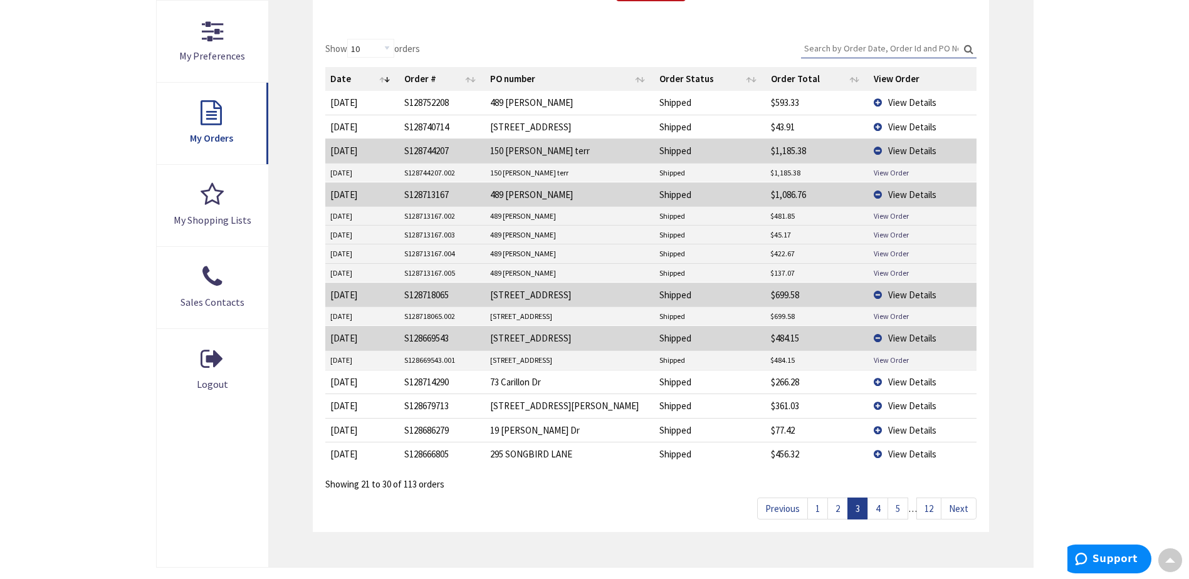
click at [911, 384] on span "View Details" at bounding box center [912, 382] width 48 height 12
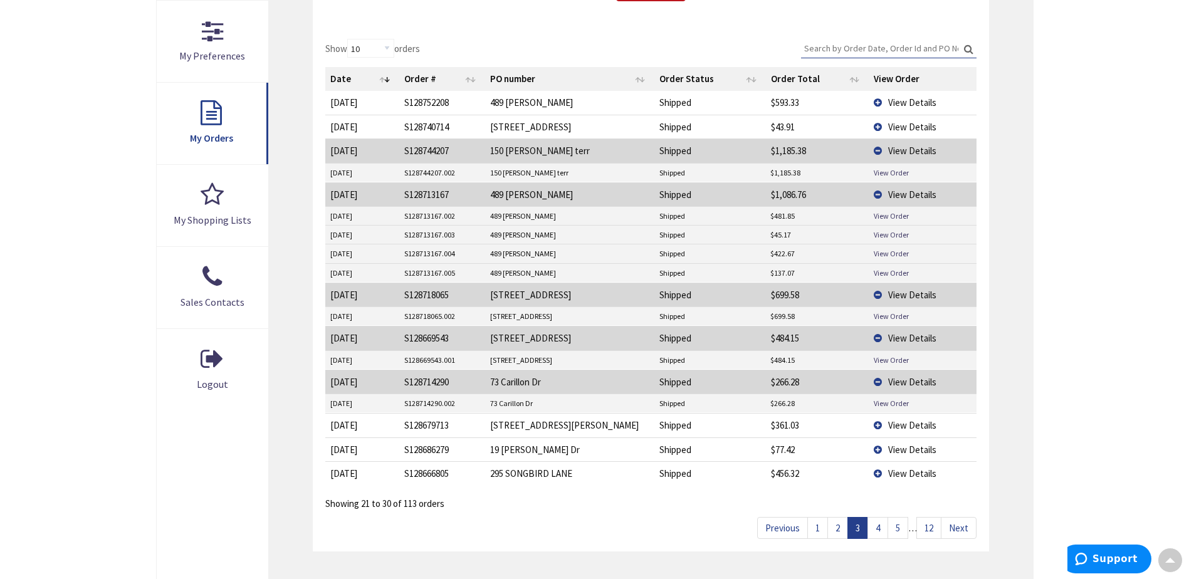
click at [906, 420] on span "View Details" at bounding box center [912, 425] width 48 height 12
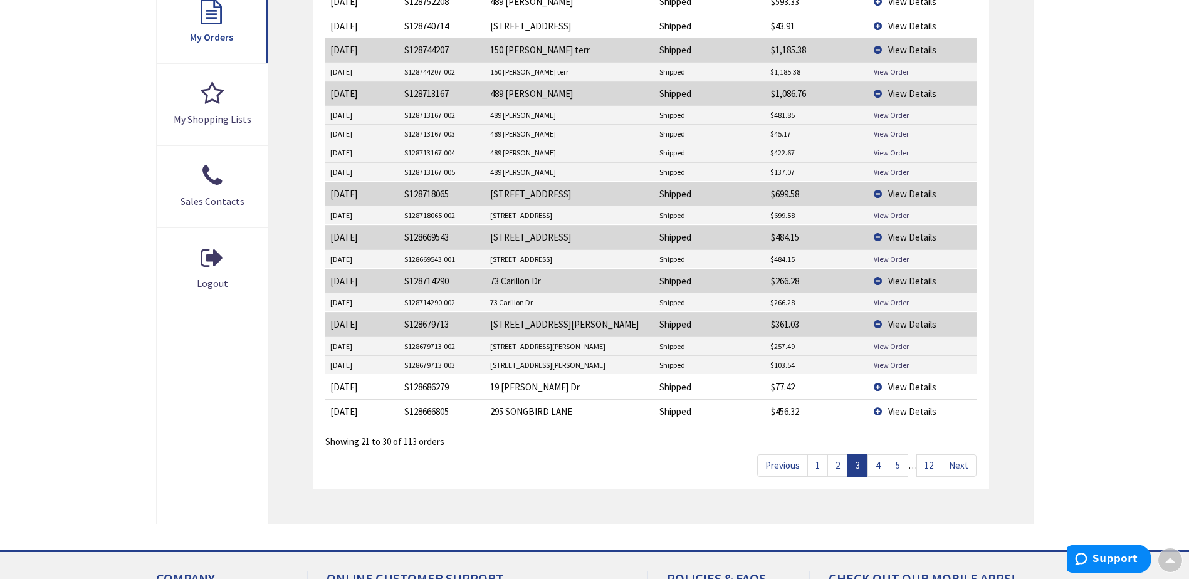
scroll to position [477, 0]
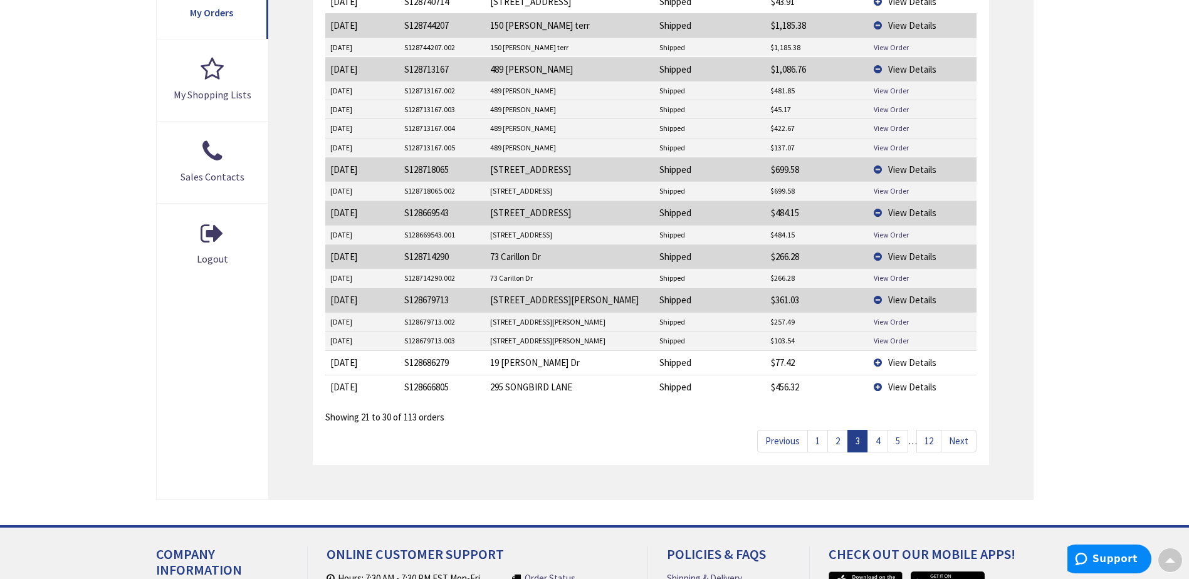
click at [925, 384] on span "View Details" at bounding box center [912, 387] width 48 height 12
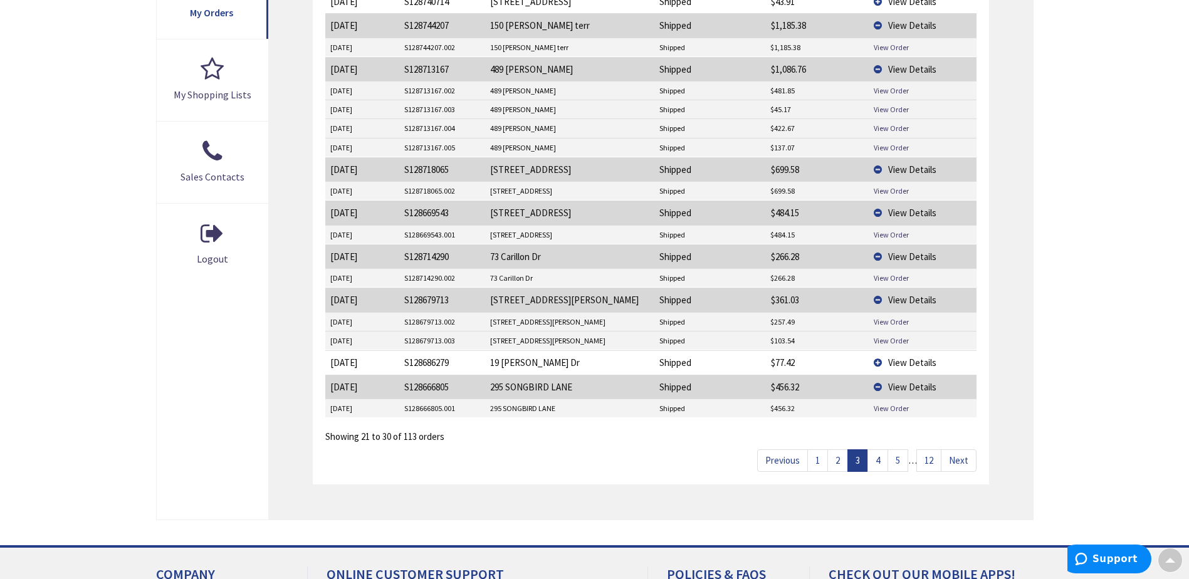
scroll to position [539, 0]
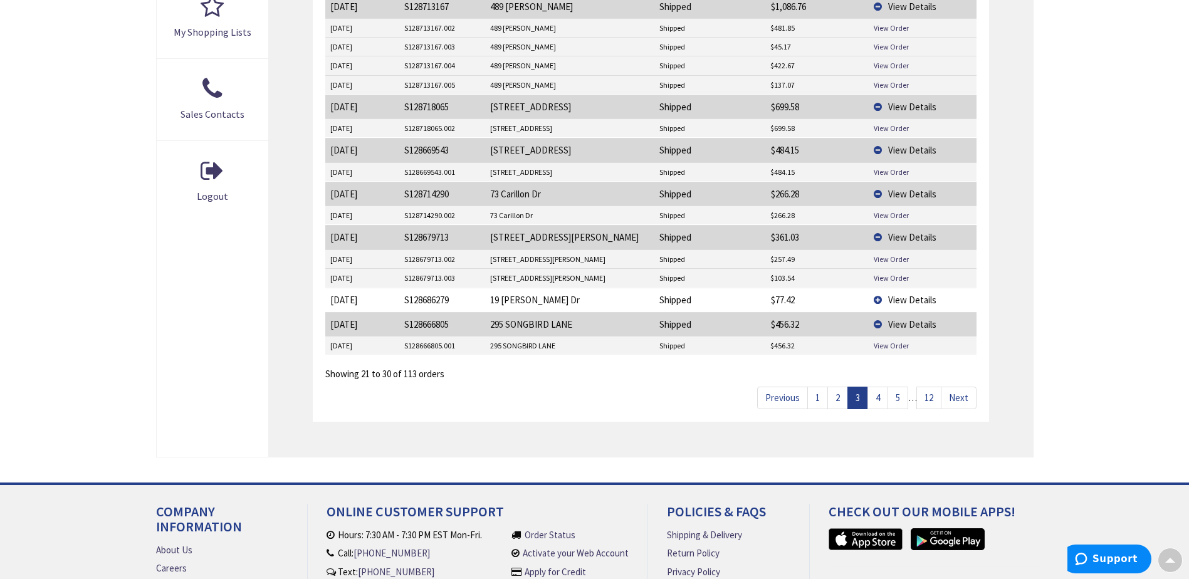
click at [835, 396] on link "2" at bounding box center [837, 398] width 21 height 22
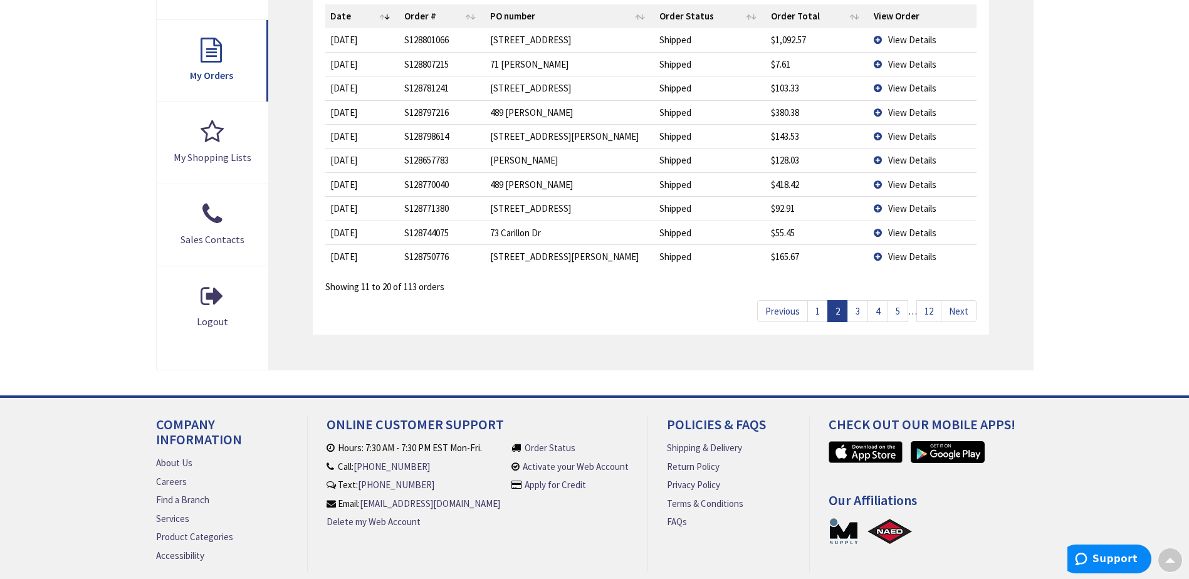
scroll to position [351, 0]
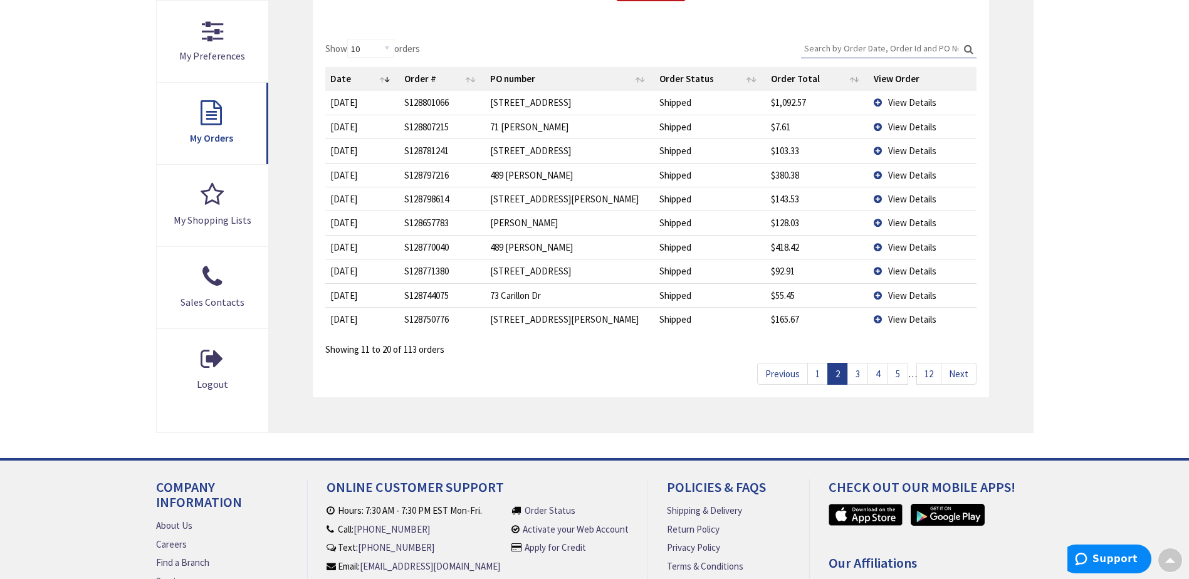
click at [915, 319] on span "View Details" at bounding box center [912, 319] width 48 height 12
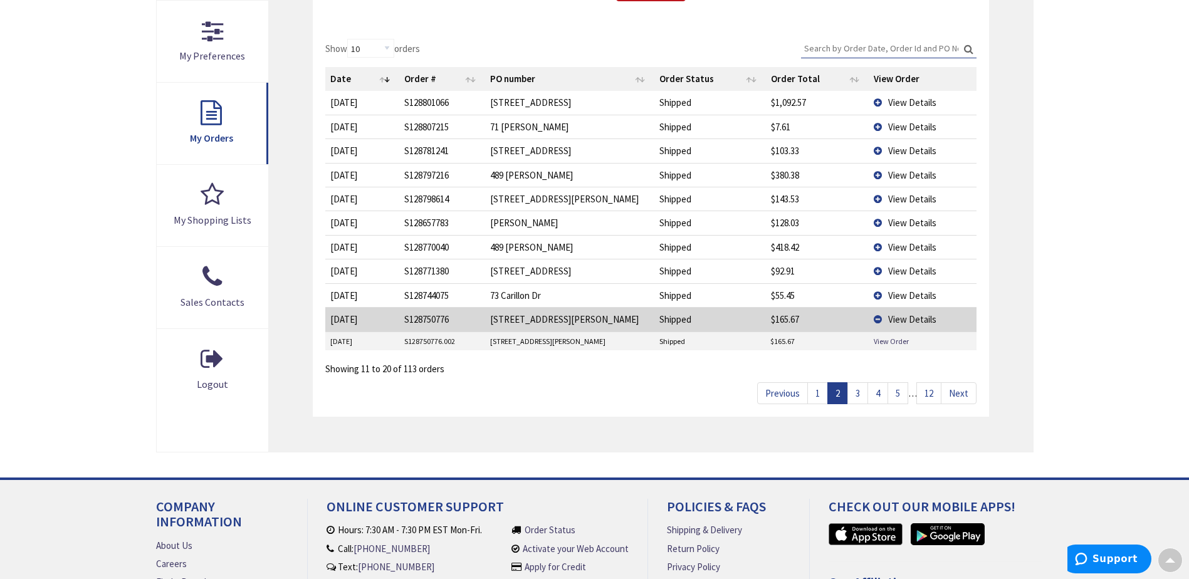
click at [912, 106] on span "View Details" at bounding box center [912, 102] width 48 height 12
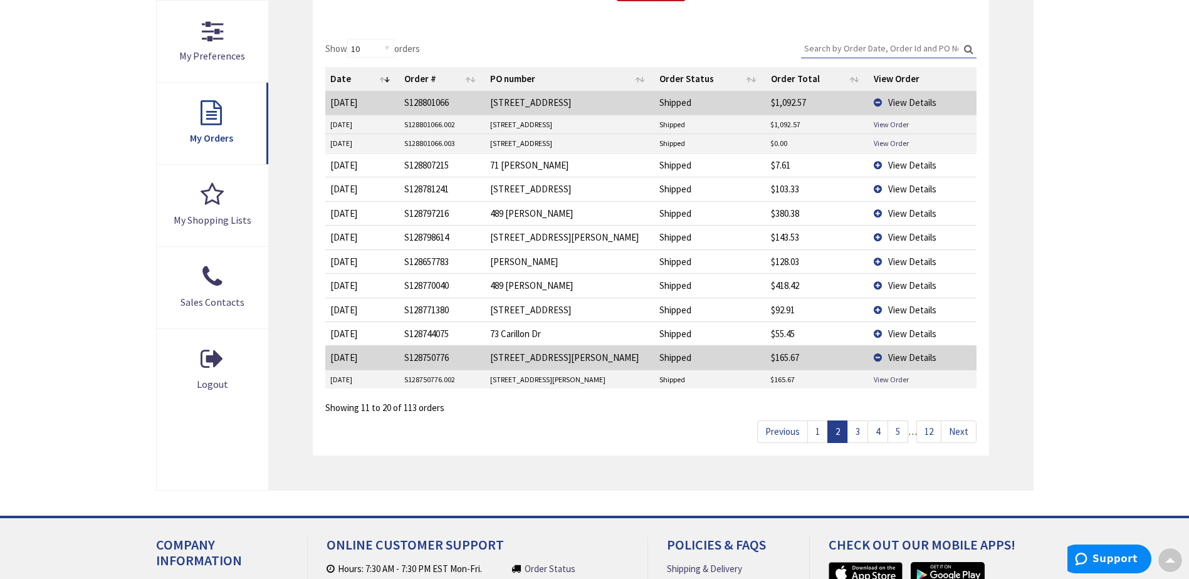
click at [916, 211] on span "View Details" at bounding box center [912, 213] width 48 height 12
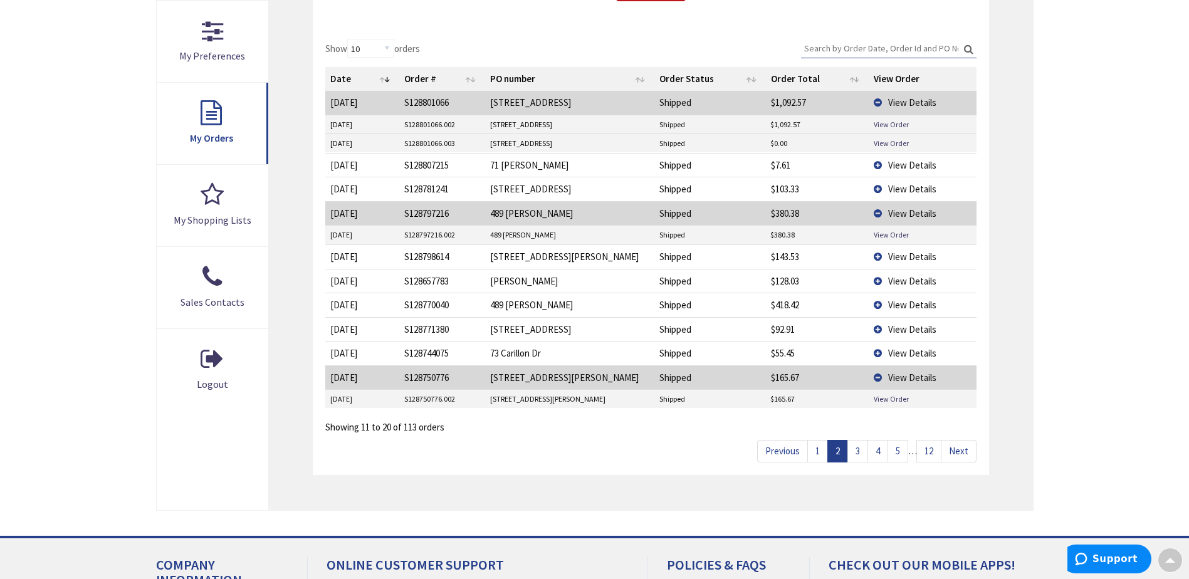
click at [913, 303] on span "View Details" at bounding box center [912, 305] width 48 height 12
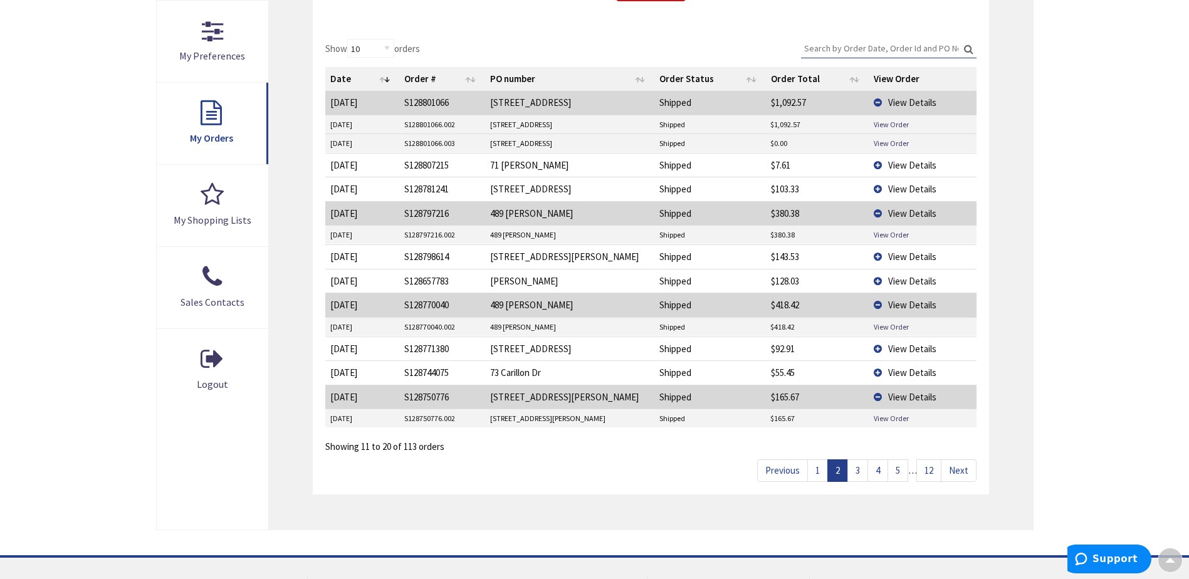
click at [852, 475] on link "3" at bounding box center [857, 470] width 21 height 22
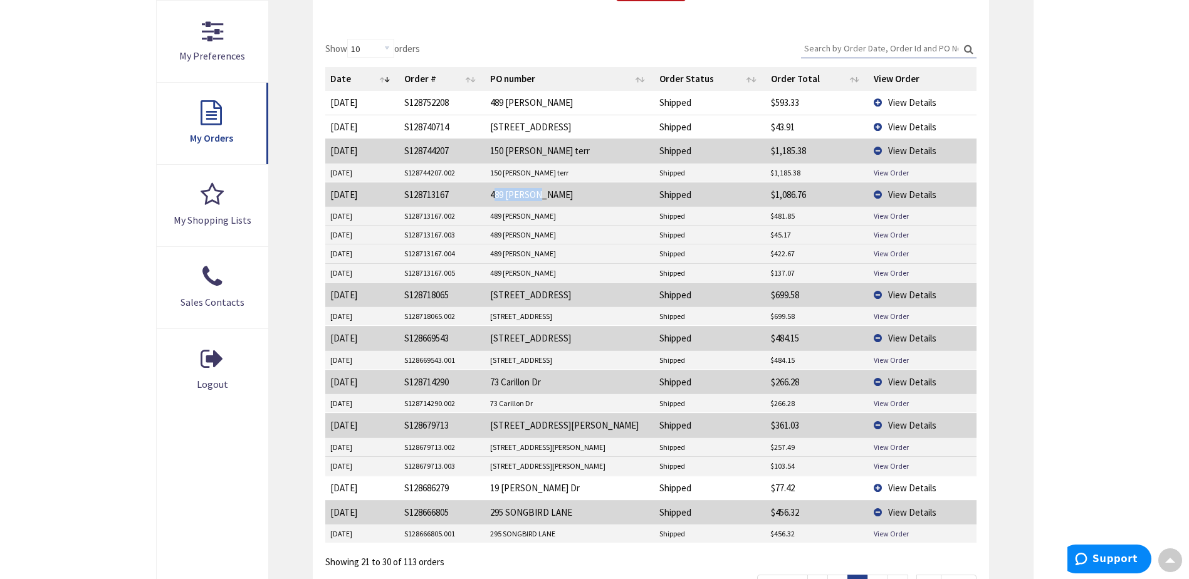
drag, startPoint x: 544, startPoint y: 194, endPoint x: 494, endPoint y: 196, distance: 50.2
click at [494, 196] on td "489 [PERSON_NAME]" at bounding box center [569, 194] width 169 height 24
drag, startPoint x: 494, startPoint y: 196, endPoint x: 567, endPoint y: 194, distance: 72.7
click at [567, 194] on td "489 [PERSON_NAME]" at bounding box center [569, 194] width 169 height 24
drag, startPoint x: 552, startPoint y: 192, endPoint x: 488, endPoint y: 203, distance: 64.9
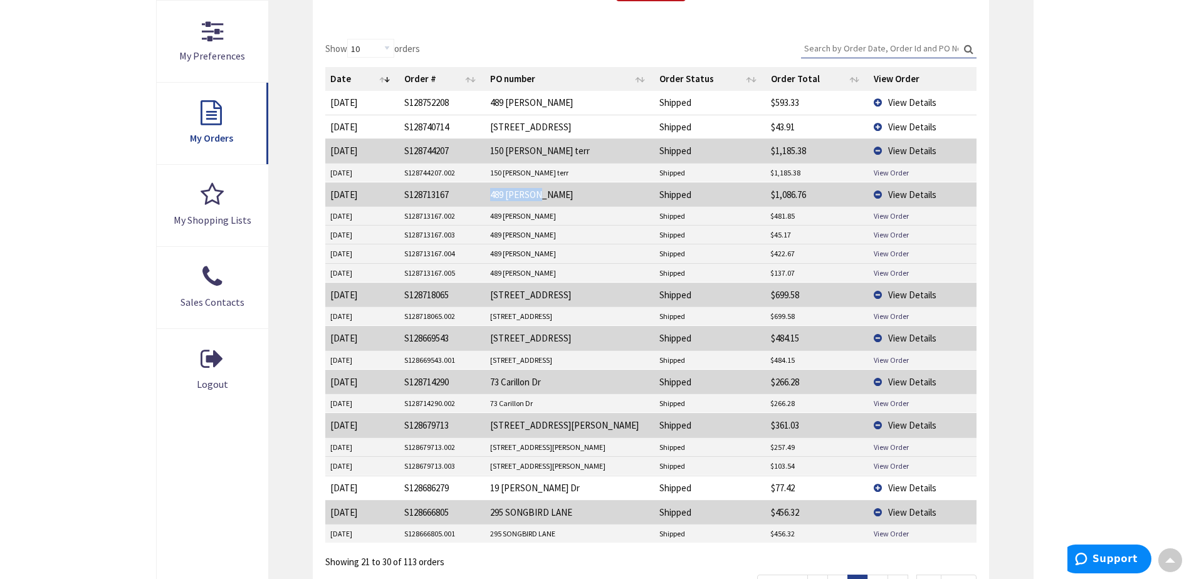
click at [488, 203] on td "489 [PERSON_NAME]" at bounding box center [569, 194] width 169 height 24
copy td "489 [PERSON_NAME]"
click at [920, 197] on span "View Details" at bounding box center [912, 195] width 48 height 12
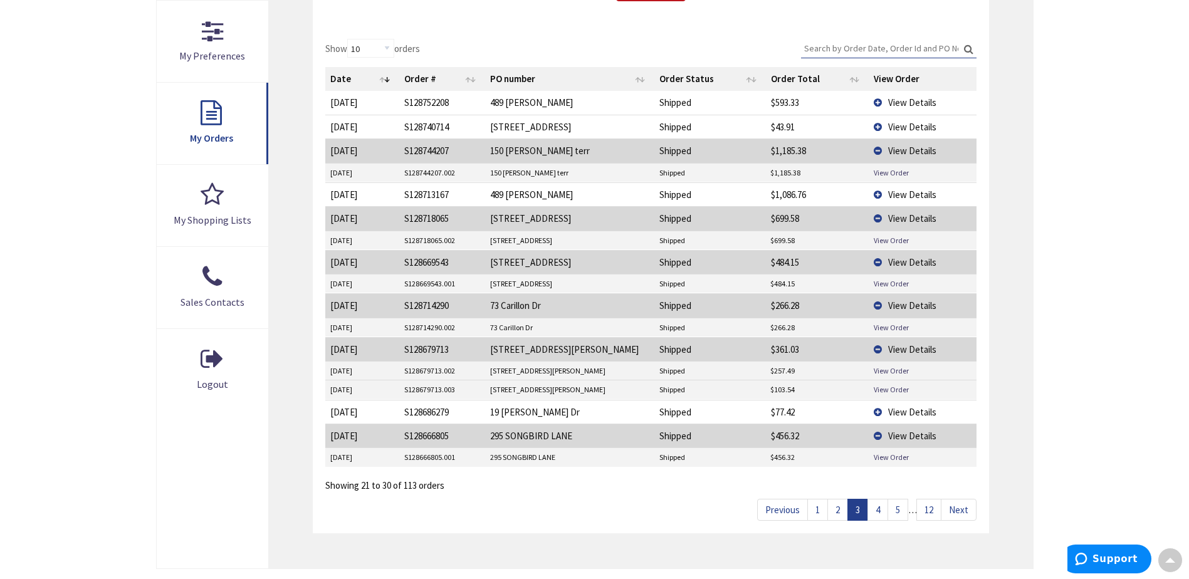
click at [920, 197] on span "View Details" at bounding box center [912, 195] width 48 height 12
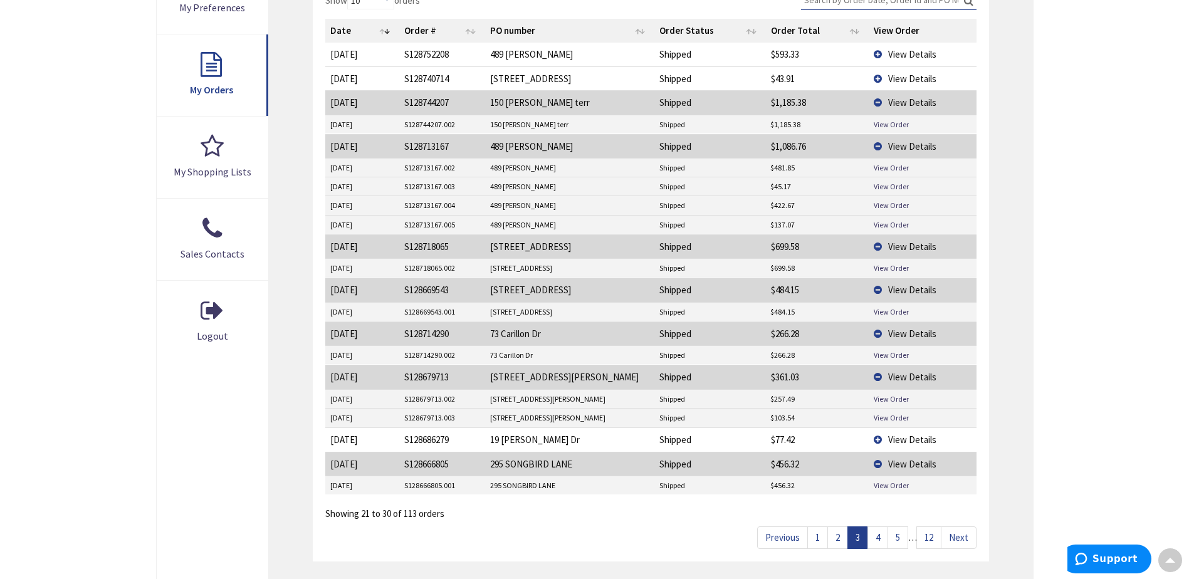
scroll to position [414, 0]
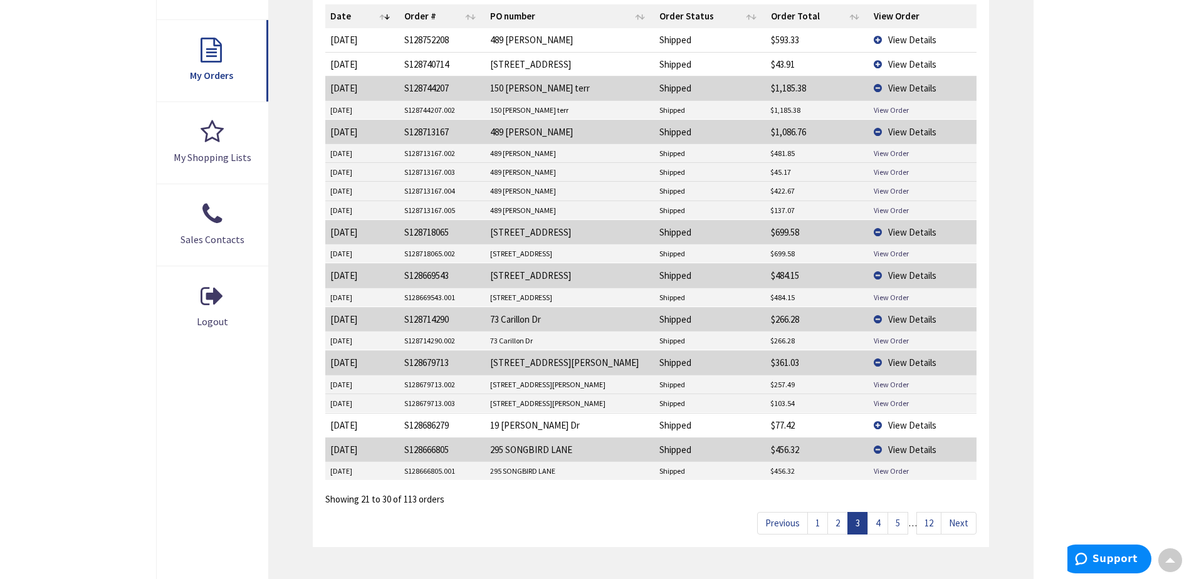
click at [877, 525] on link "4" at bounding box center [877, 523] width 21 height 22
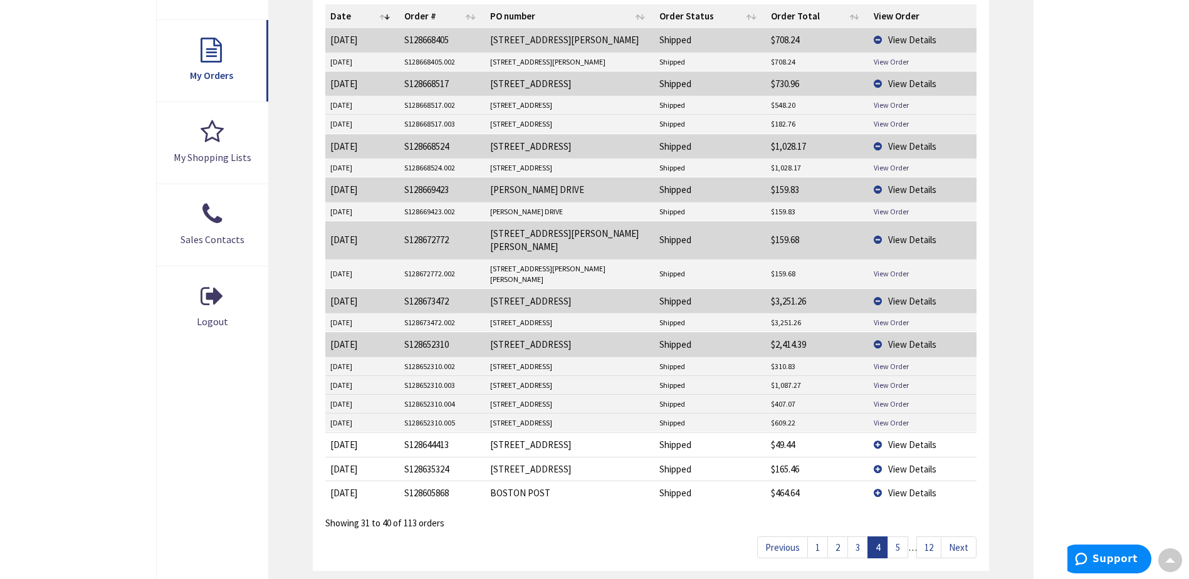
click at [893, 536] on link "5" at bounding box center [897, 547] width 21 height 22
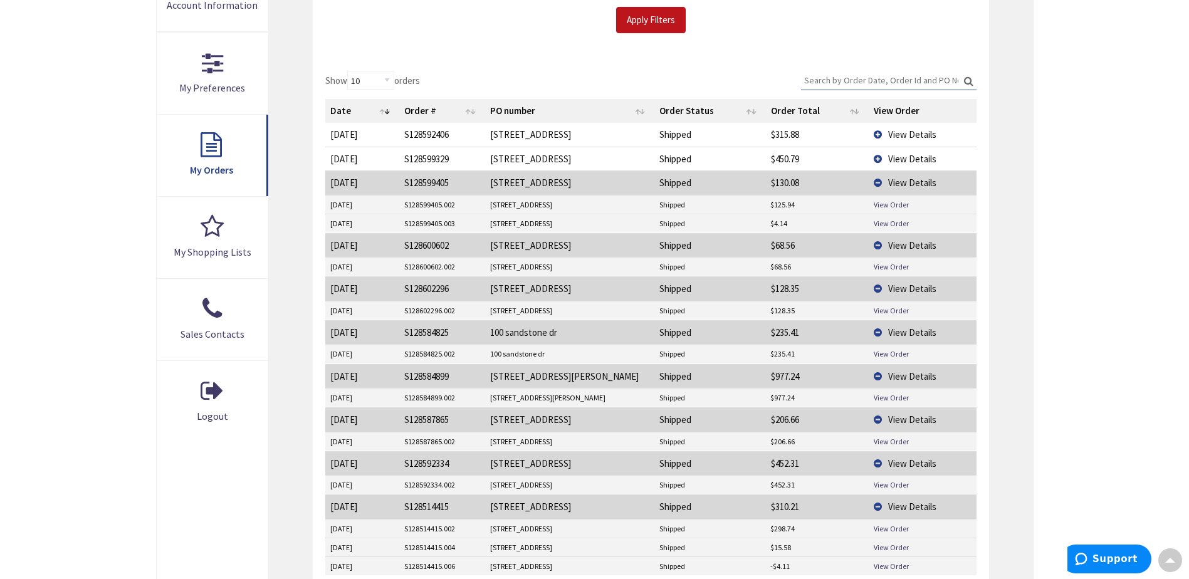
scroll to position [289, 0]
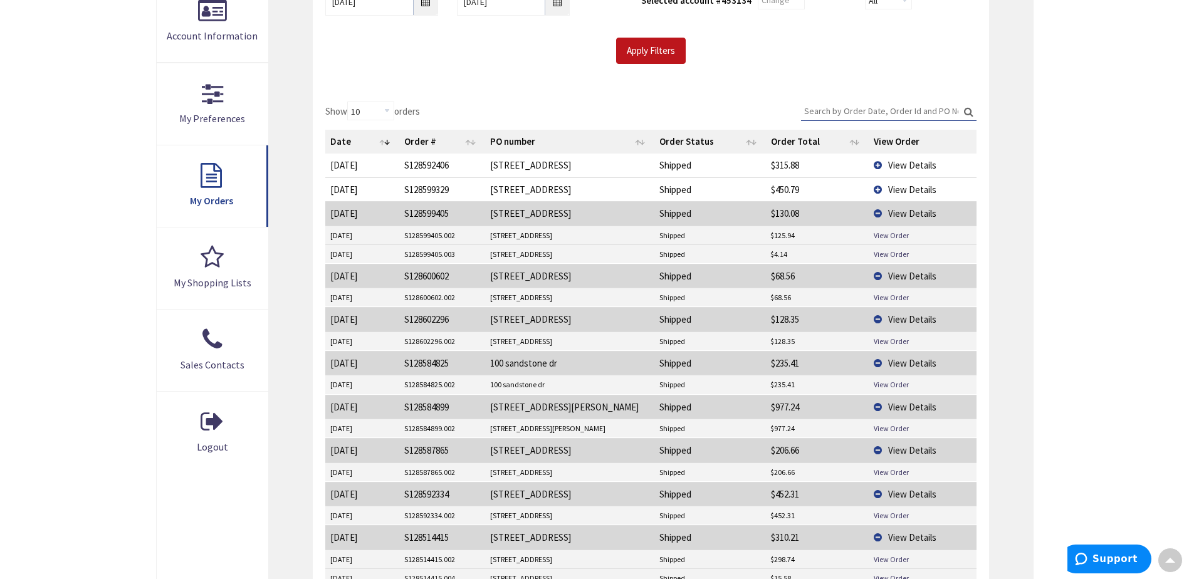
click at [908, 187] on span "View Details" at bounding box center [912, 190] width 48 height 12
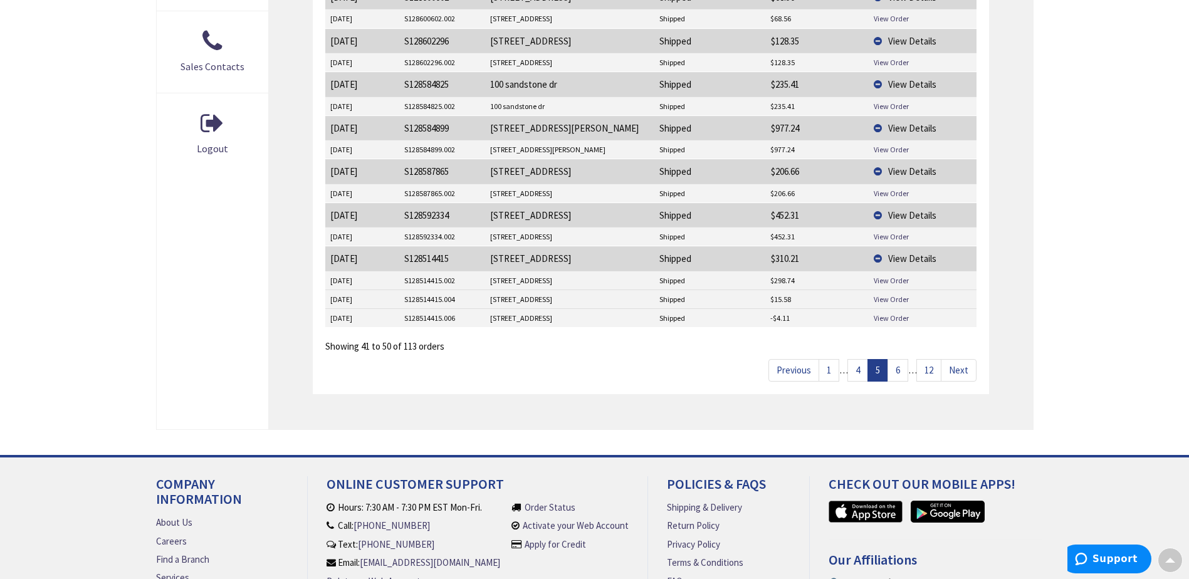
scroll to position [602, 0]
